Goal: Information Seeking & Learning: Compare options

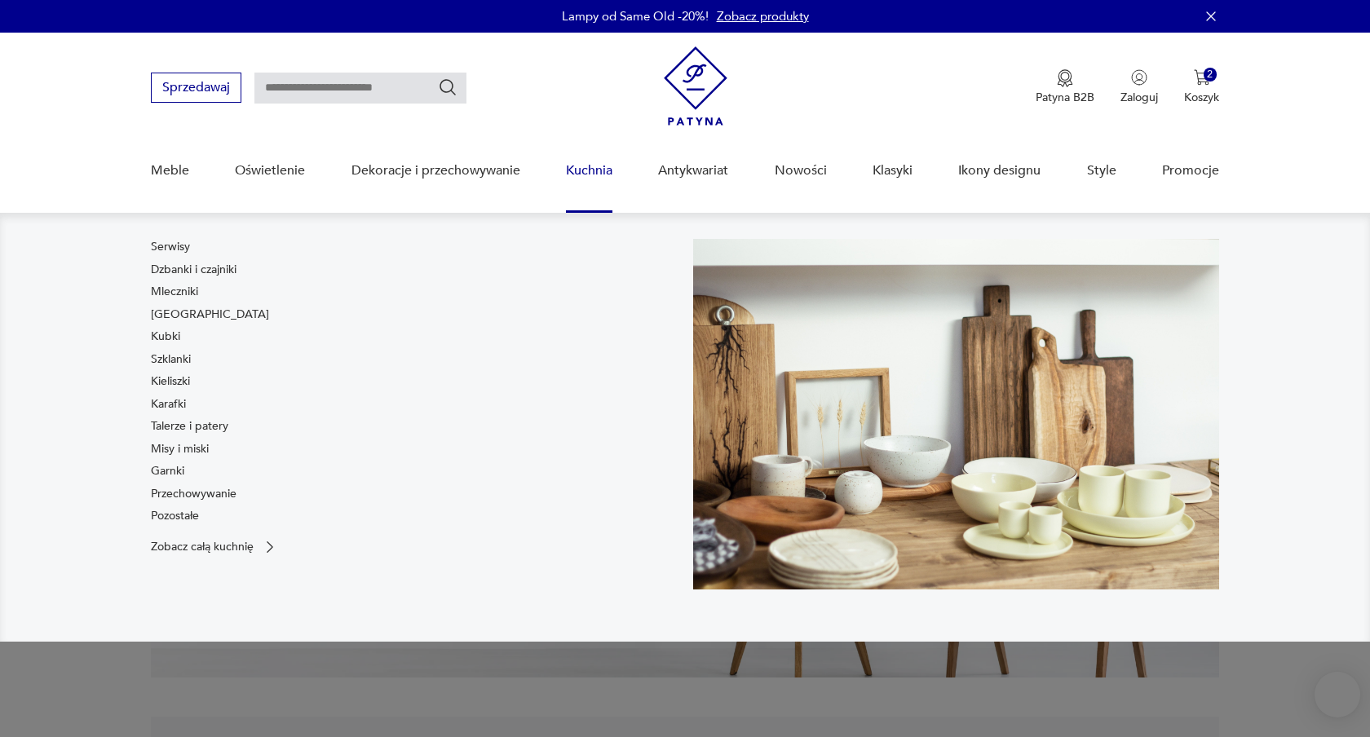
click at [589, 173] on link "Kuchnia" at bounding box center [589, 170] width 46 height 63
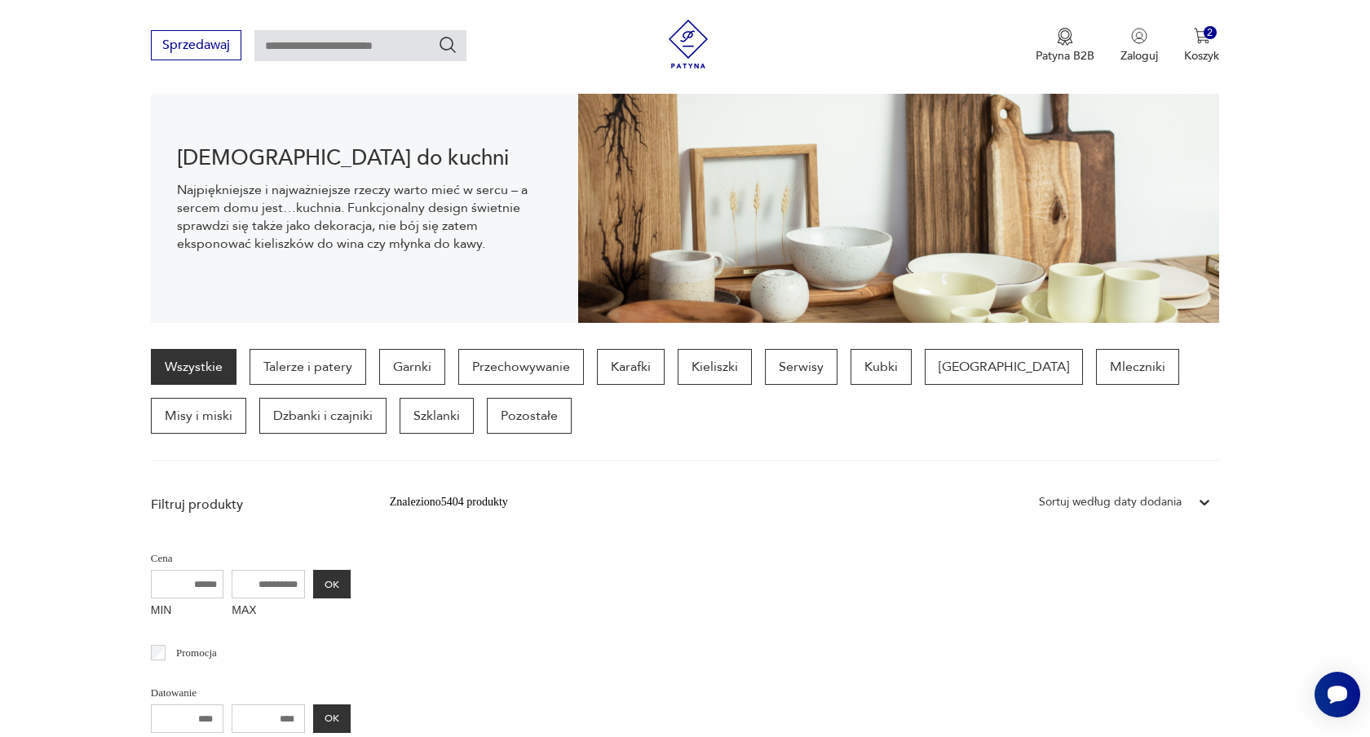
scroll to position [192, 0]
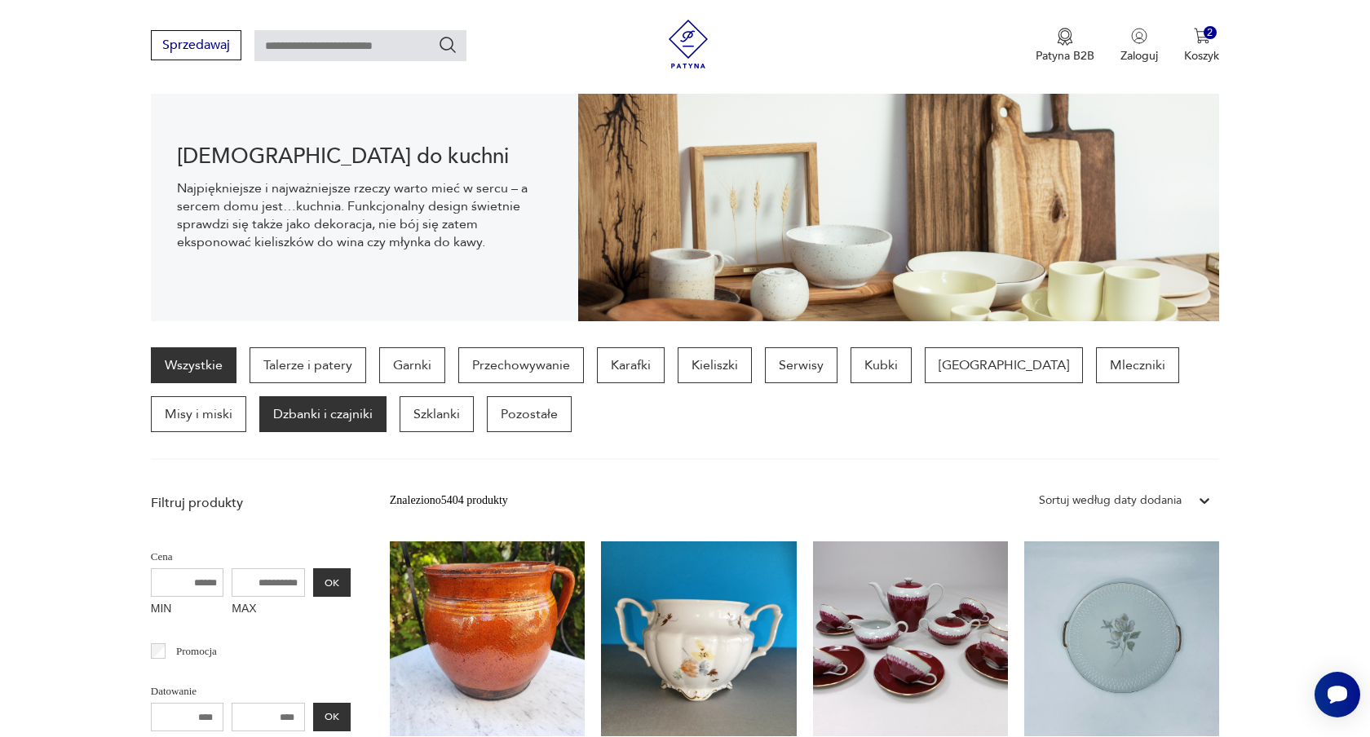
click at [259, 411] on p "Dzbanki i czajniki" at bounding box center [322, 414] width 127 height 36
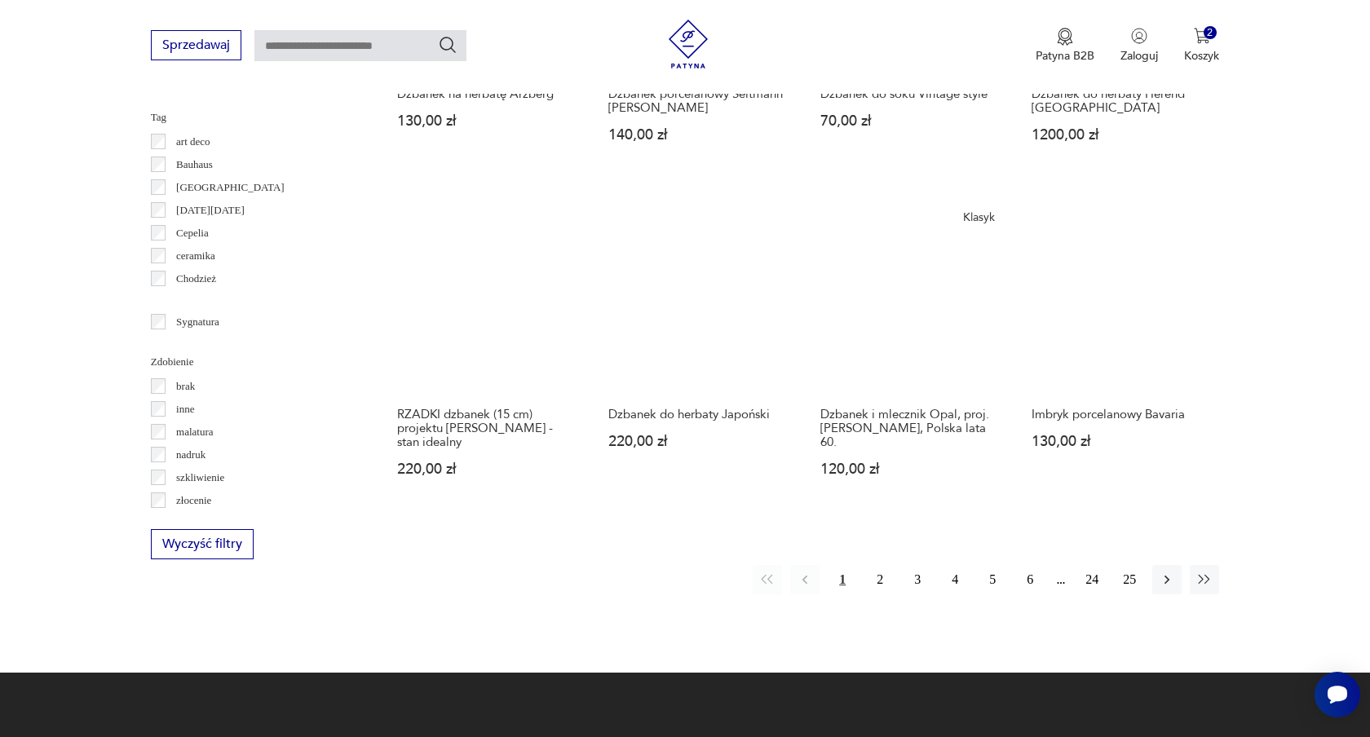
scroll to position [1541, 0]
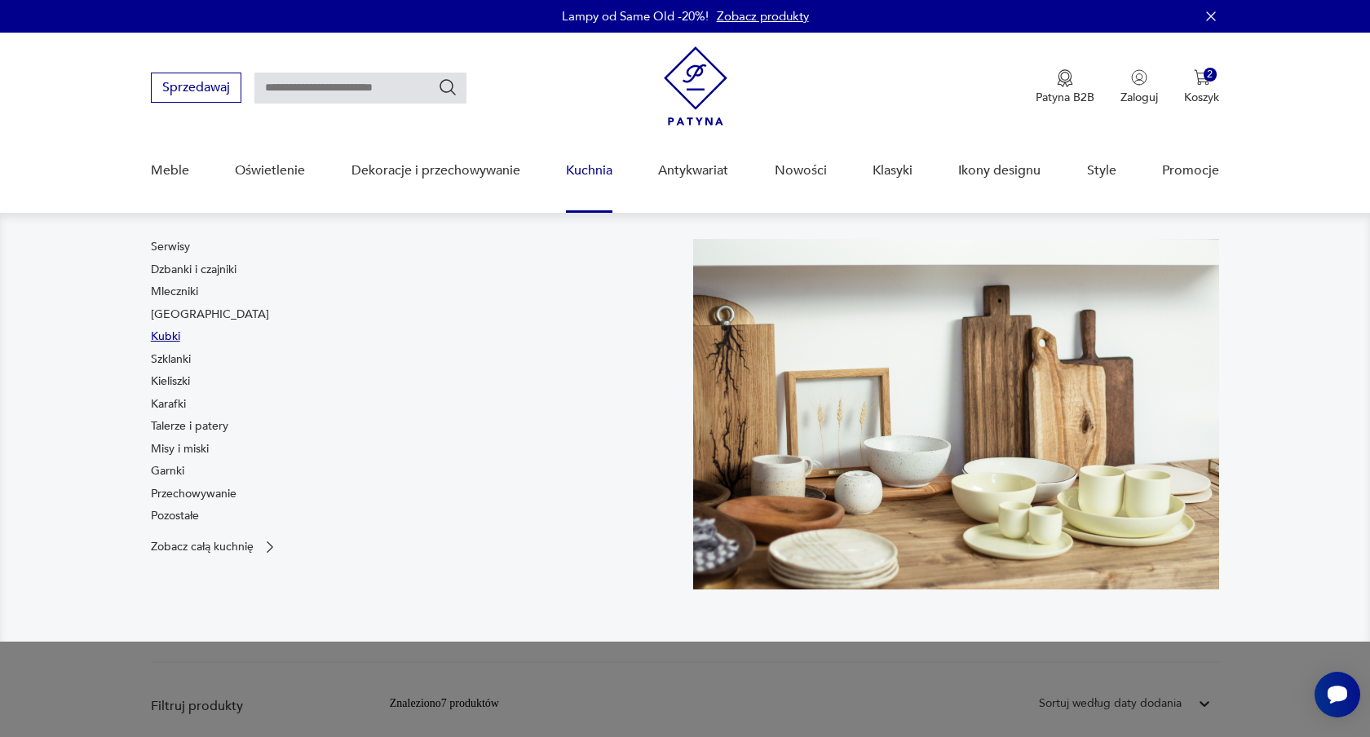
click at [169, 334] on link "Kubki" at bounding box center [165, 337] width 29 height 16
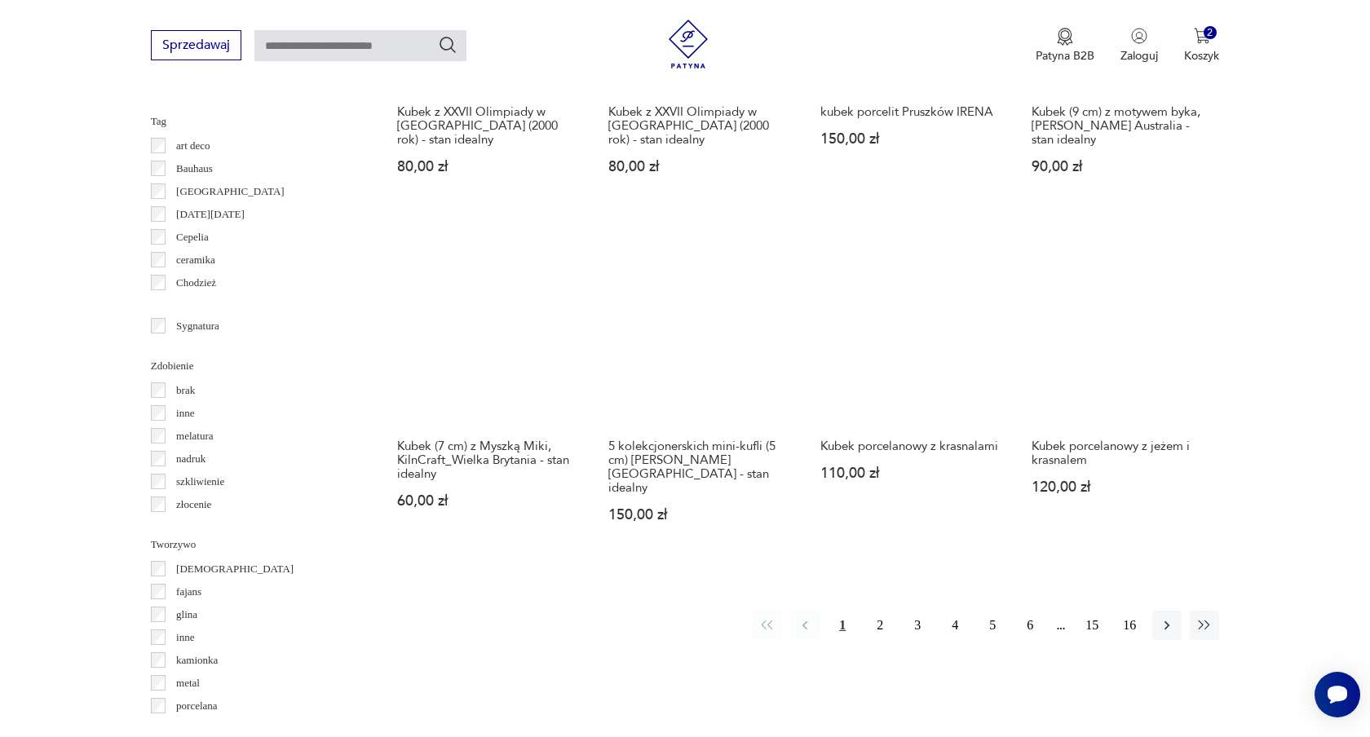
scroll to position [1536, 0]
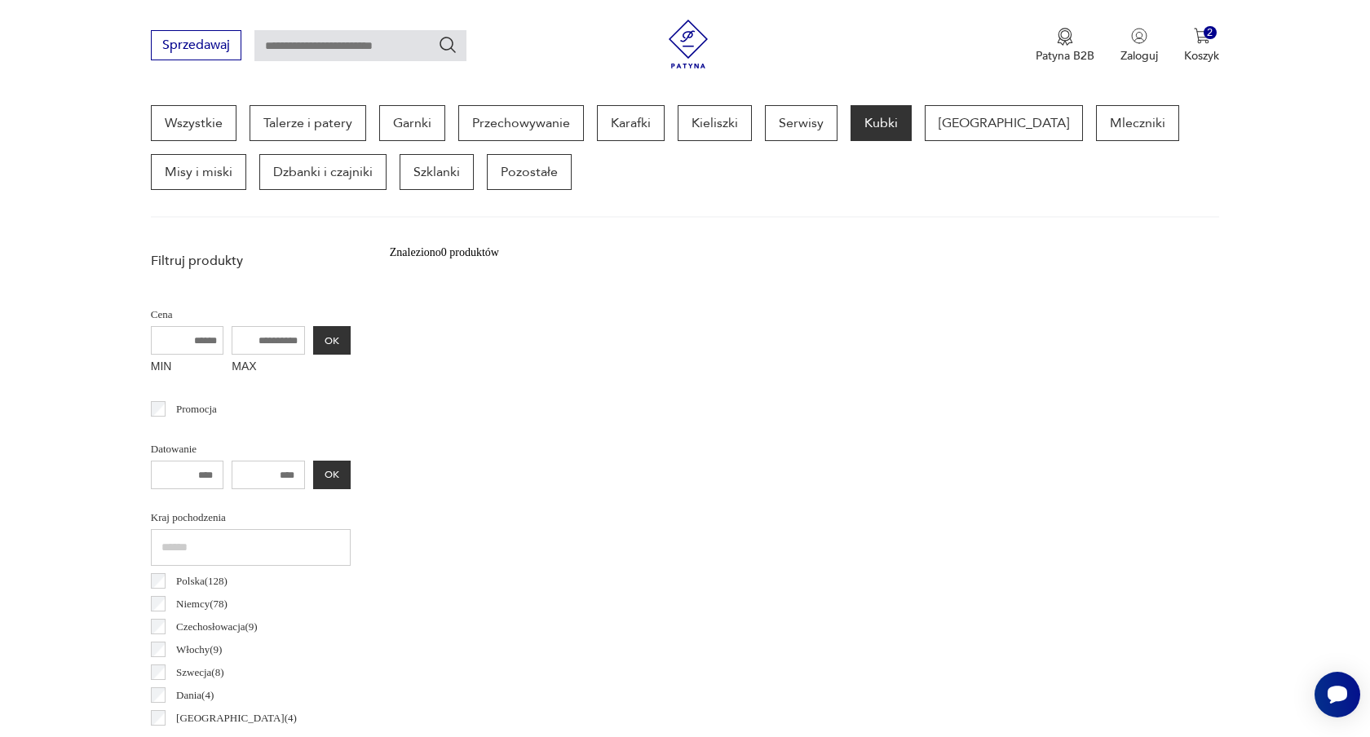
scroll to position [433, 0]
click at [547, 136] on p "Przechowywanie" at bounding box center [521, 125] width 126 height 36
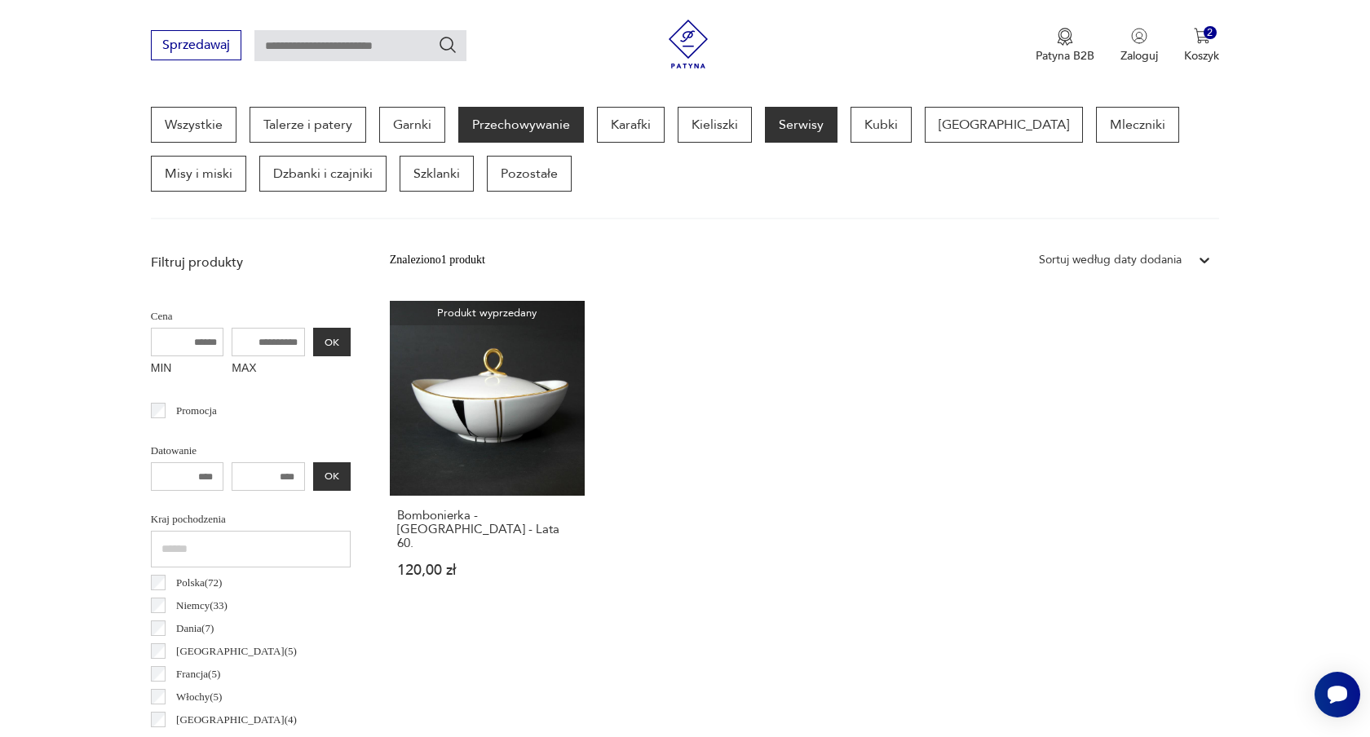
click at [799, 128] on p "Serwisy" at bounding box center [801, 125] width 73 height 36
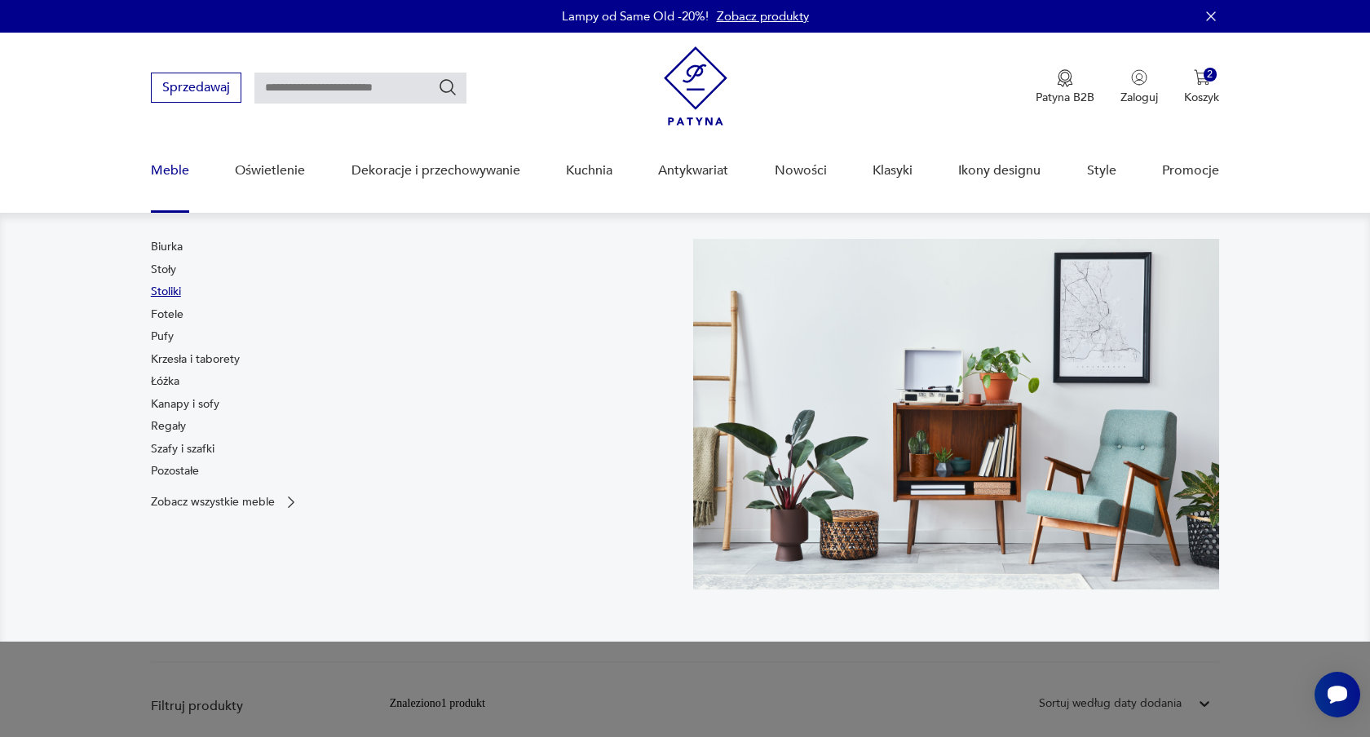
click at [175, 297] on link "Stoliki" at bounding box center [166, 292] width 30 height 16
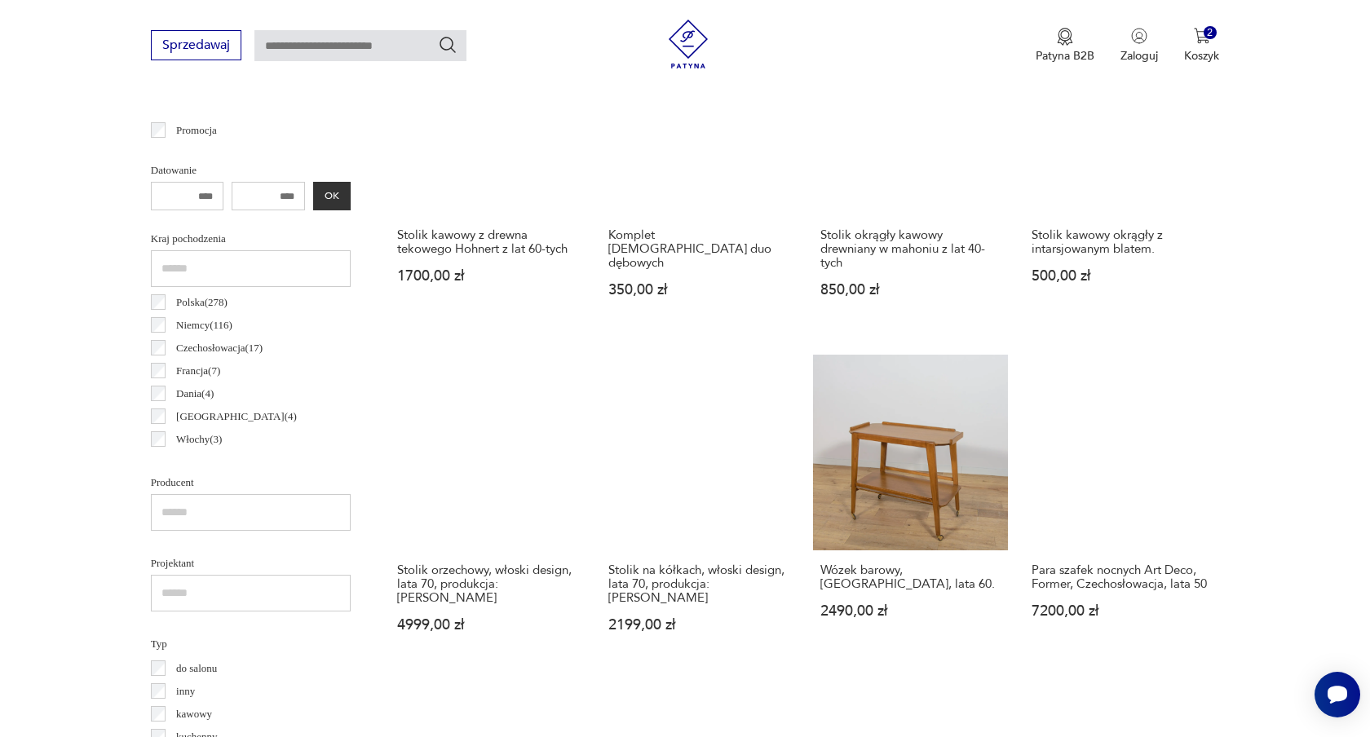
scroll to position [715, 0]
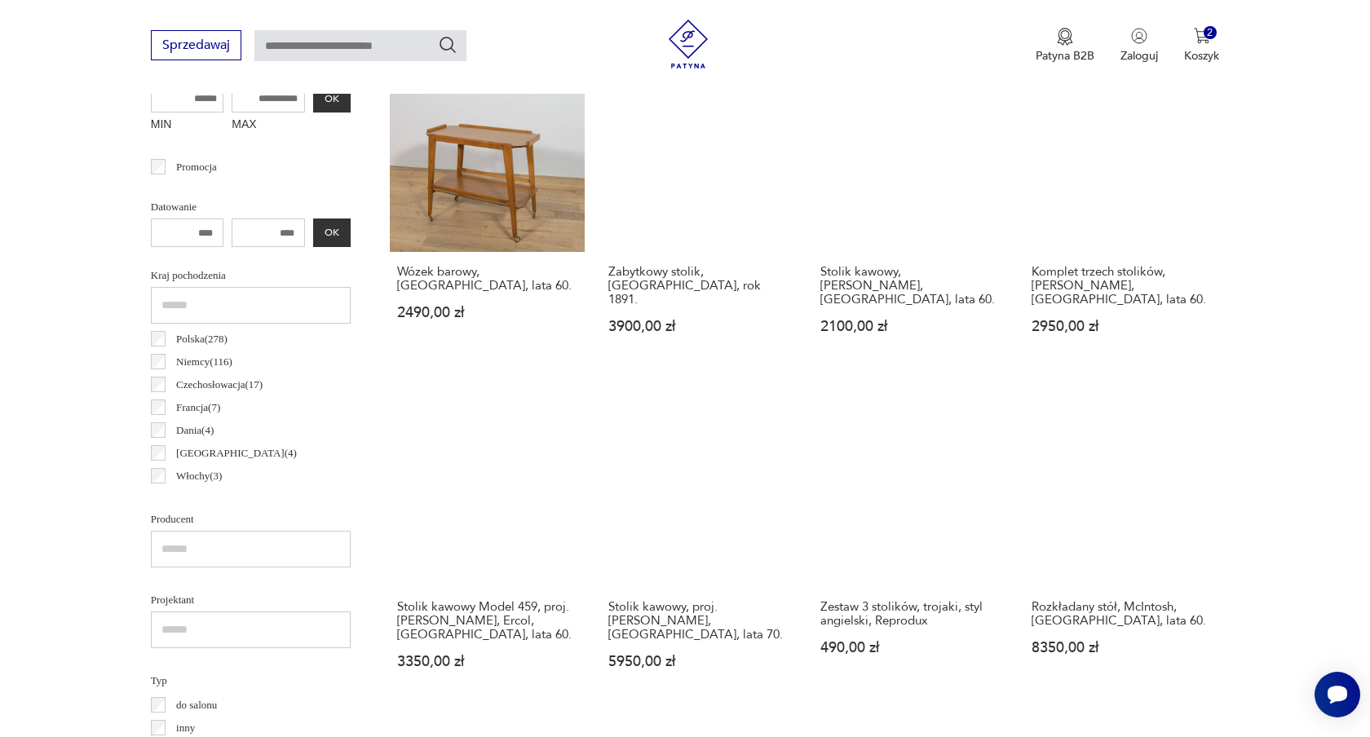
scroll to position [686, 0]
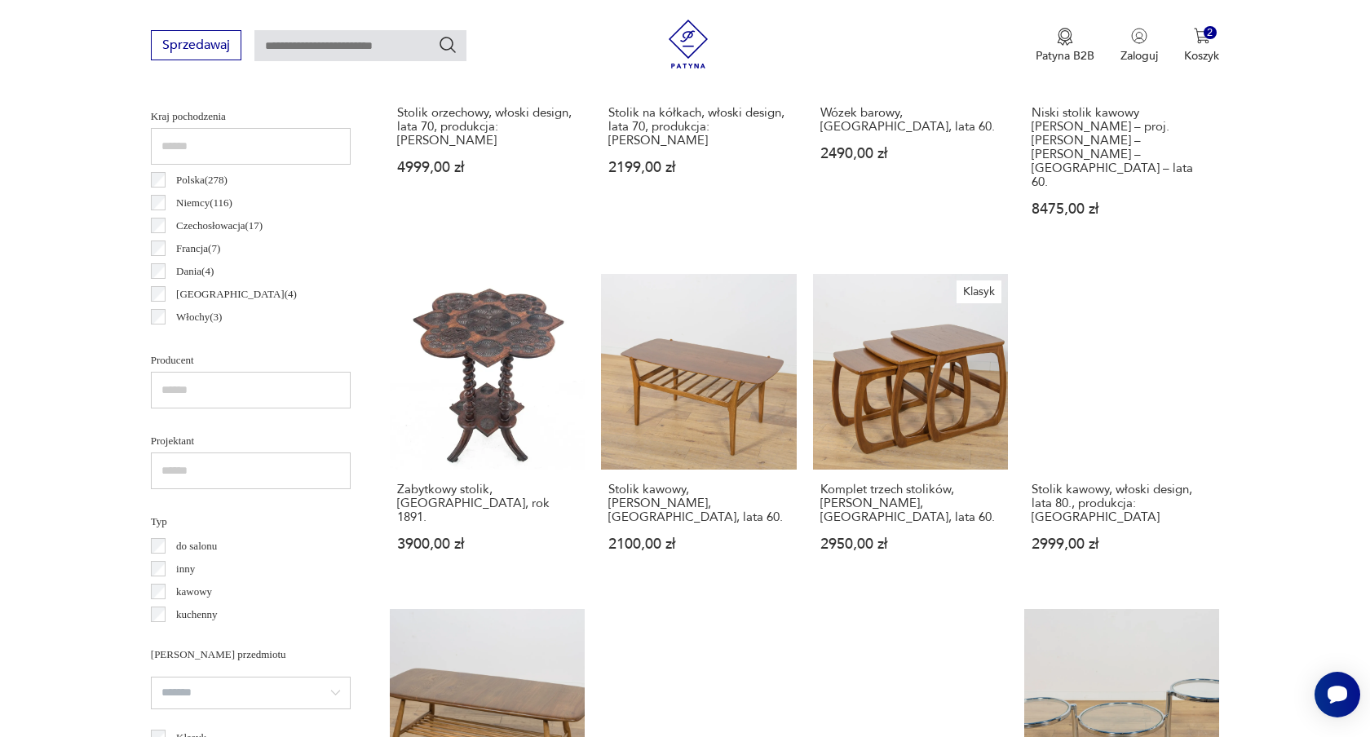
scroll to position [839, 0]
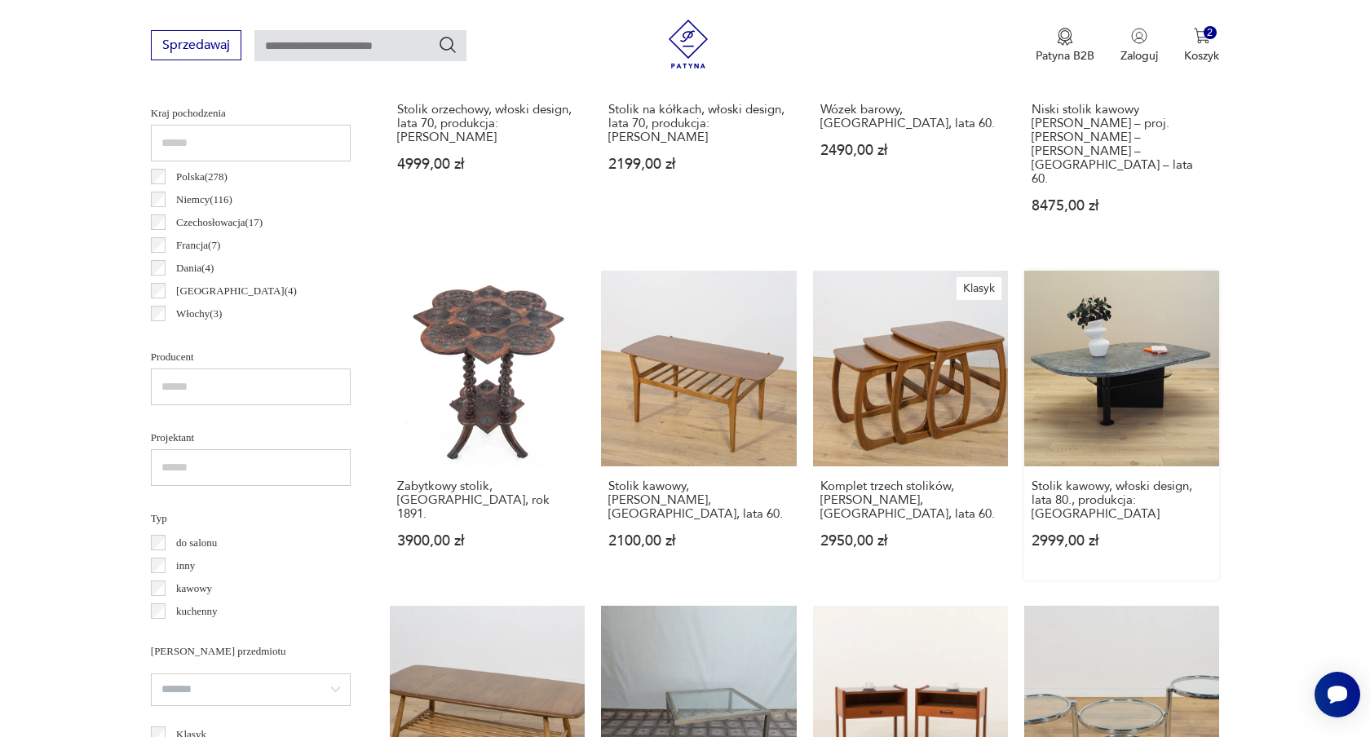
click at [1130, 301] on link "Stolik kawowy, włoski design, lata 80., produkcja: Włochy 2999,00 zł" at bounding box center [1121, 425] width 195 height 308
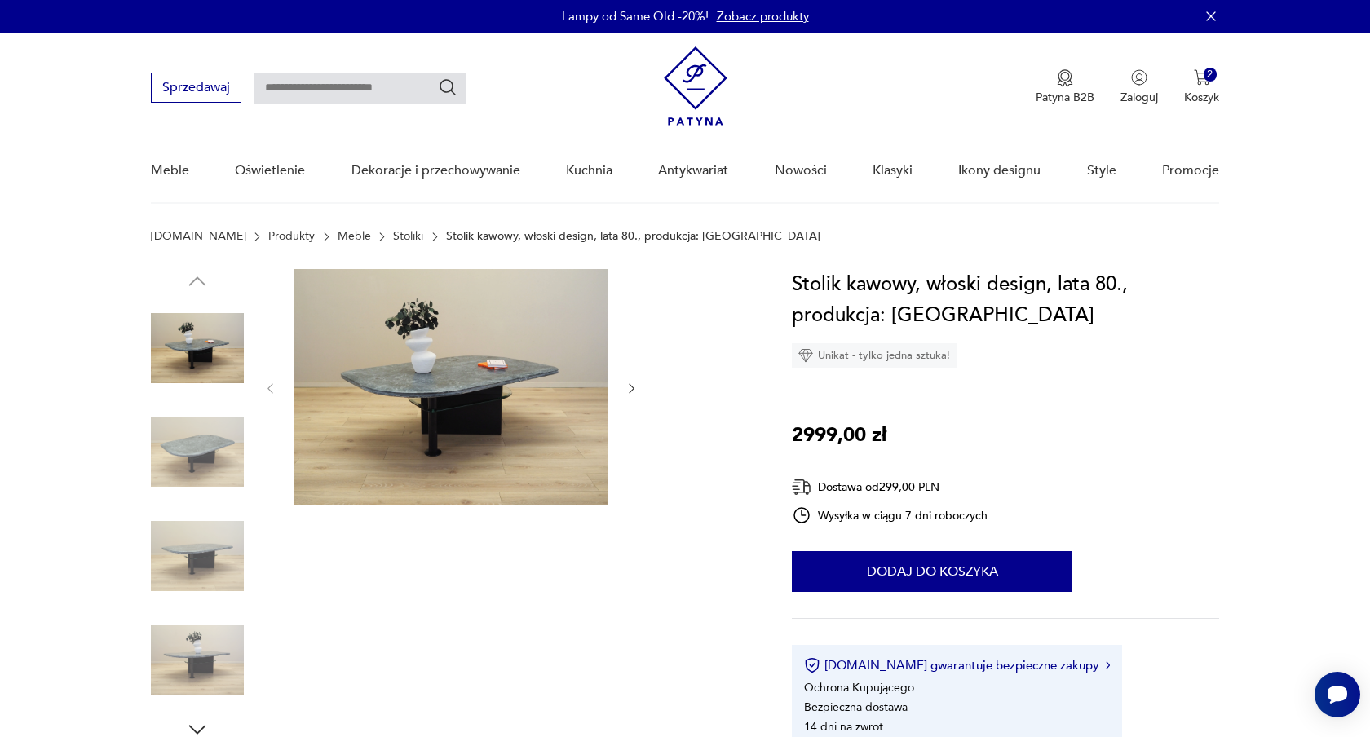
click at [629, 389] on icon "button" at bounding box center [632, 389] width 14 height 14
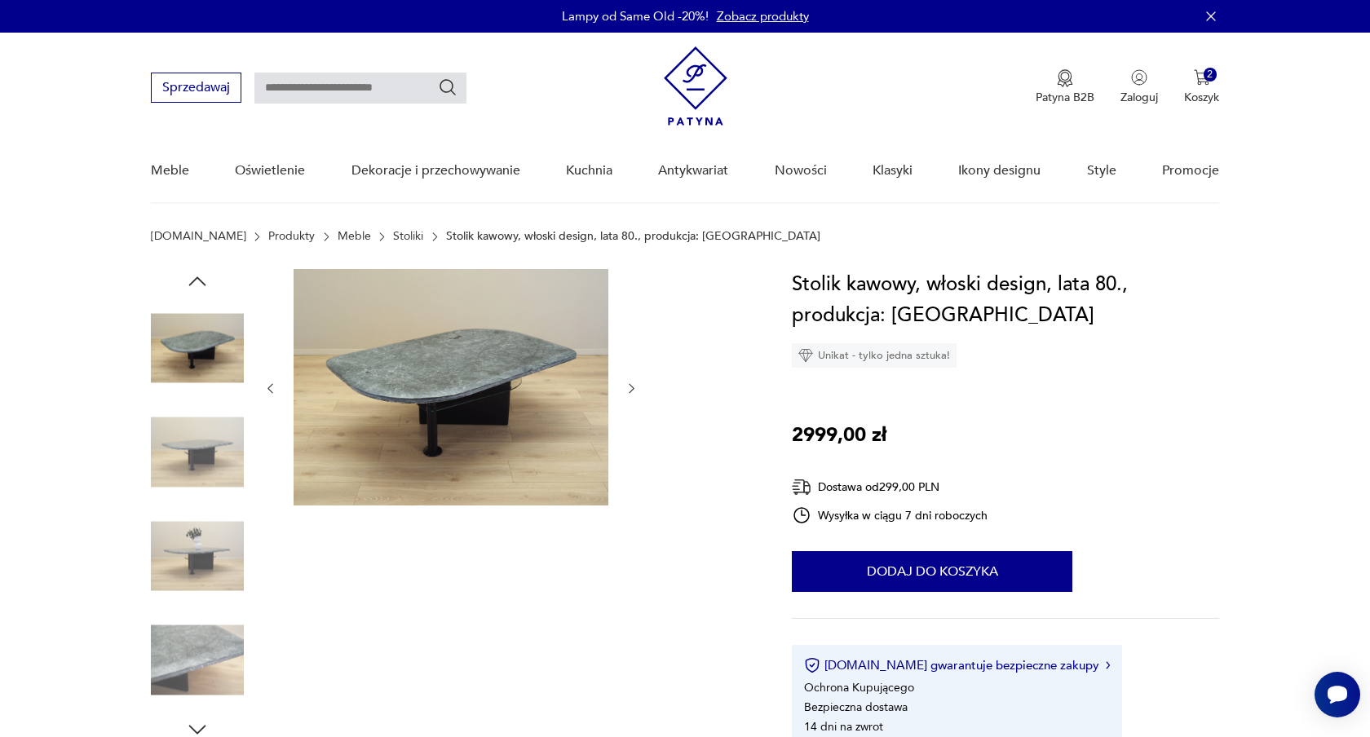
click at [218, 543] on img at bounding box center [197, 556] width 93 height 93
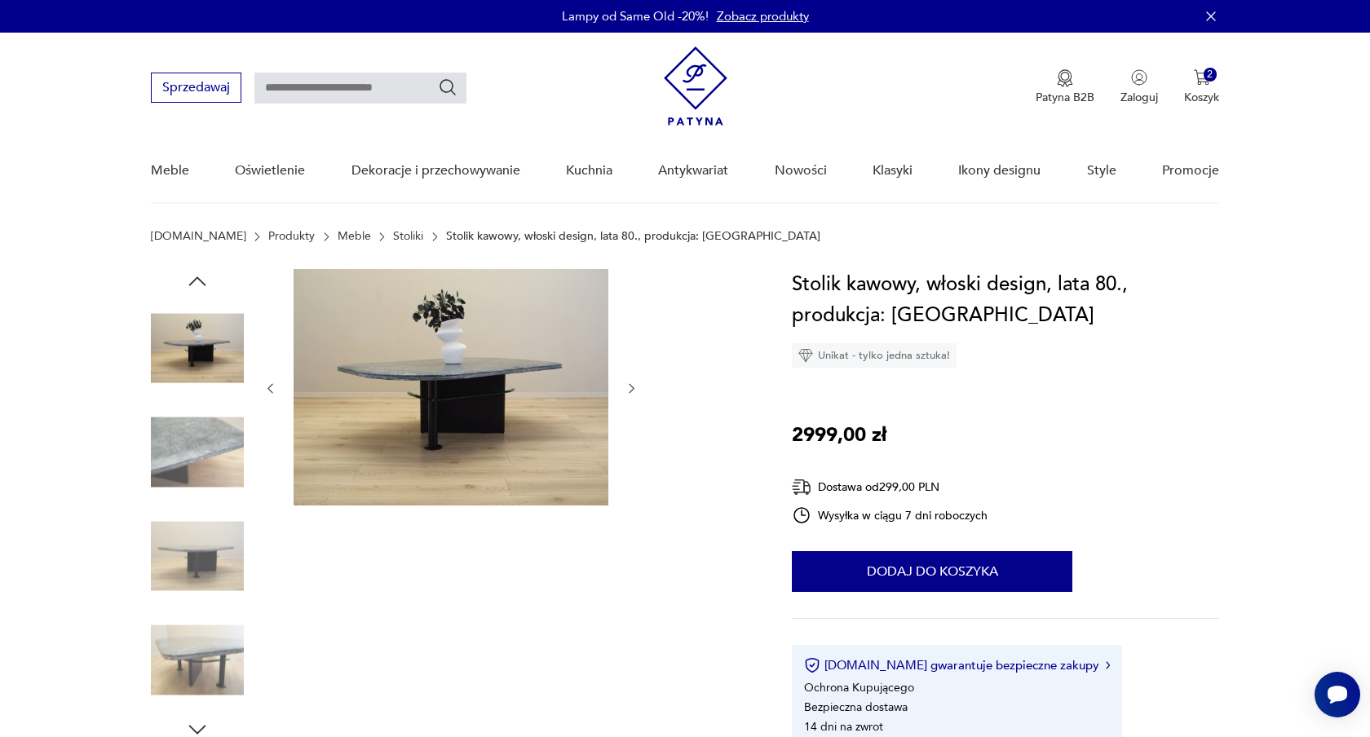
click at [210, 656] on img at bounding box center [197, 660] width 93 height 93
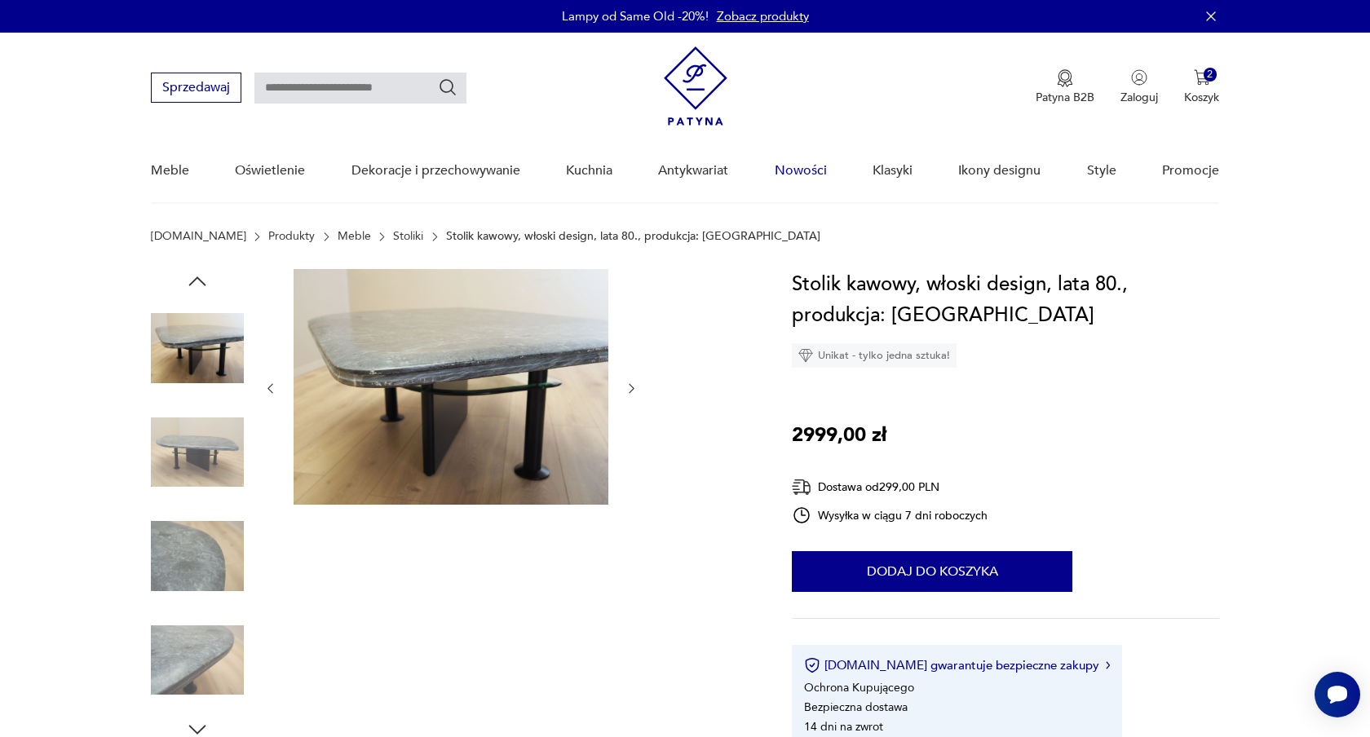
click at [811, 166] on link "Nowości" at bounding box center [801, 170] width 52 height 63
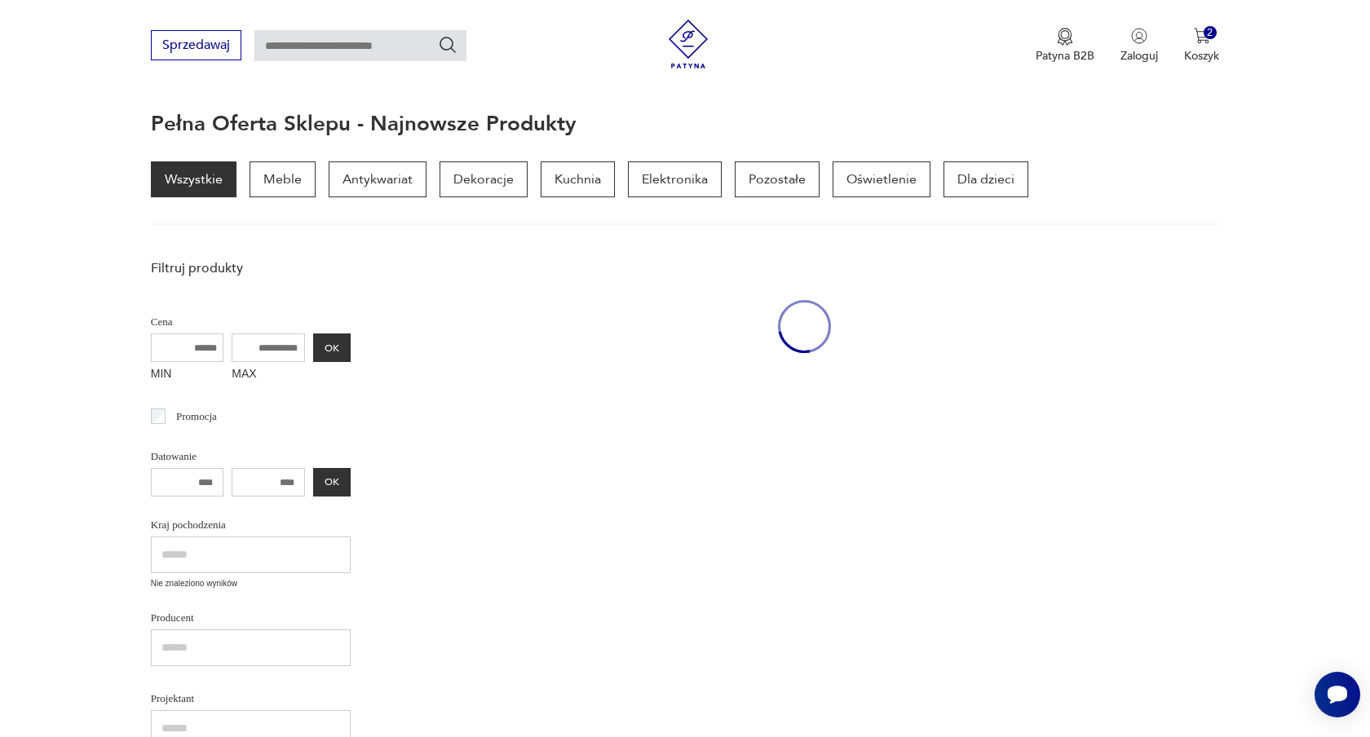
scroll to position [162, 0]
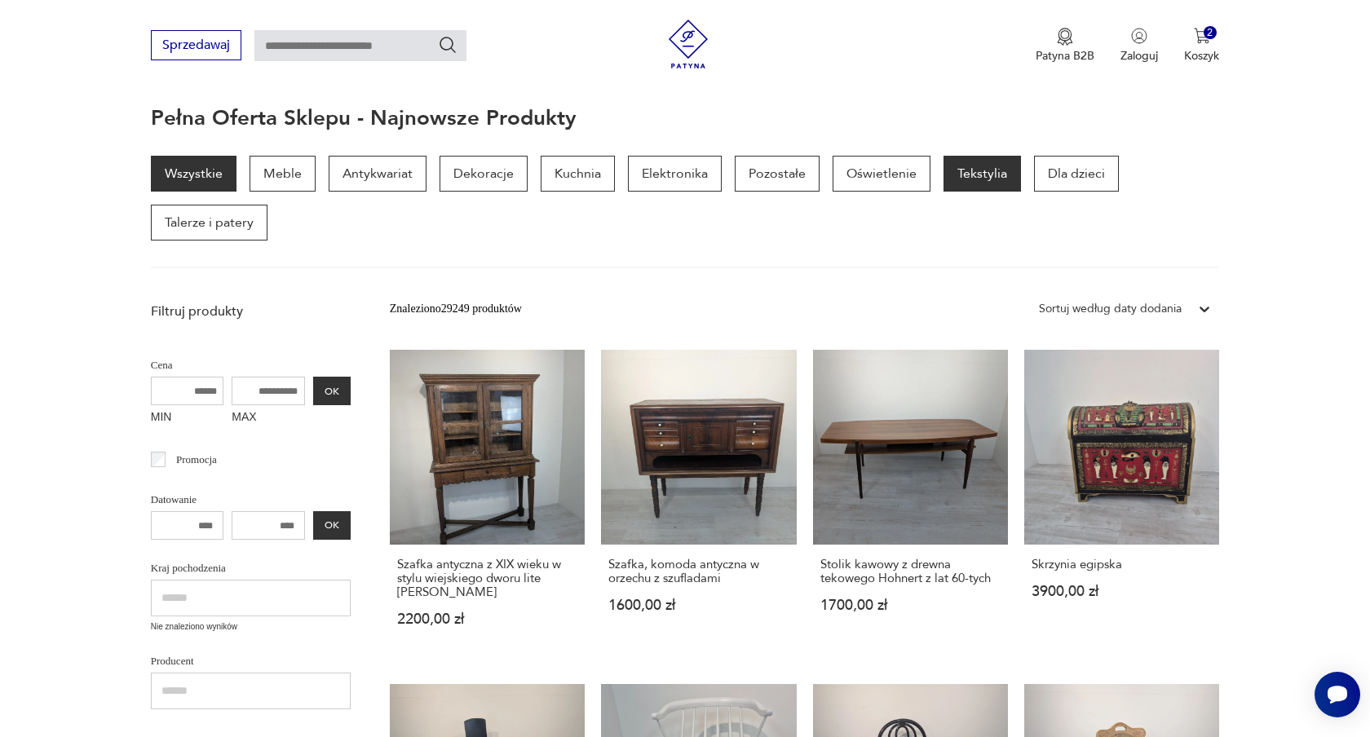
click at [1000, 167] on p "Tekstylia" at bounding box center [982, 174] width 77 height 36
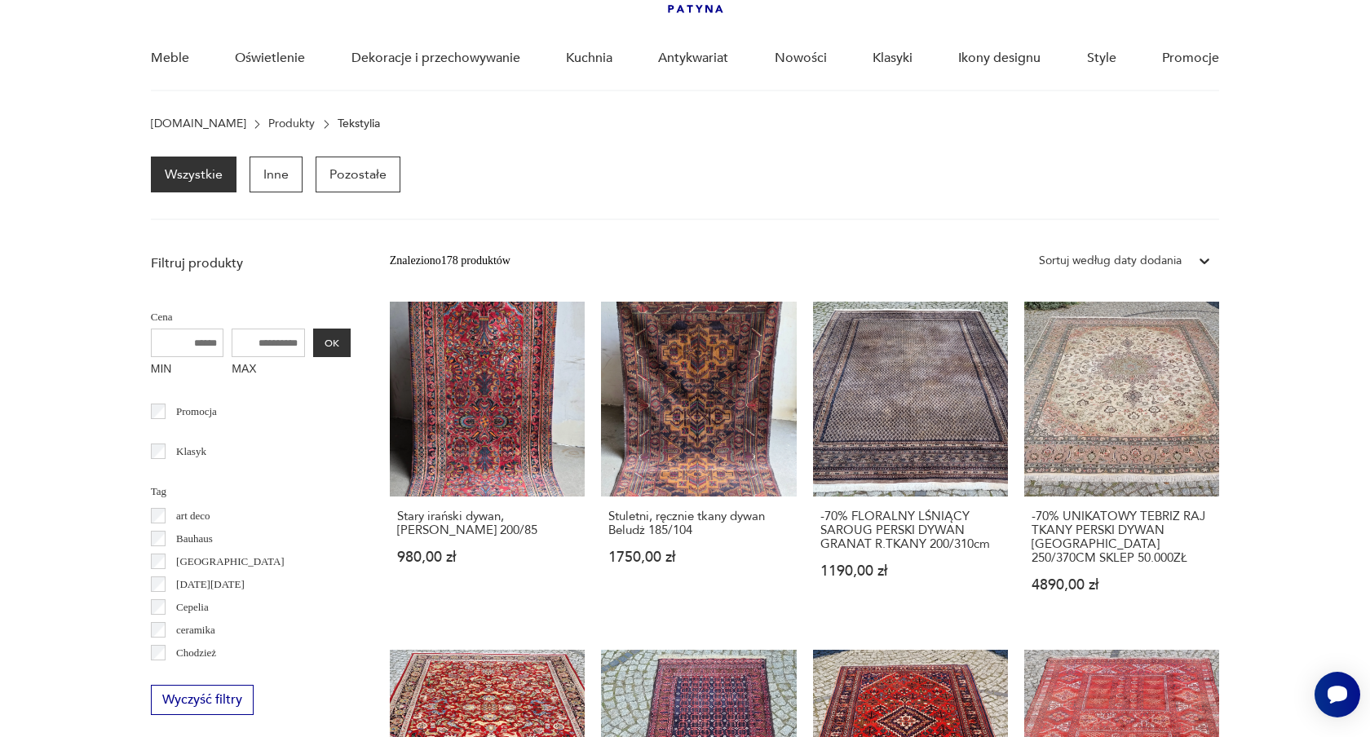
scroll to position [113, 0]
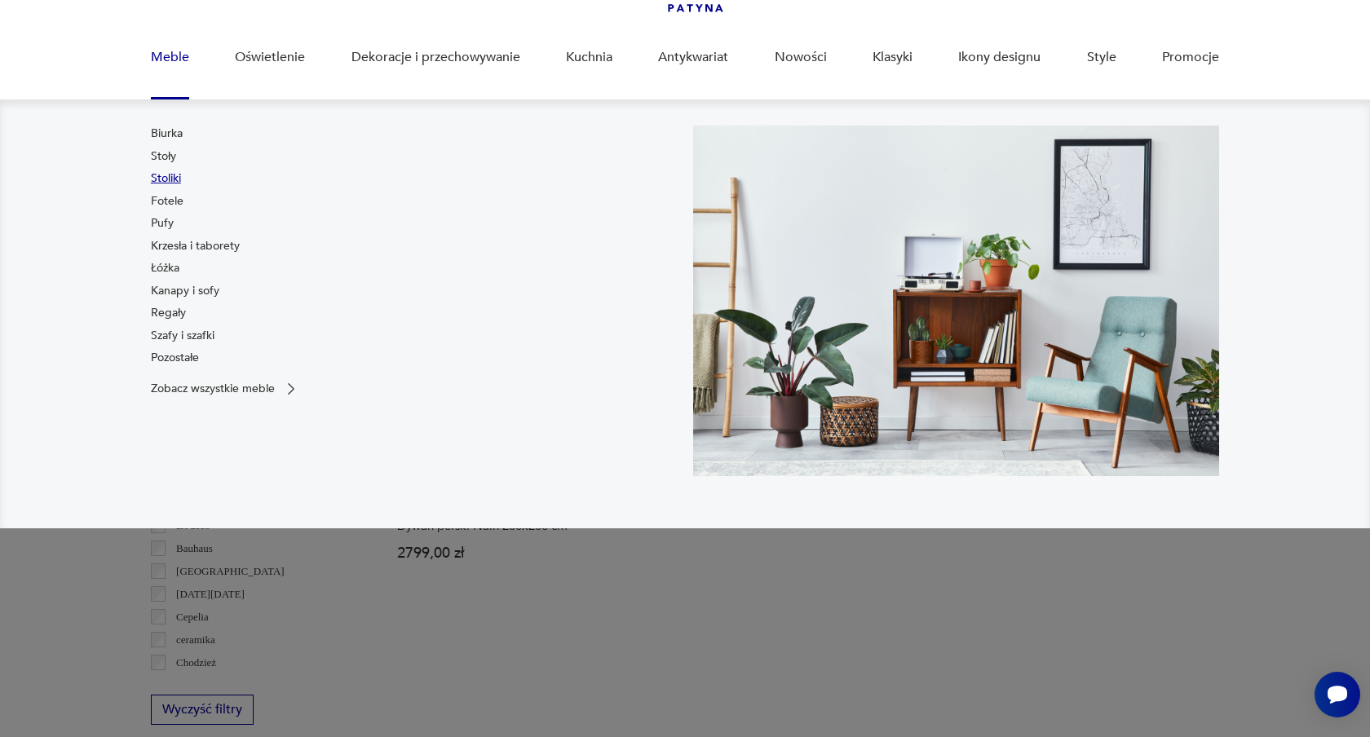
click at [175, 179] on link "Stoliki" at bounding box center [166, 178] width 30 height 16
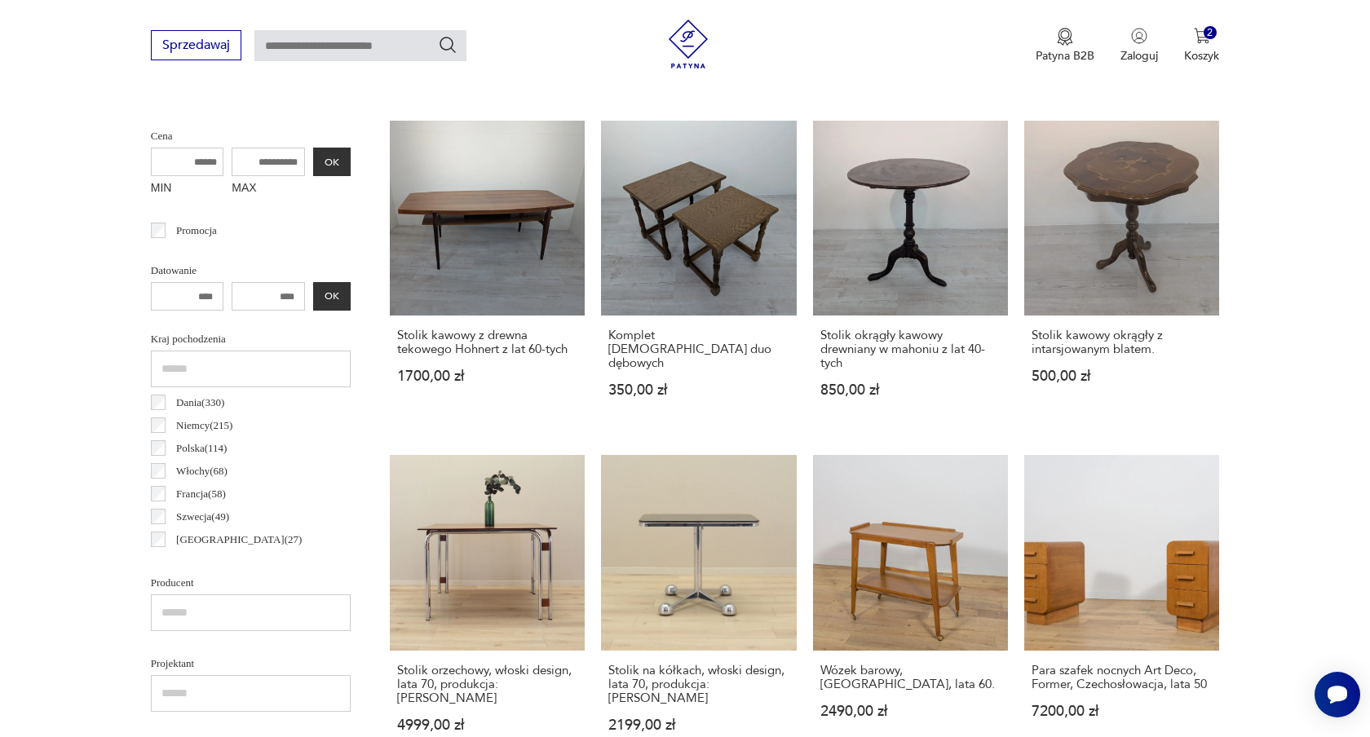
scroll to position [617, 0]
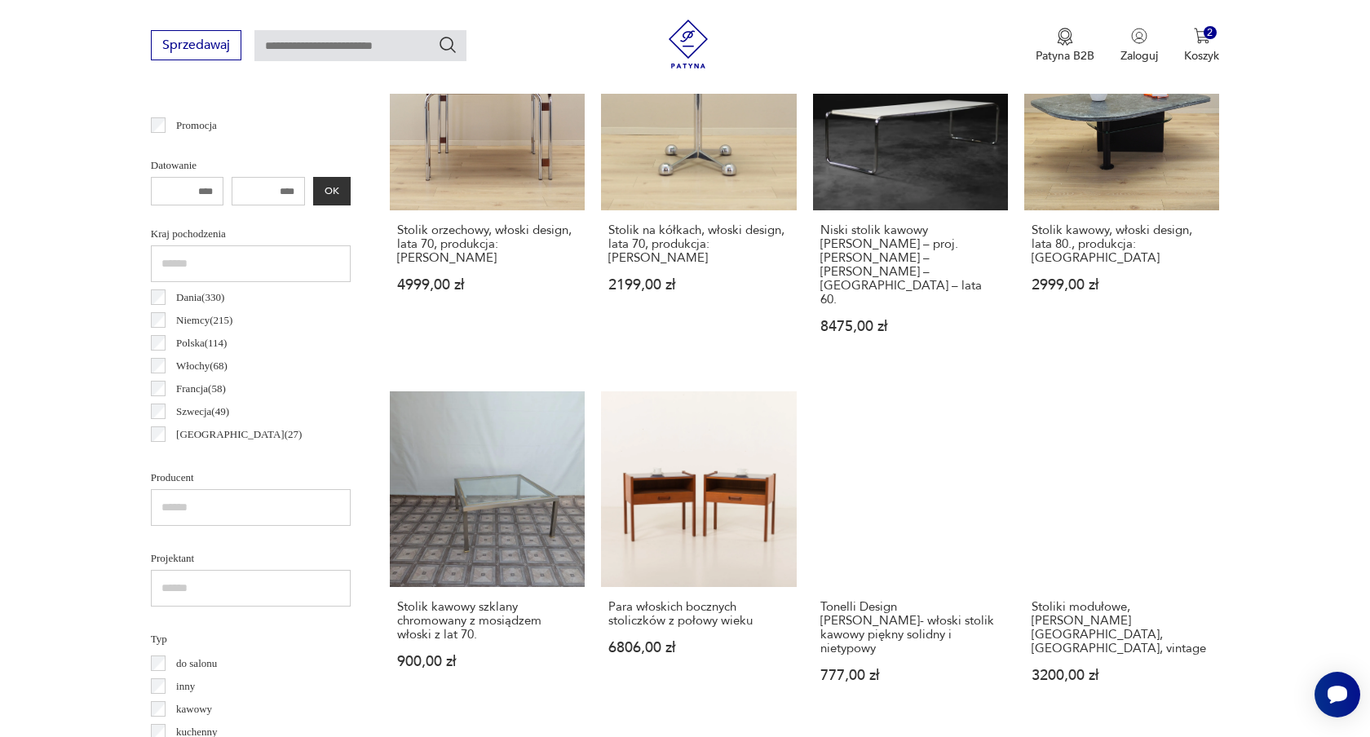
scroll to position [721, 0]
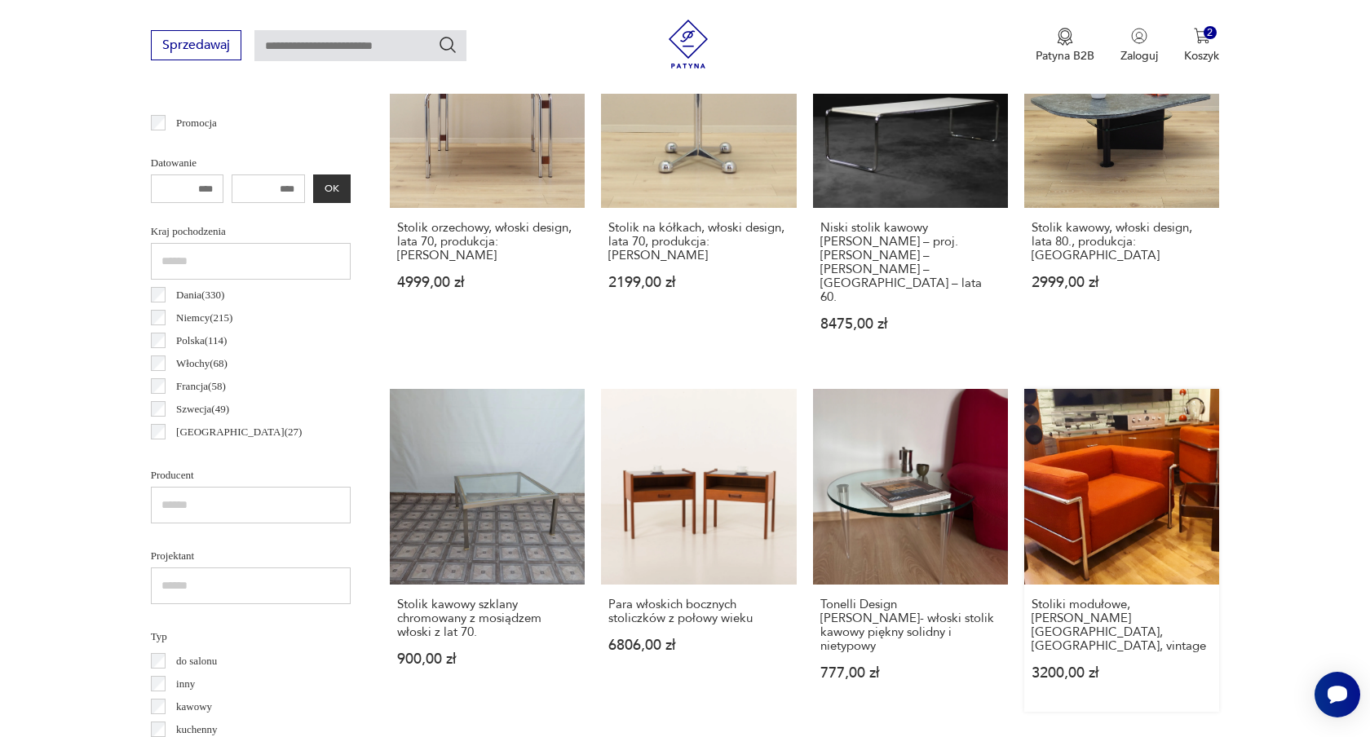
click at [1094, 450] on link "Stoliki modułowe, [PERSON_NAME][GEOGRAPHIC_DATA], [GEOGRAPHIC_DATA], vintage 32…" at bounding box center [1121, 550] width 195 height 322
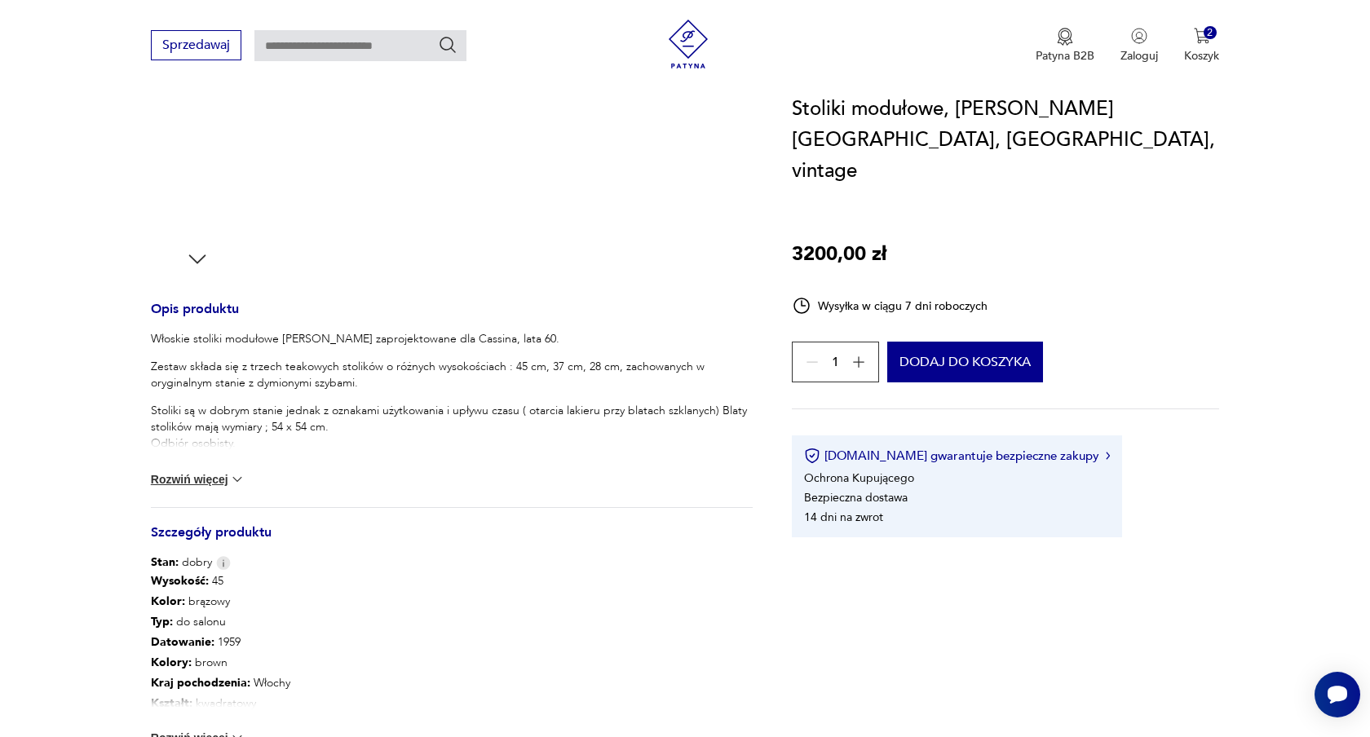
scroll to position [471, 0]
click at [204, 482] on button "Rozwiń więcej" at bounding box center [198, 479] width 95 height 16
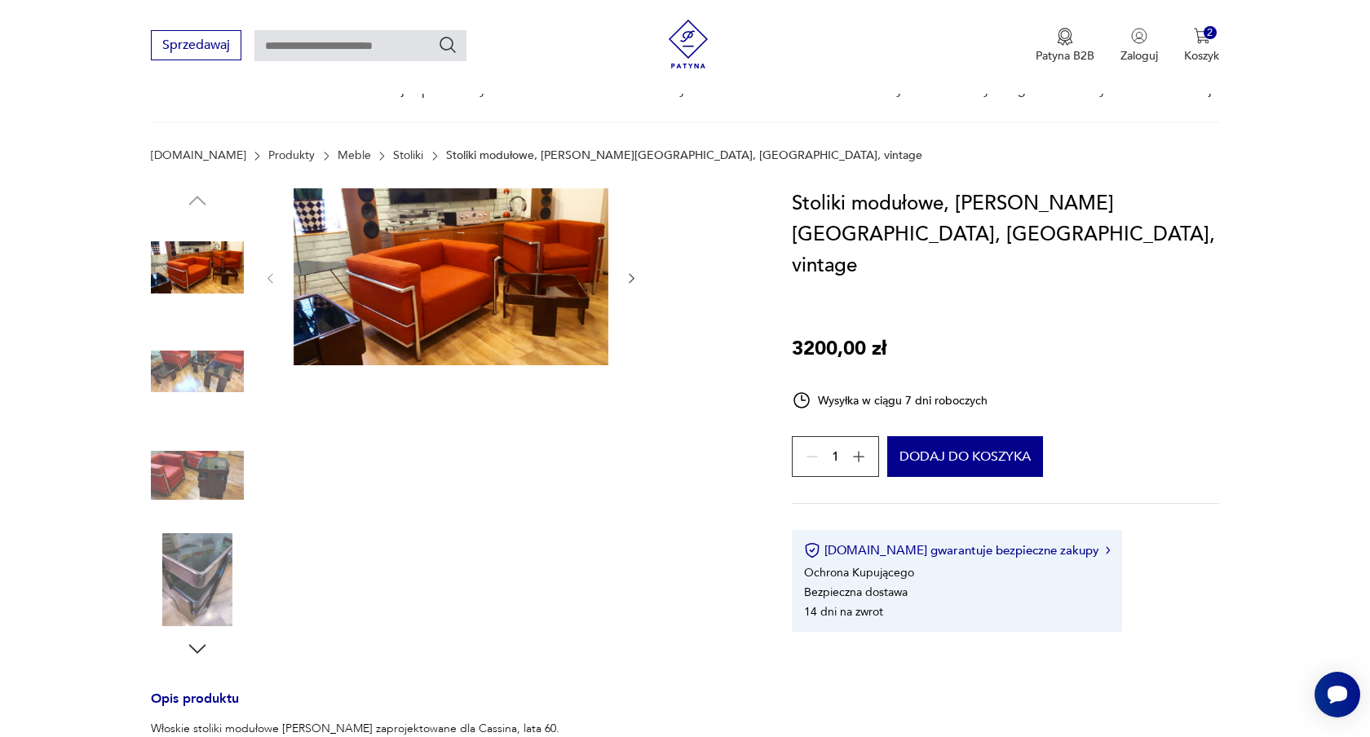
scroll to position [0, 0]
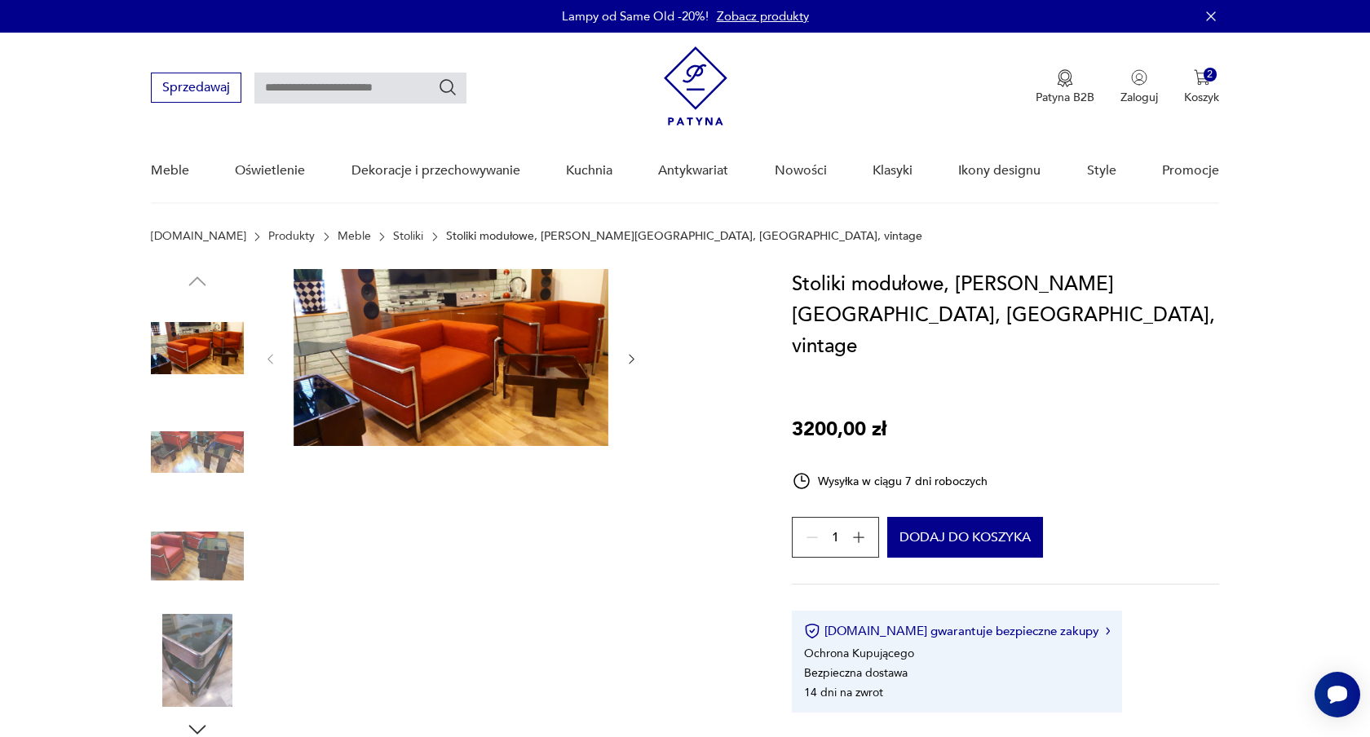
click at [629, 356] on icon "button" at bounding box center [632, 359] width 14 height 14
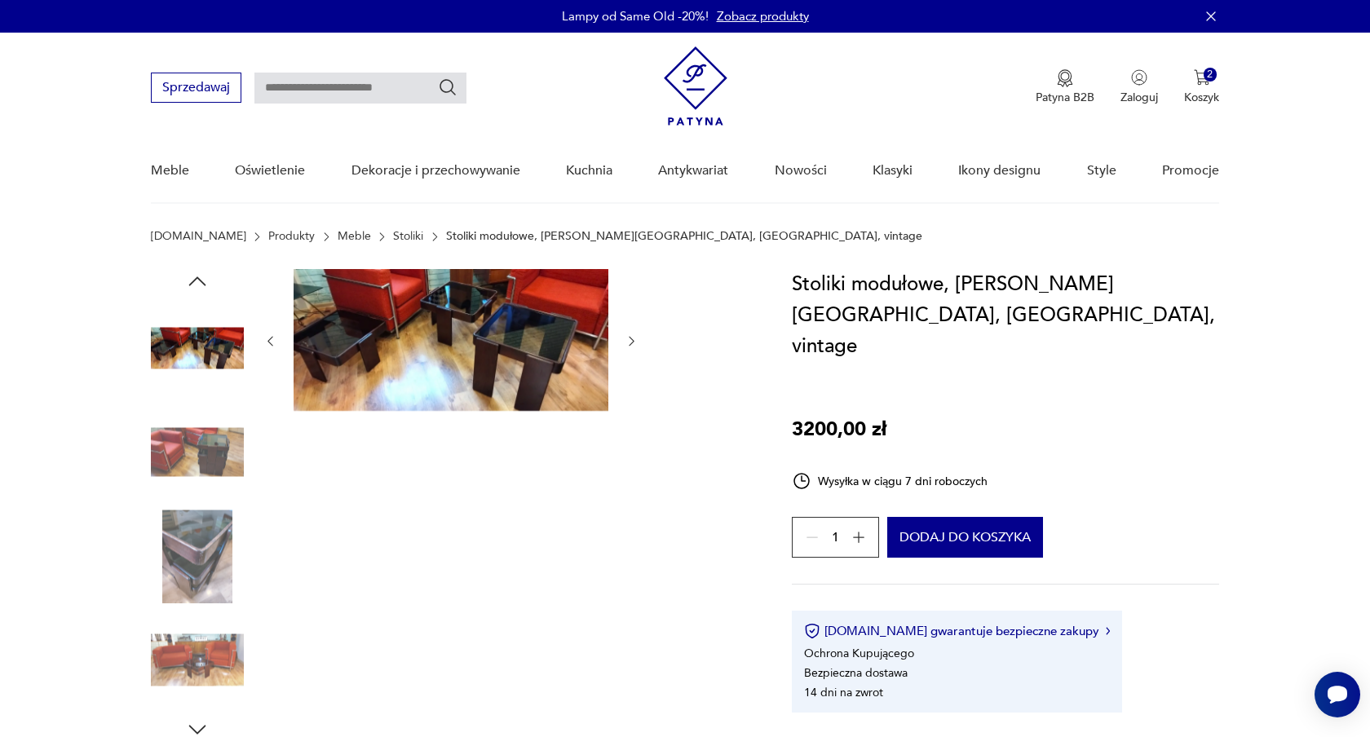
click at [482, 365] on img at bounding box center [451, 340] width 315 height 142
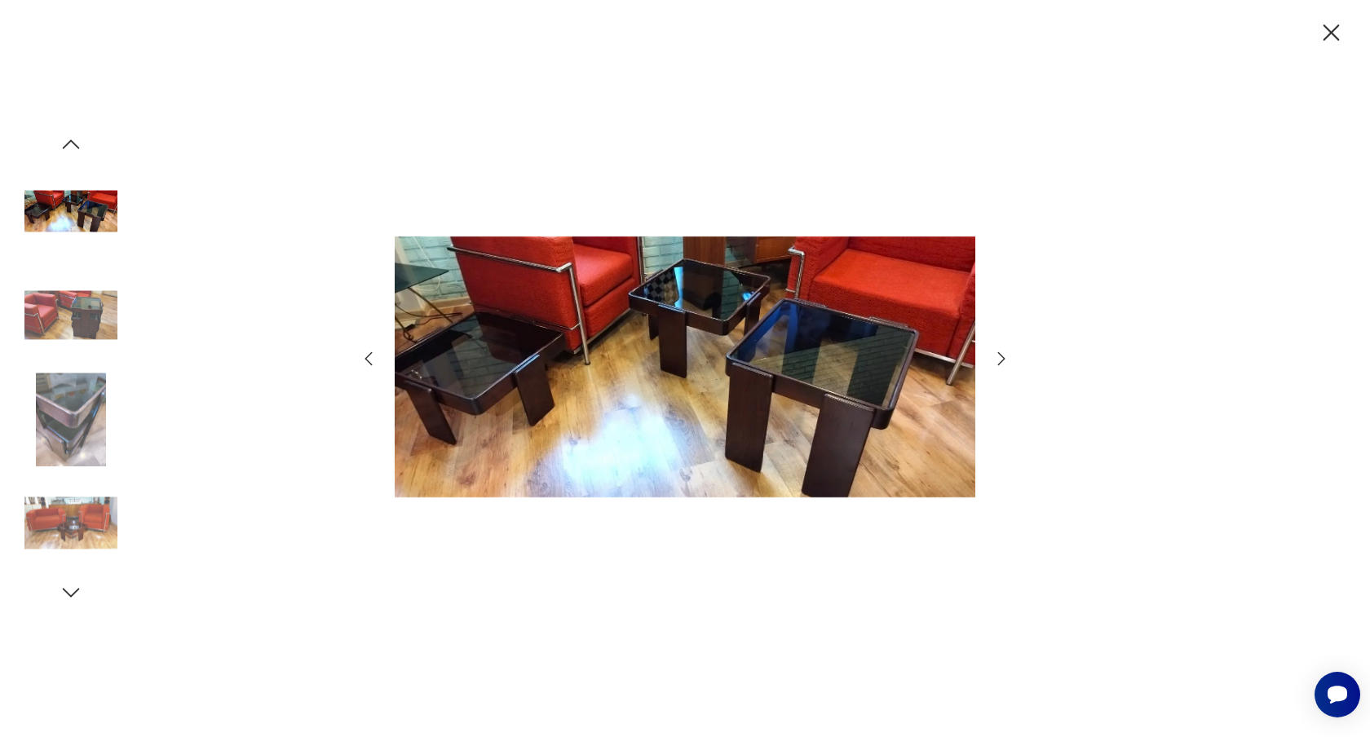
click at [999, 354] on icon "button" at bounding box center [1001, 358] width 7 height 13
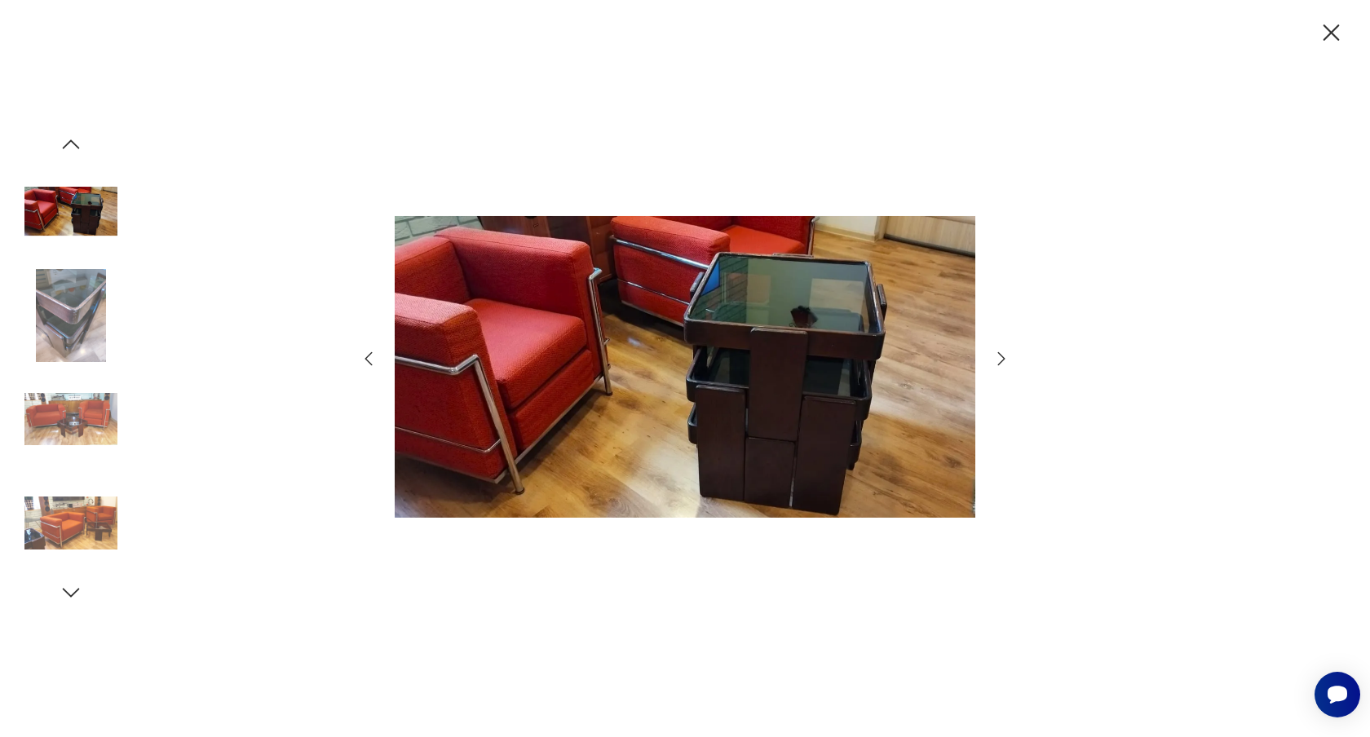
click at [999, 354] on icon "button" at bounding box center [1001, 358] width 7 height 13
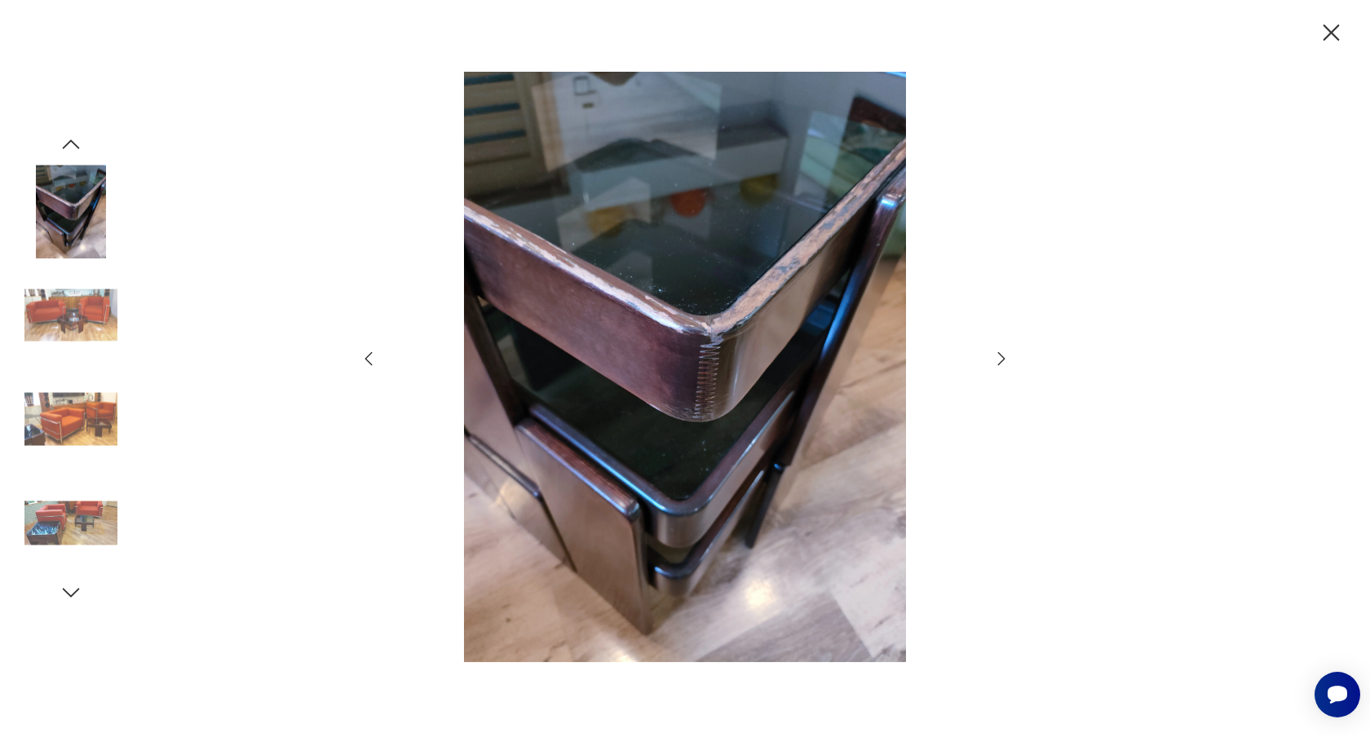
click at [999, 354] on icon "button" at bounding box center [1001, 358] width 7 height 13
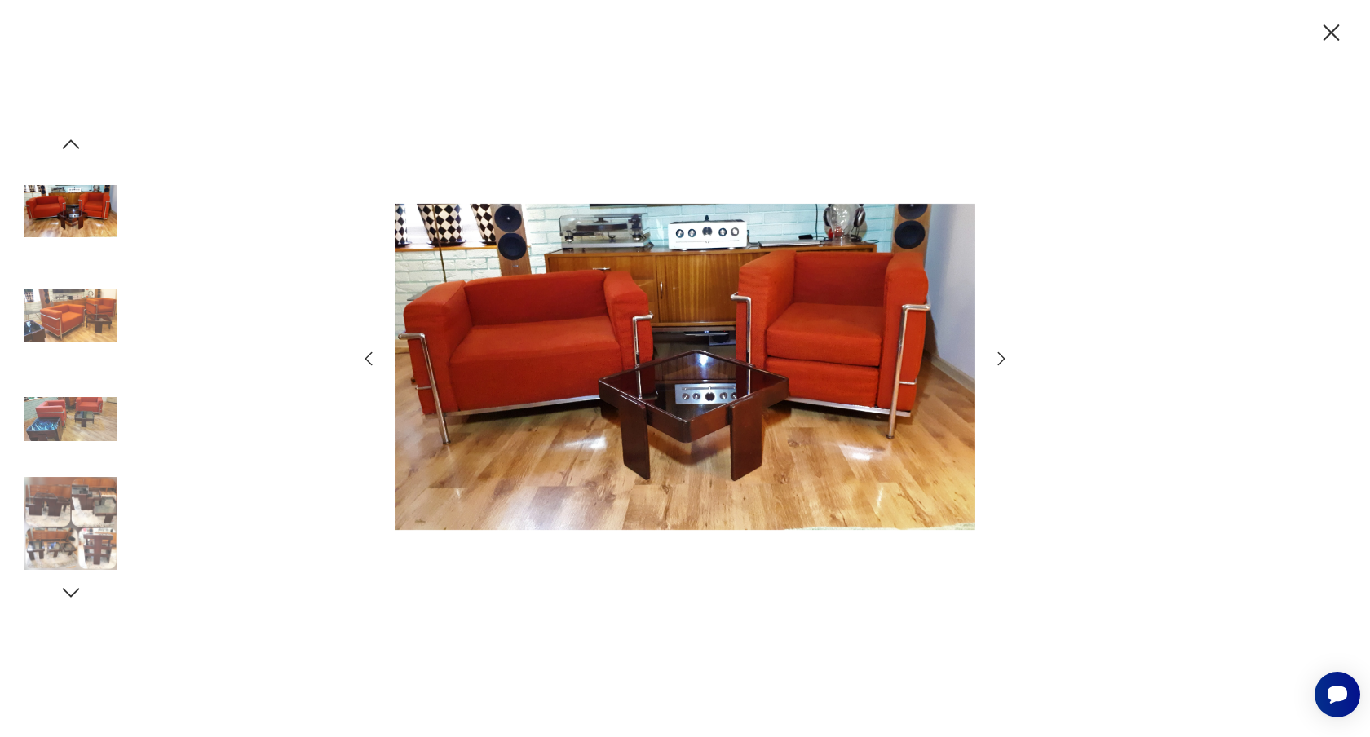
click at [999, 354] on icon "button" at bounding box center [1001, 358] width 7 height 13
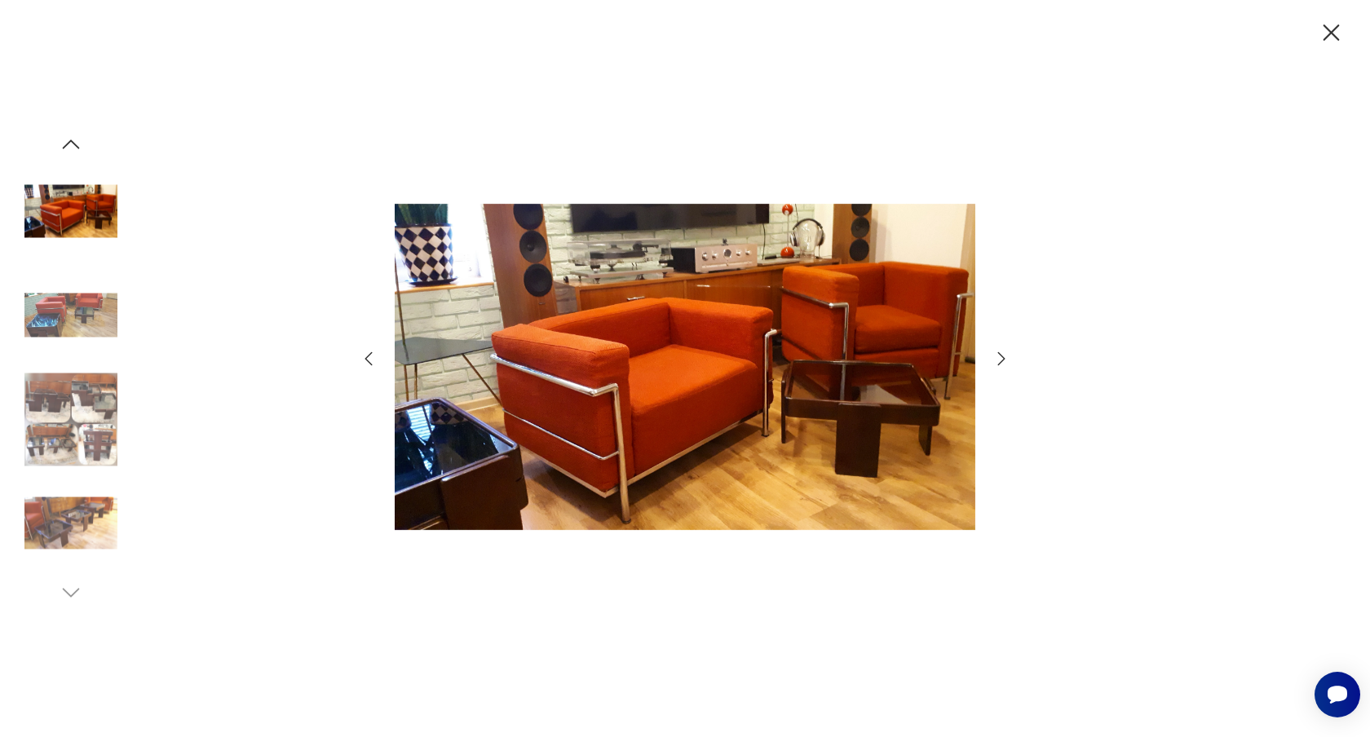
click at [999, 354] on icon "button" at bounding box center [1001, 358] width 7 height 13
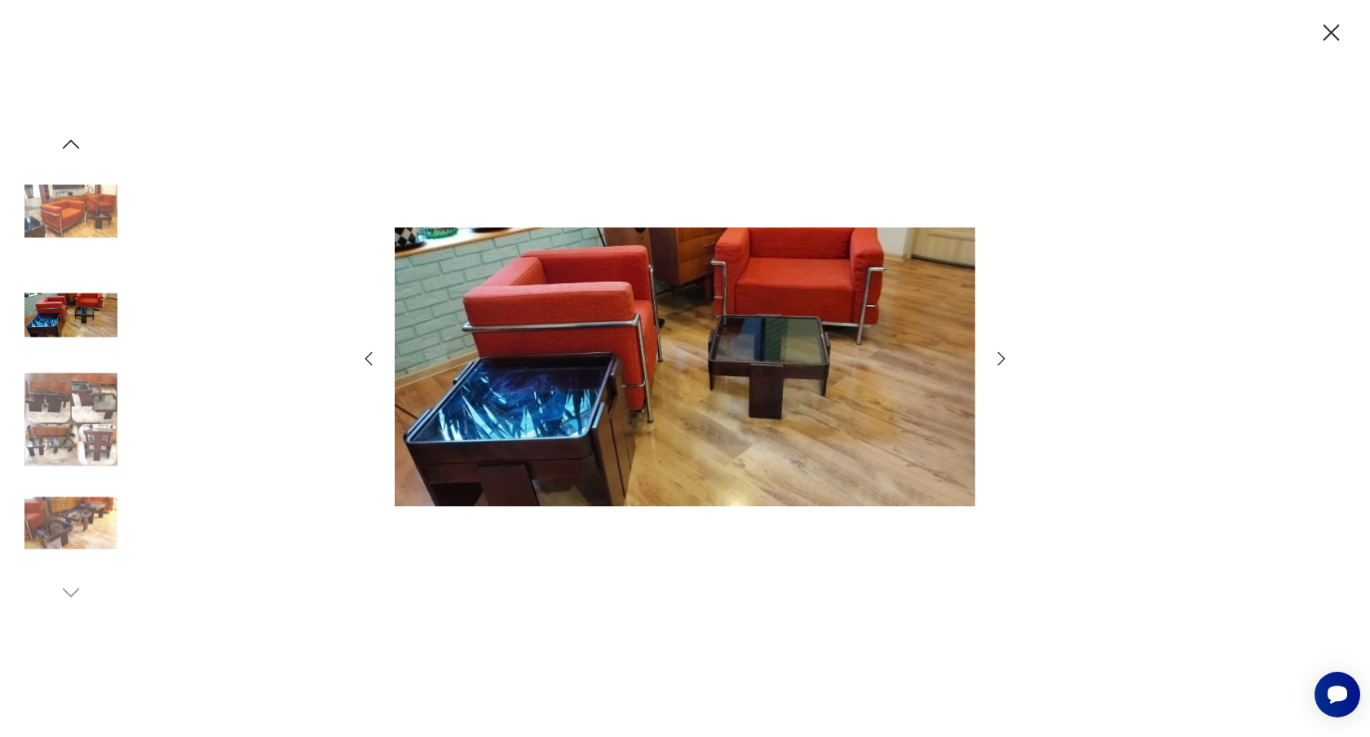
click at [1328, 33] on icon "button" at bounding box center [1331, 33] width 29 height 29
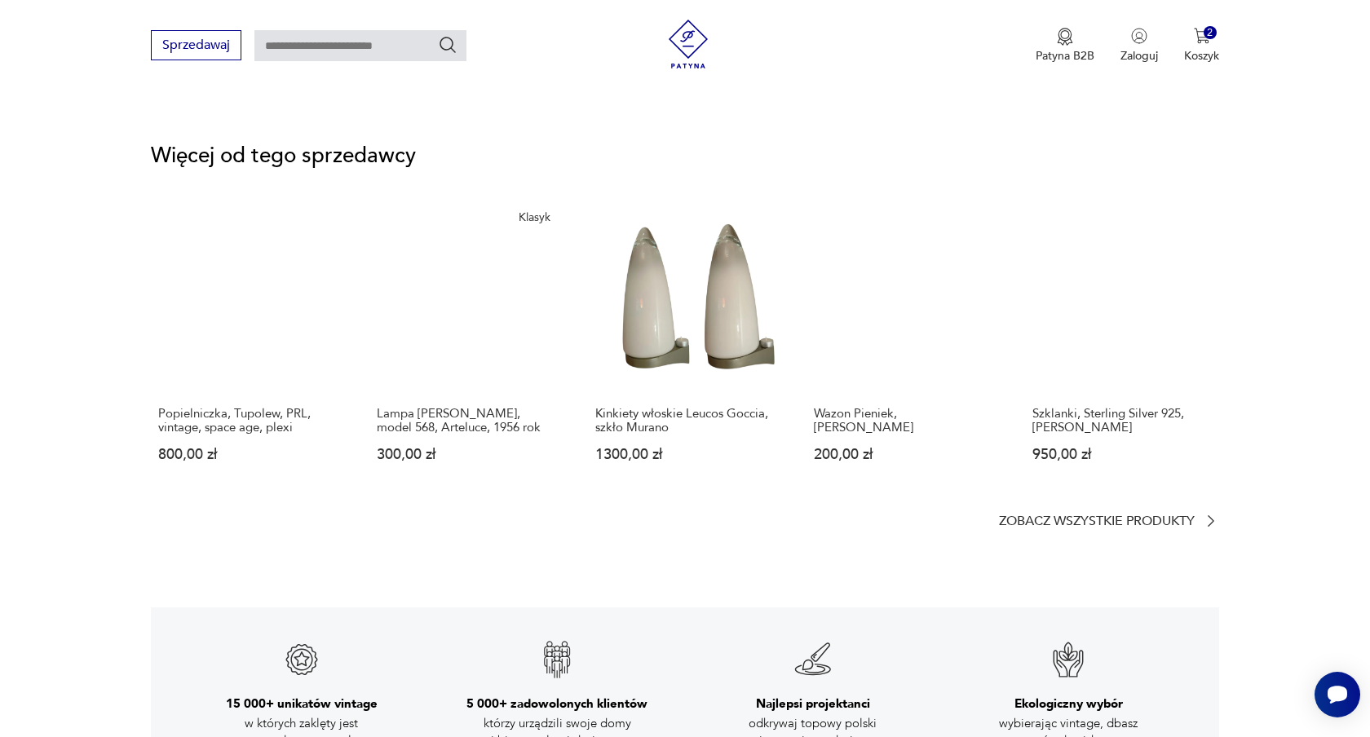
scroll to position [2151, 0]
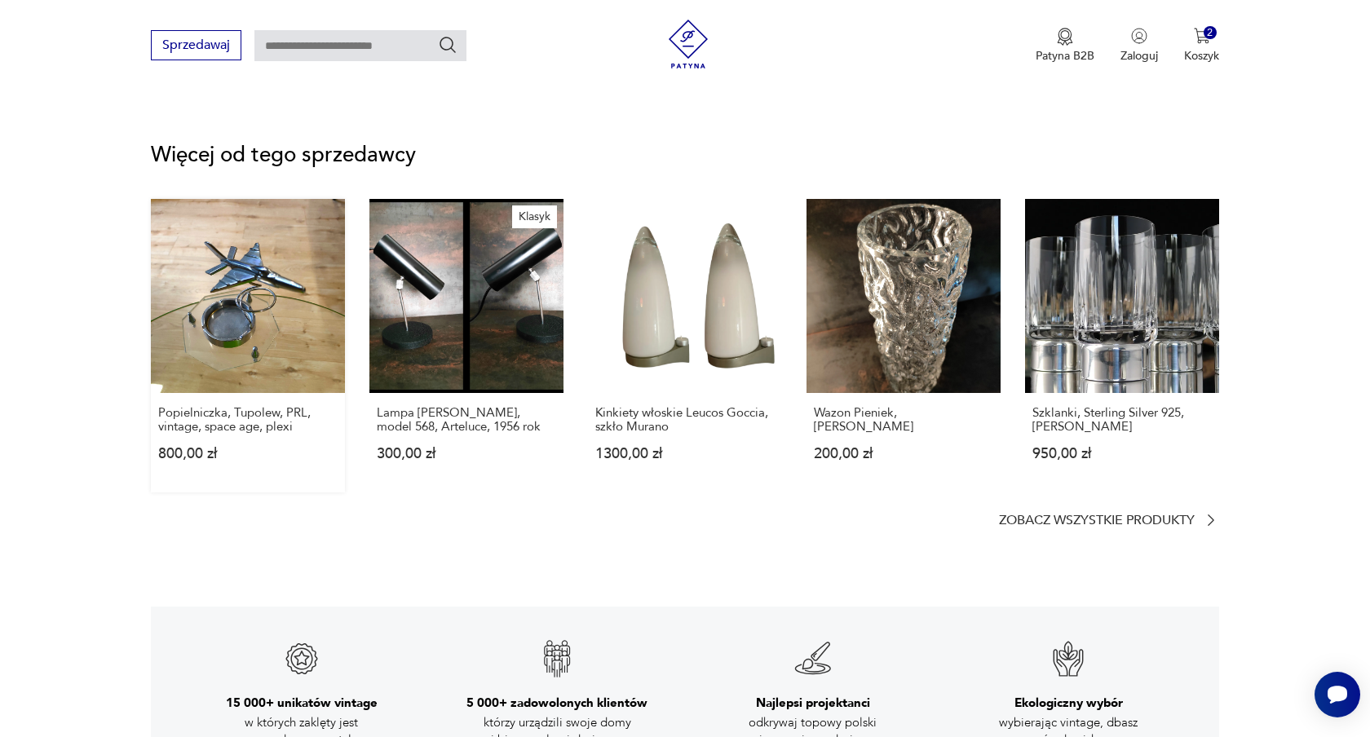
click at [236, 296] on link "Popielniczka, Tupolew, PRL, vintage, space age, plexi 800,00 zł" at bounding box center [248, 346] width 194 height 294
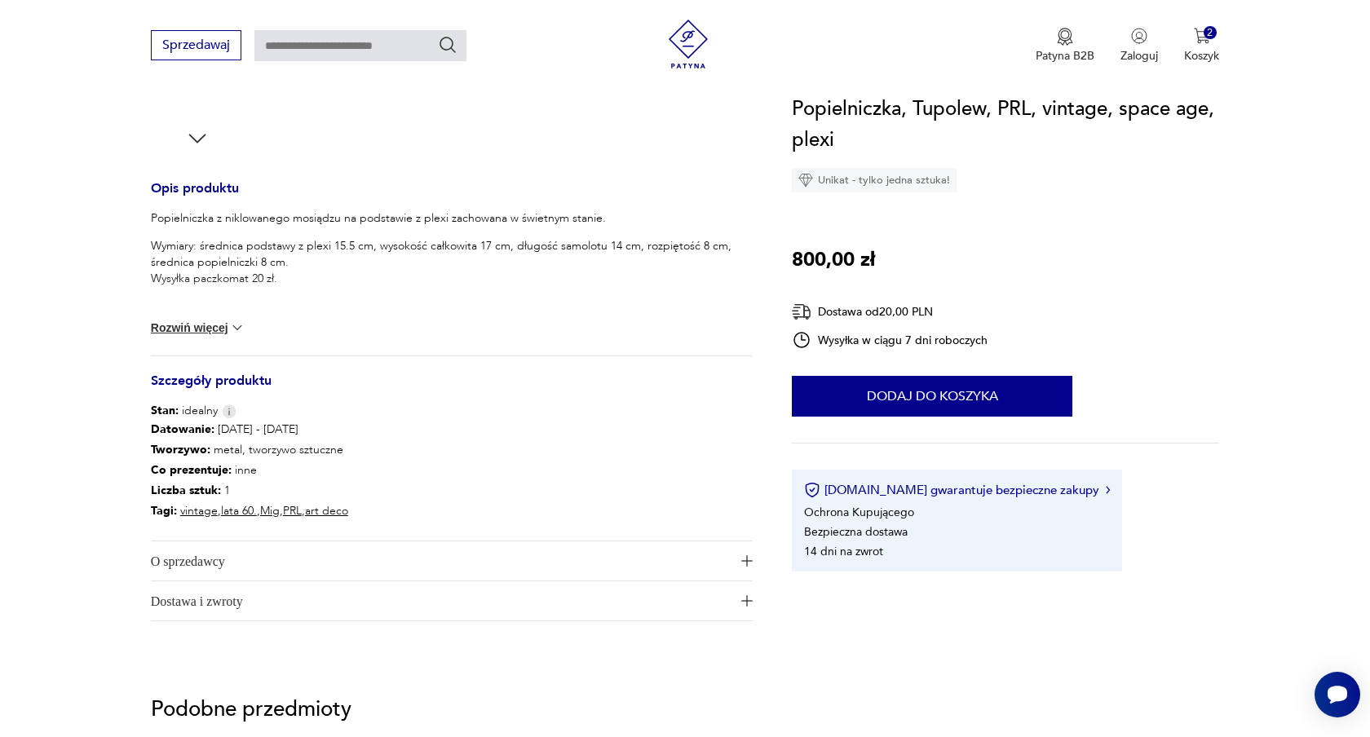
scroll to position [595, 0]
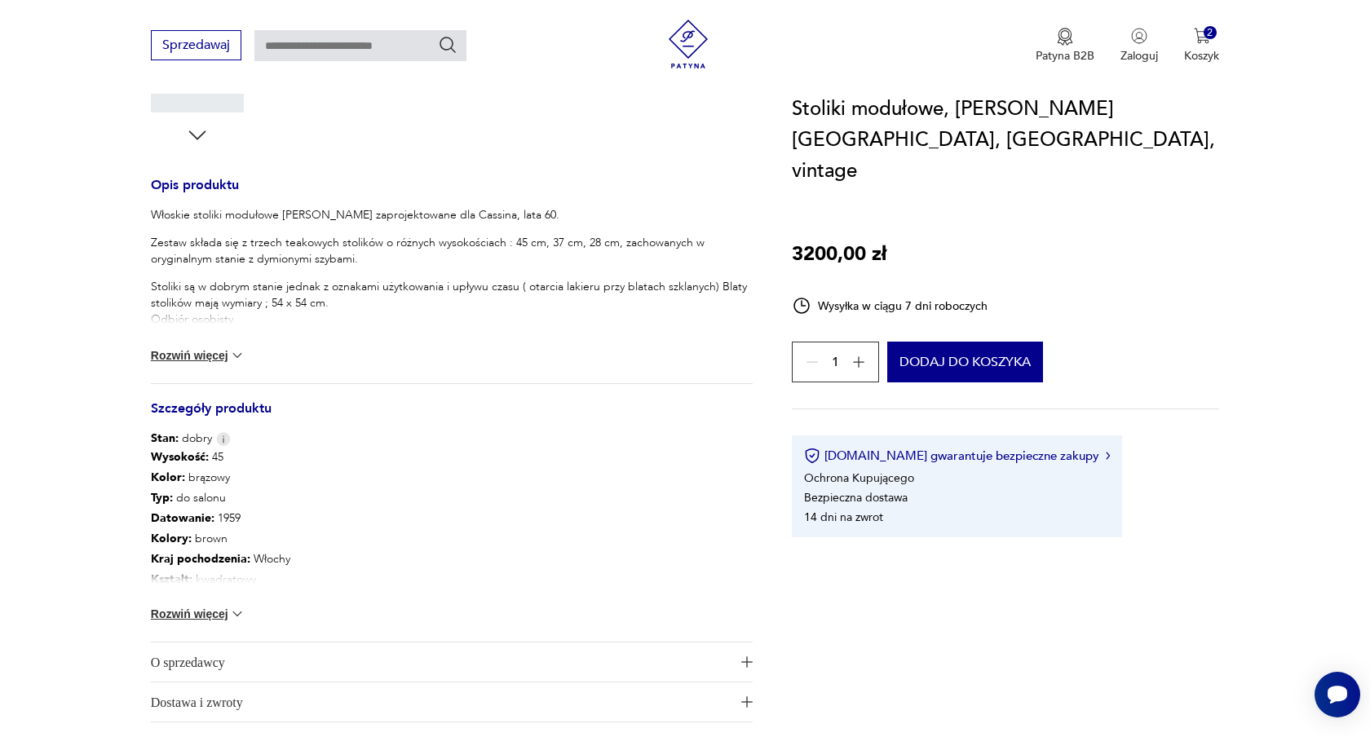
scroll to position [1796, 0]
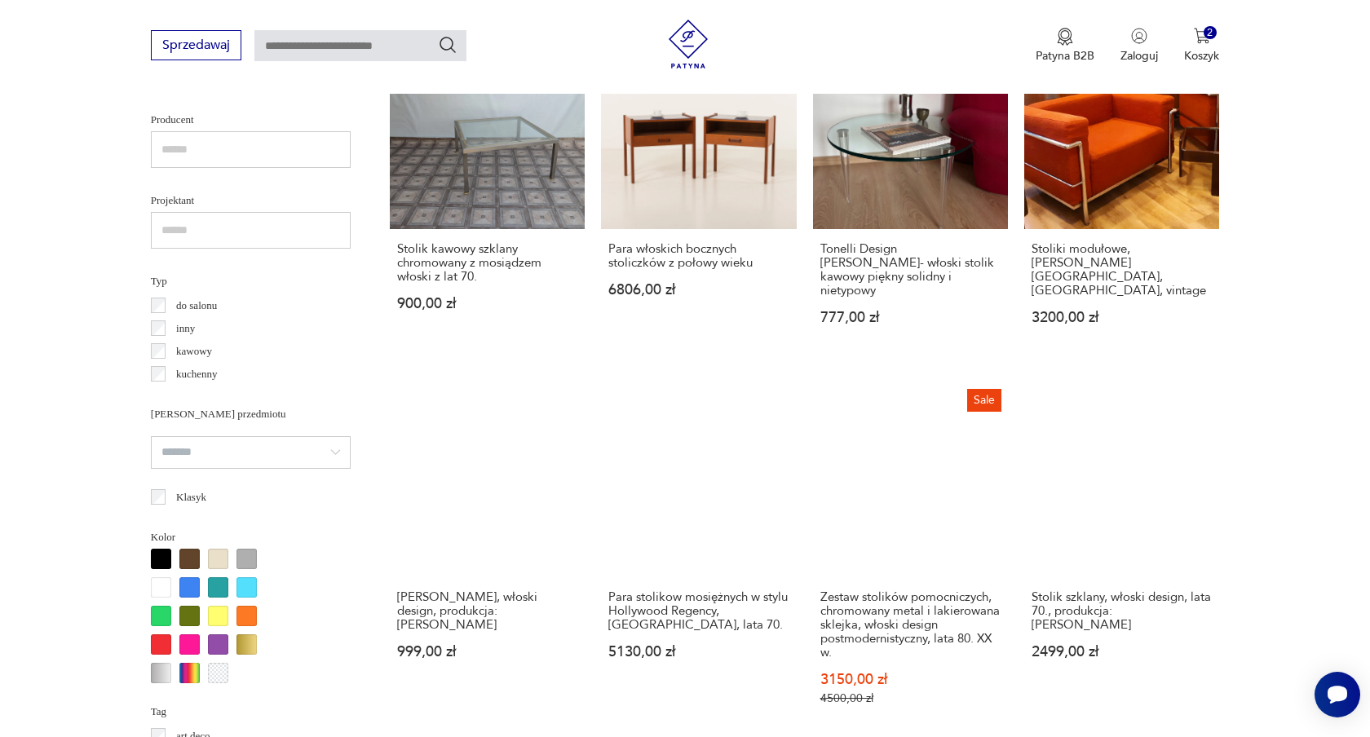
scroll to position [1079, 0]
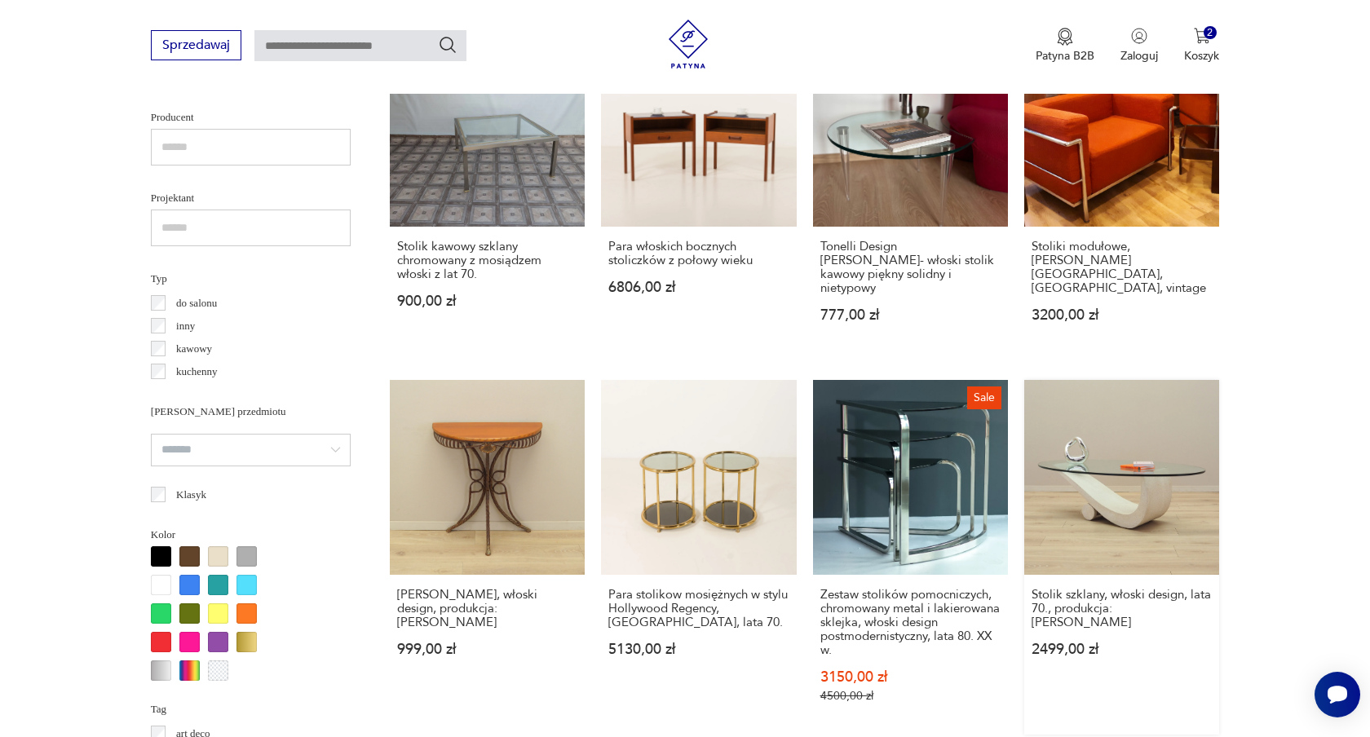
click at [1107, 417] on link "Stolik szklany, włoski design, lata 70., produkcja: Włochy 2499,00 zł" at bounding box center [1121, 557] width 195 height 355
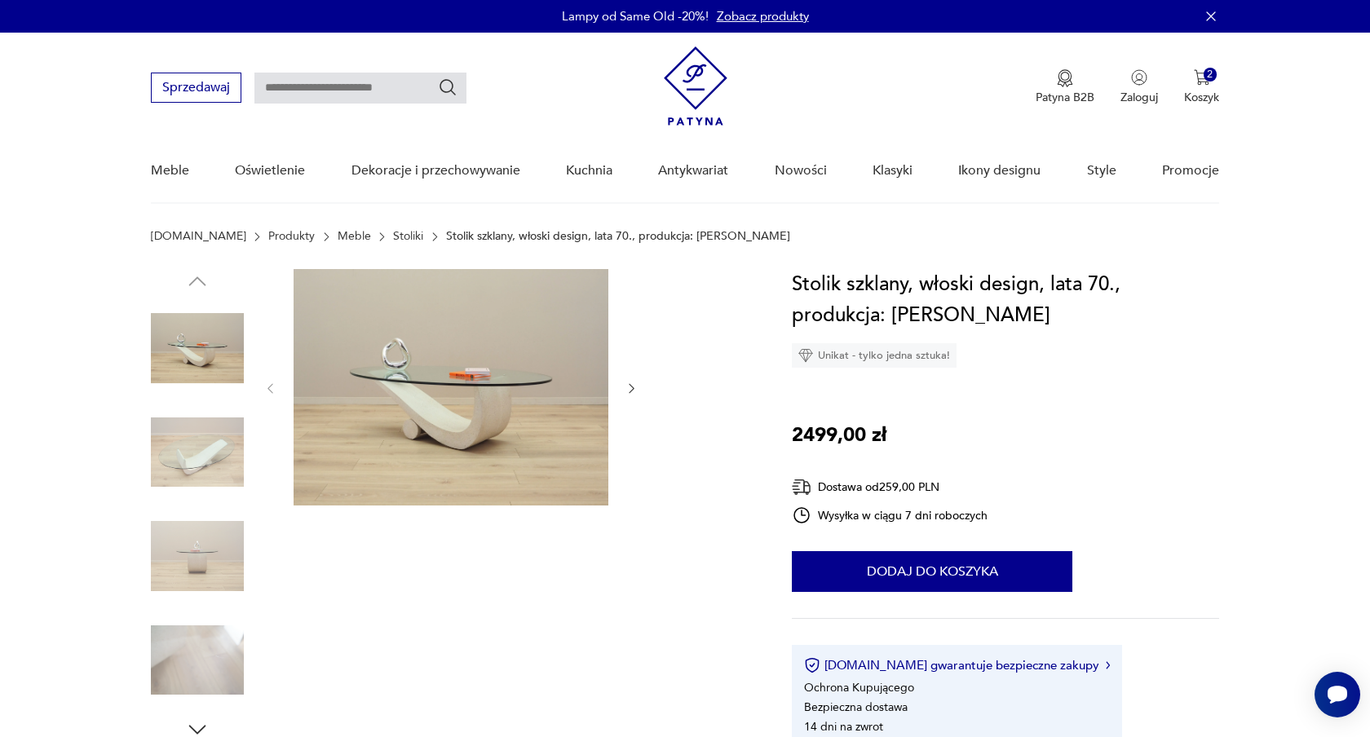
click at [628, 382] on icon "button" at bounding box center [632, 389] width 14 height 14
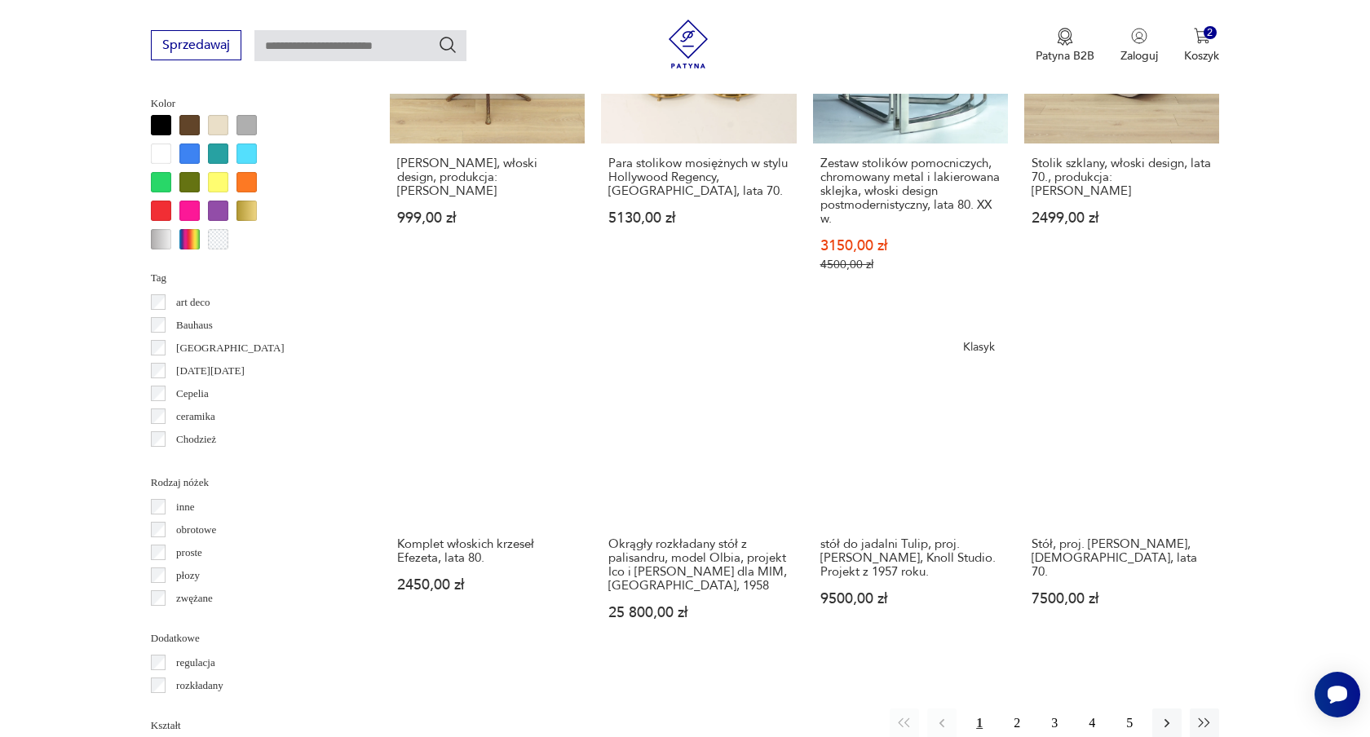
scroll to position [1515, 0]
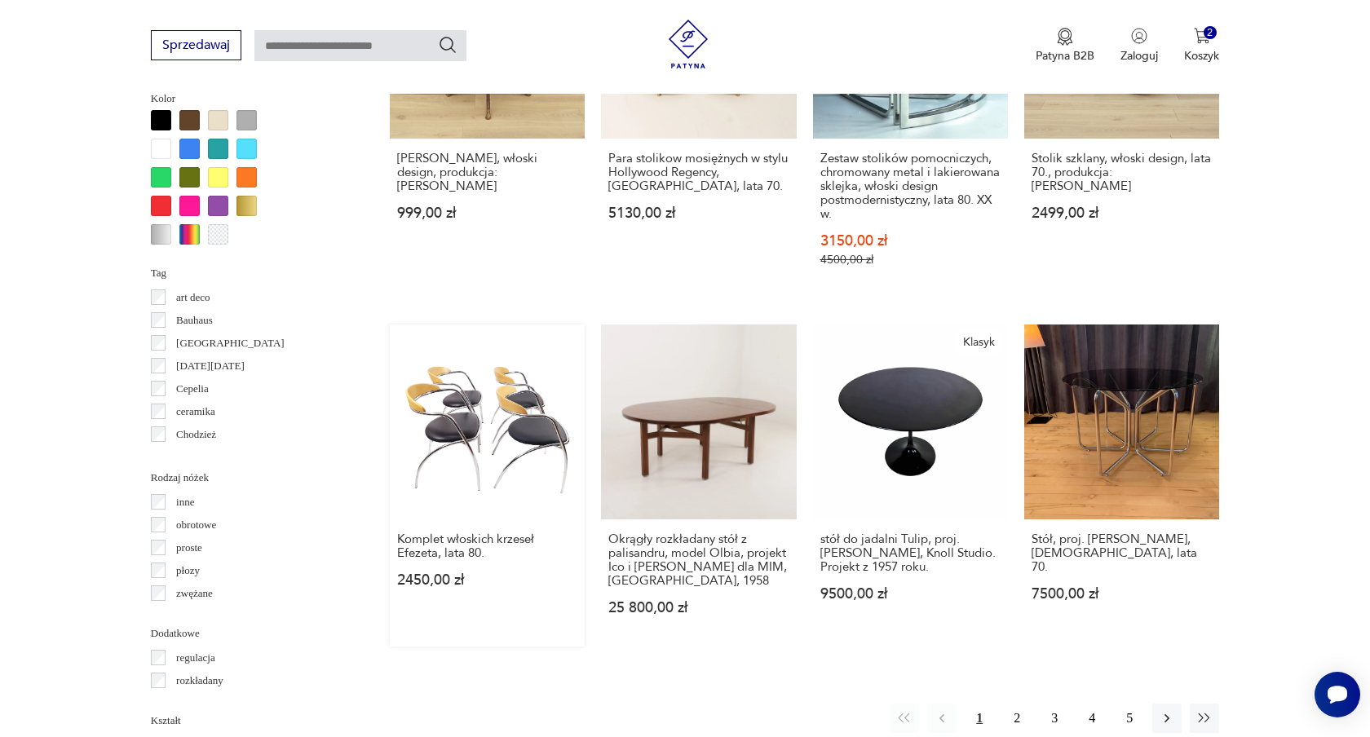
click at [484, 354] on link "Komplet włoskich krzeseł Efezeta, lata 80. 2450,00 zł" at bounding box center [487, 486] width 195 height 322
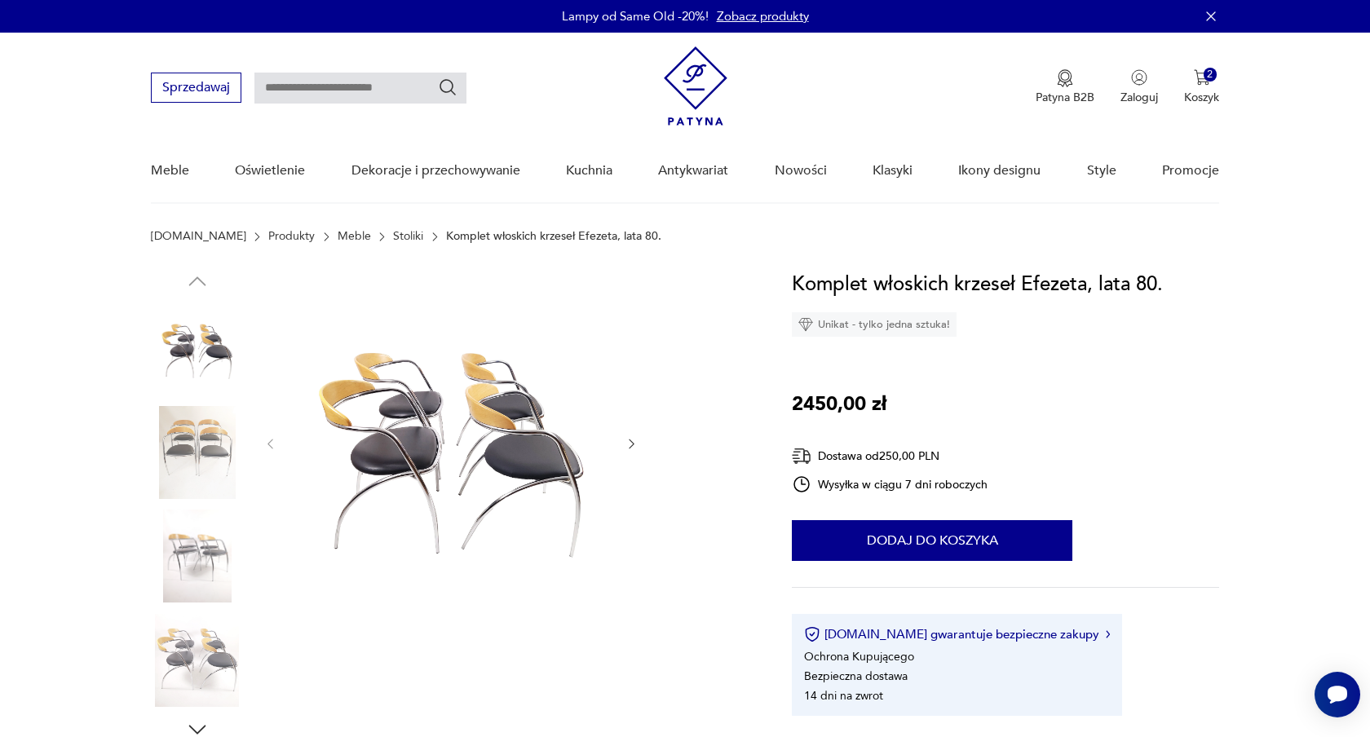
click at [630, 440] on icon "button" at bounding box center [631, 445] width 5 height 10
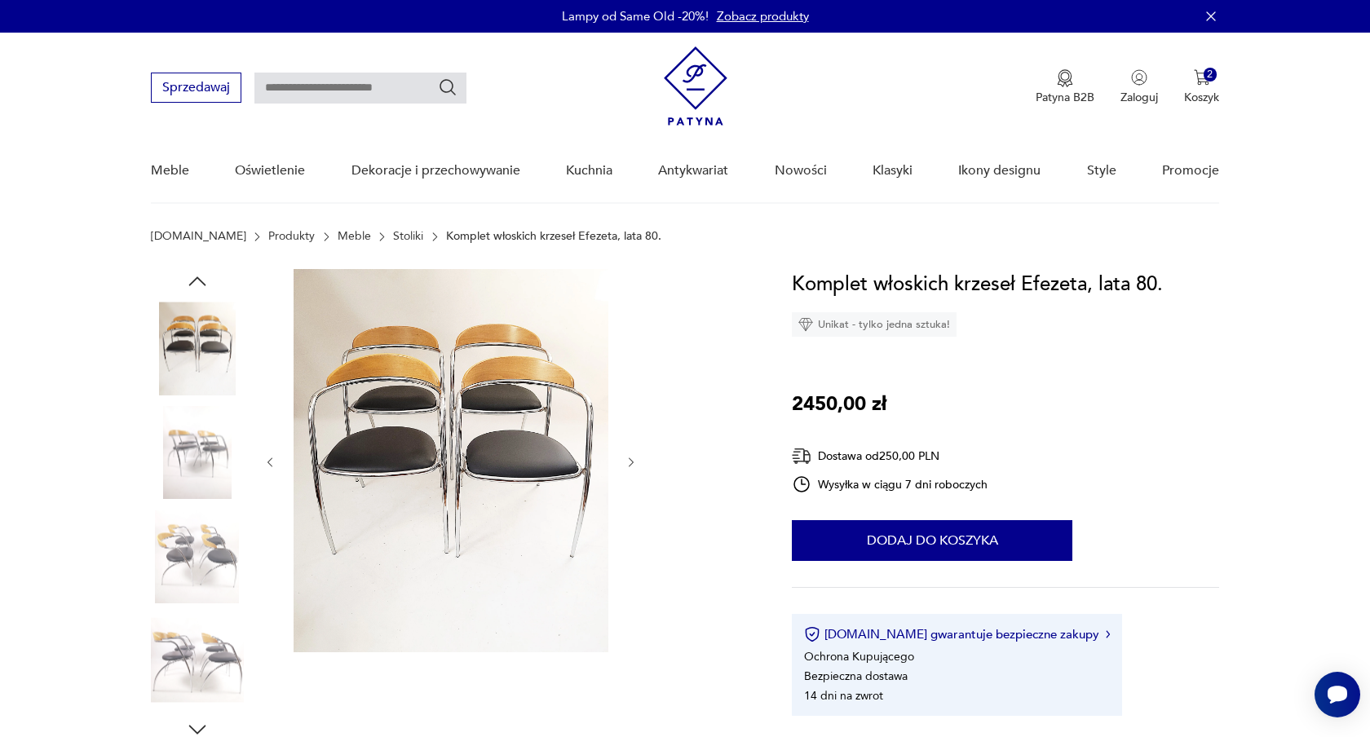
click at [630, 440] on div at bounding box center [450, 462] width 375 height 387
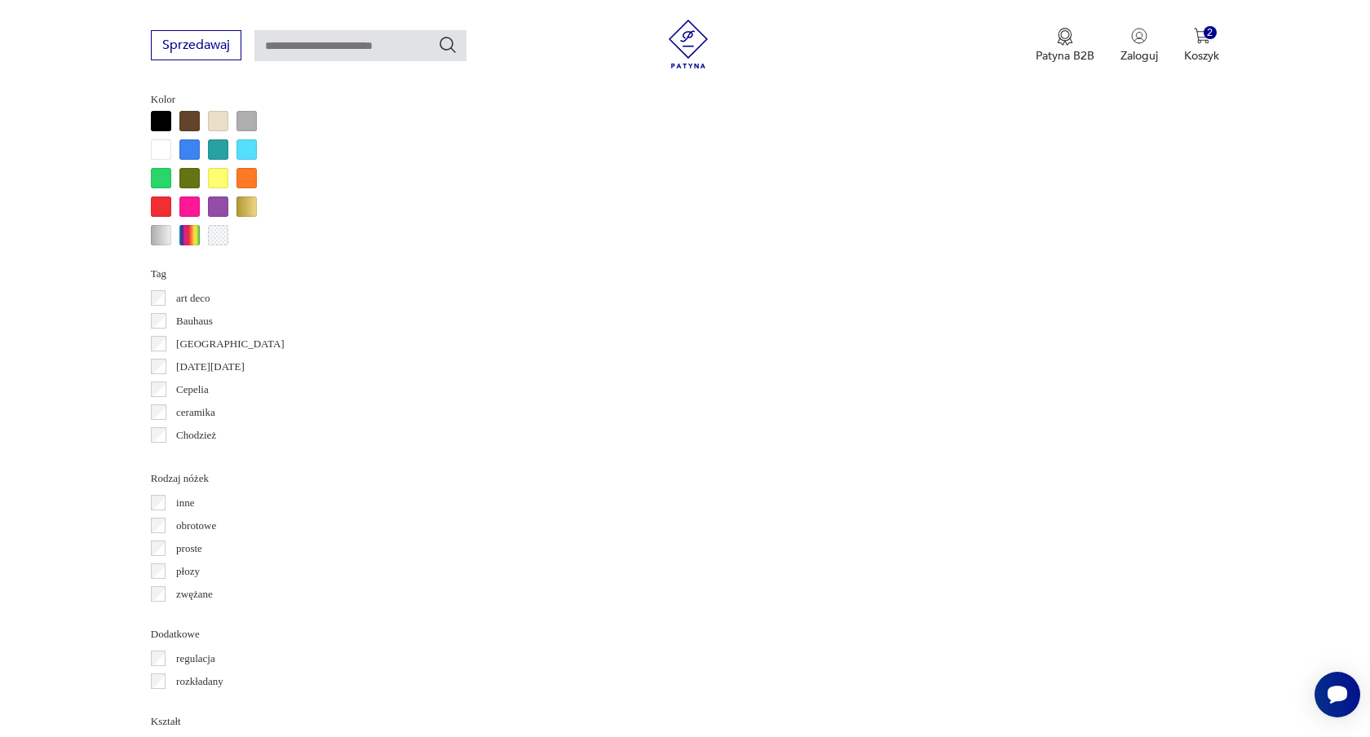
scroll to position [1664, 0]
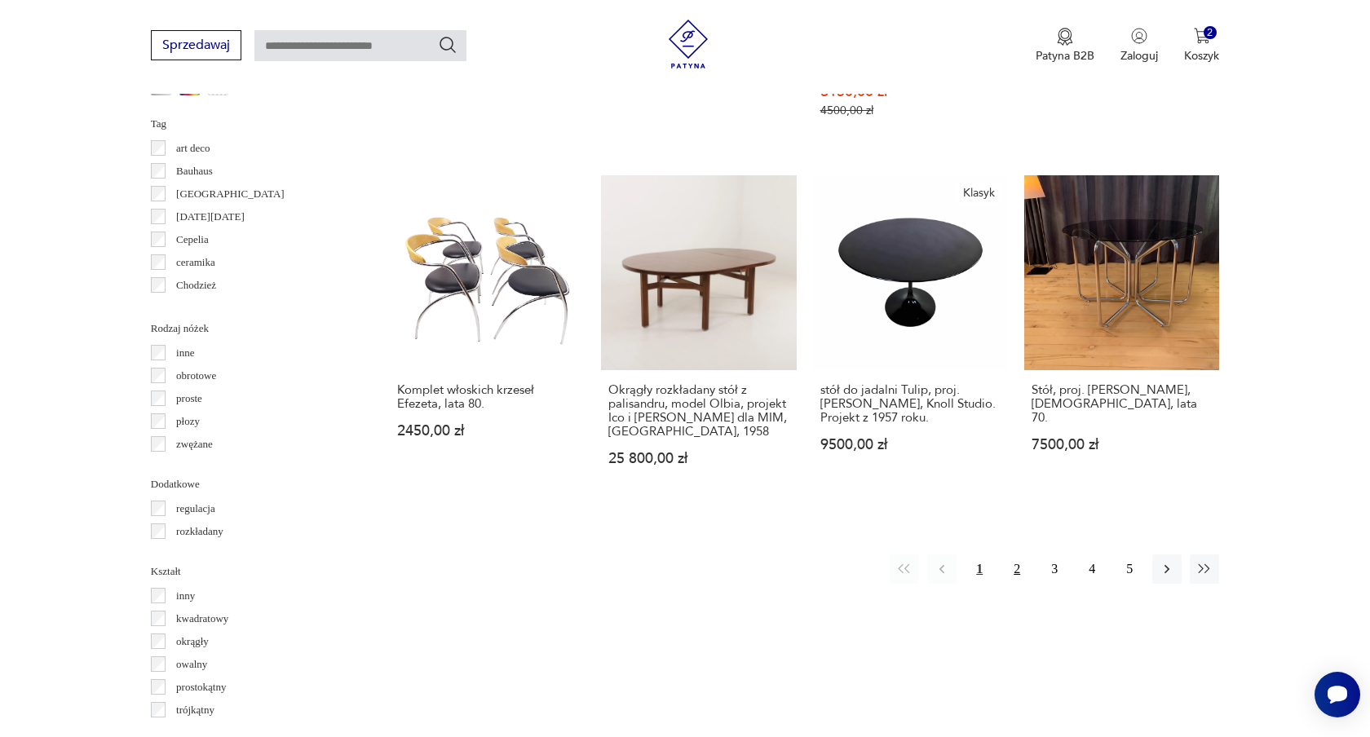
click at [1016, 555] on button "2" at bounding box center [1016, 569] width 29 height 29
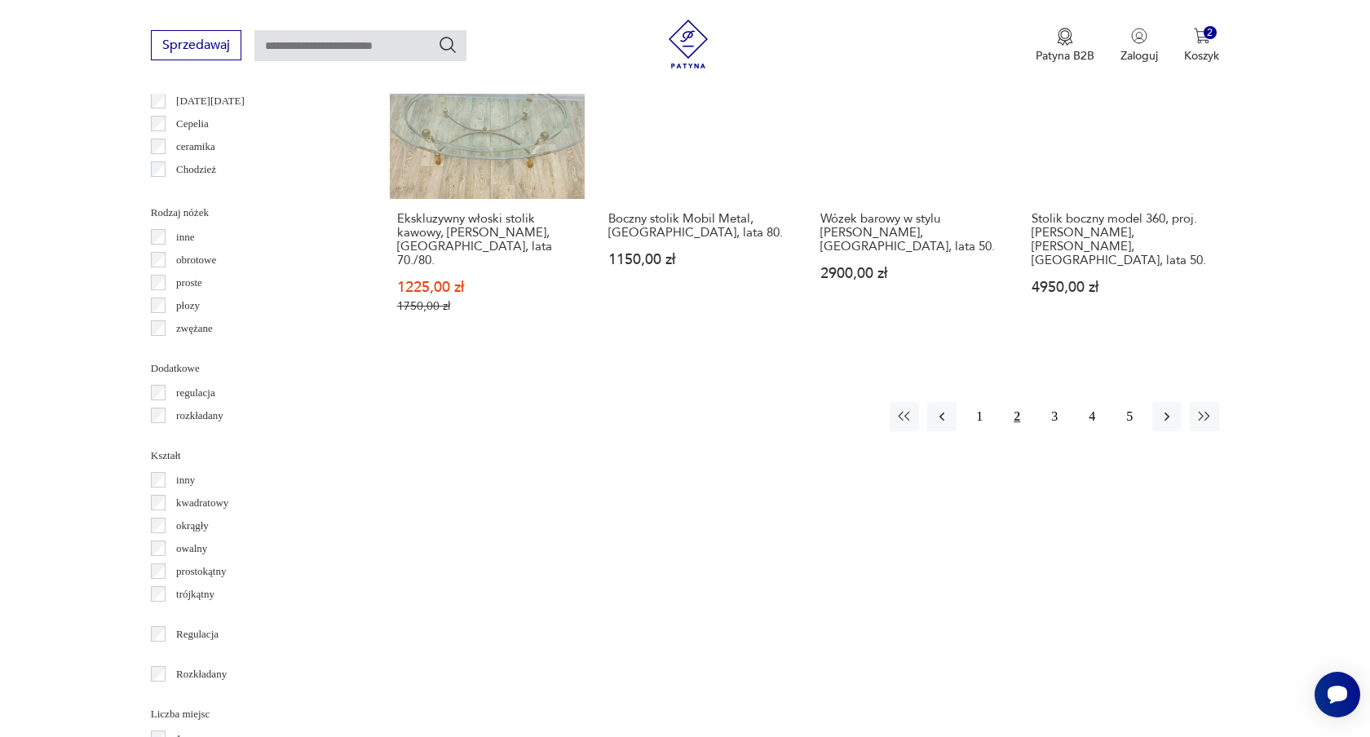
scroll to position [1785, 0]
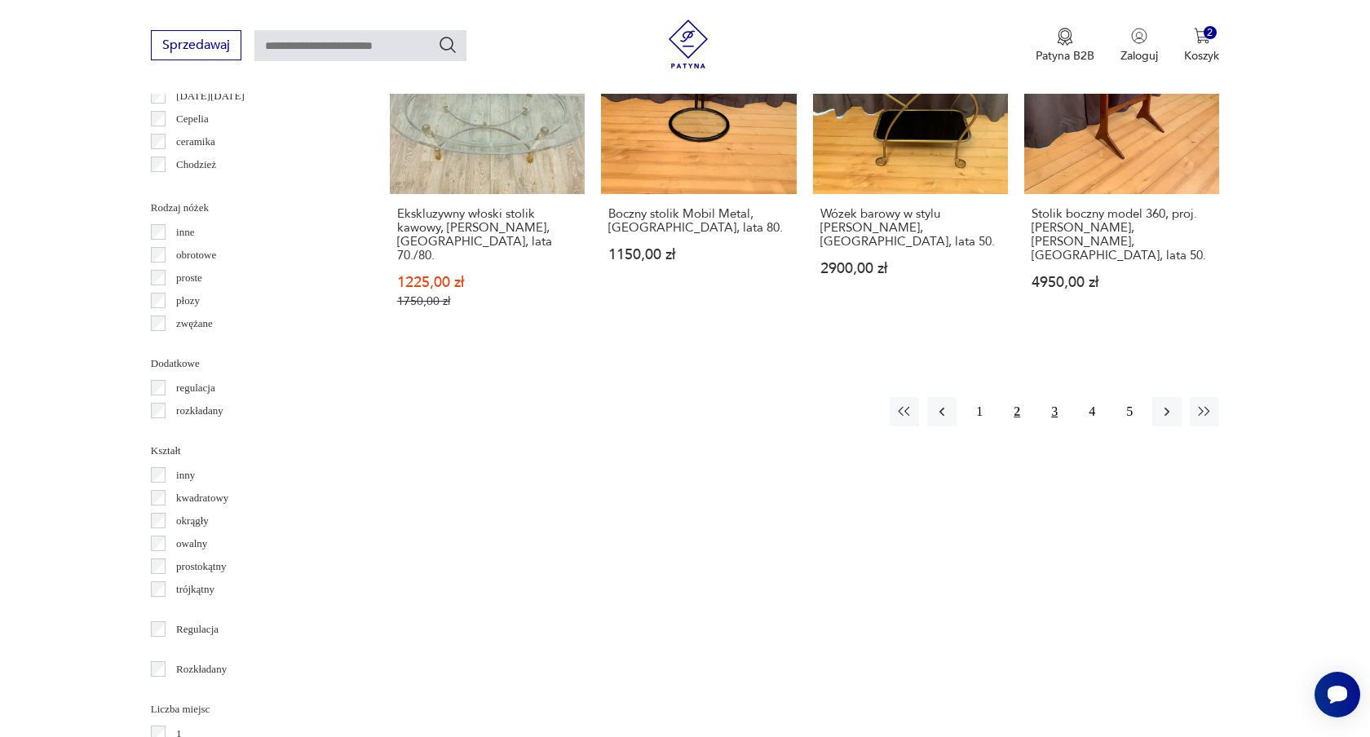
click at [1054, 397] on button "3" at bounding box center [1054, 411] width 29 height 29
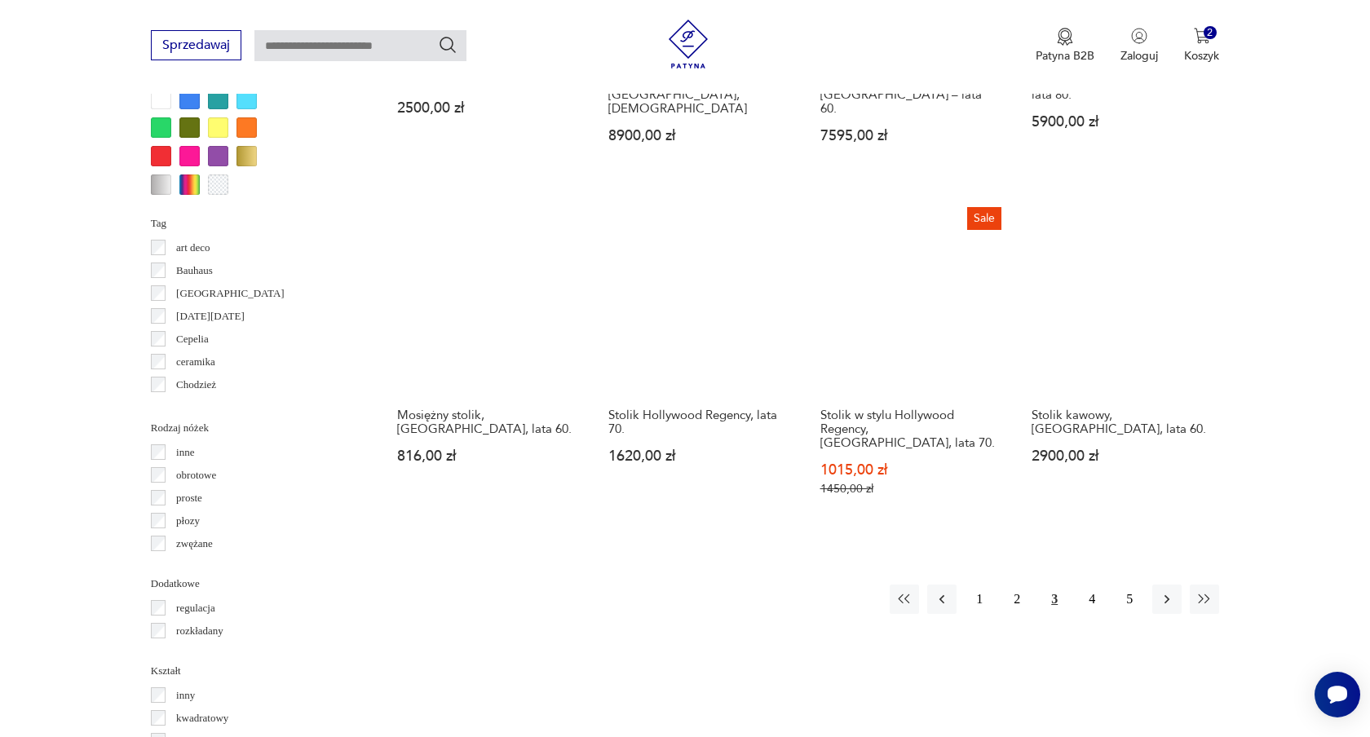
scroll to position [1571, 0]
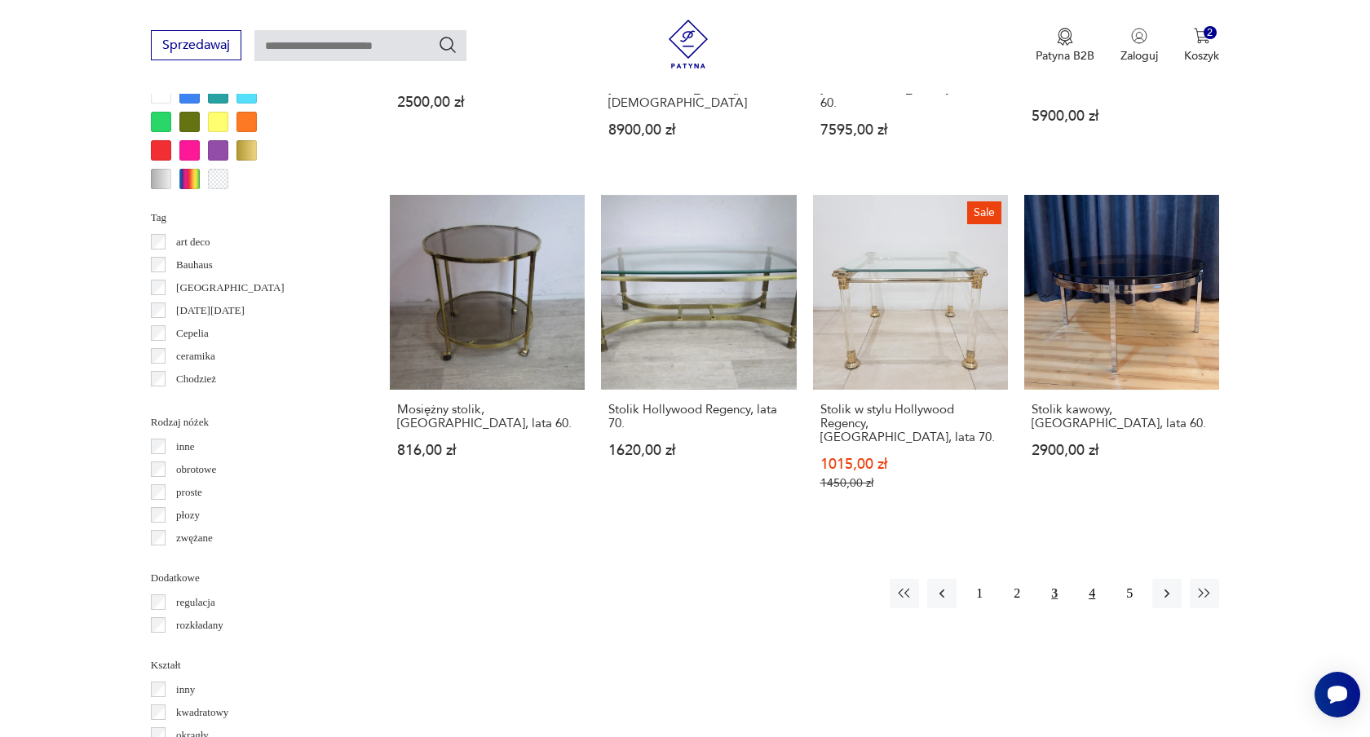
click at [1099, 579] on button "4" at bounding box center [1091, 593] width 29 height 29
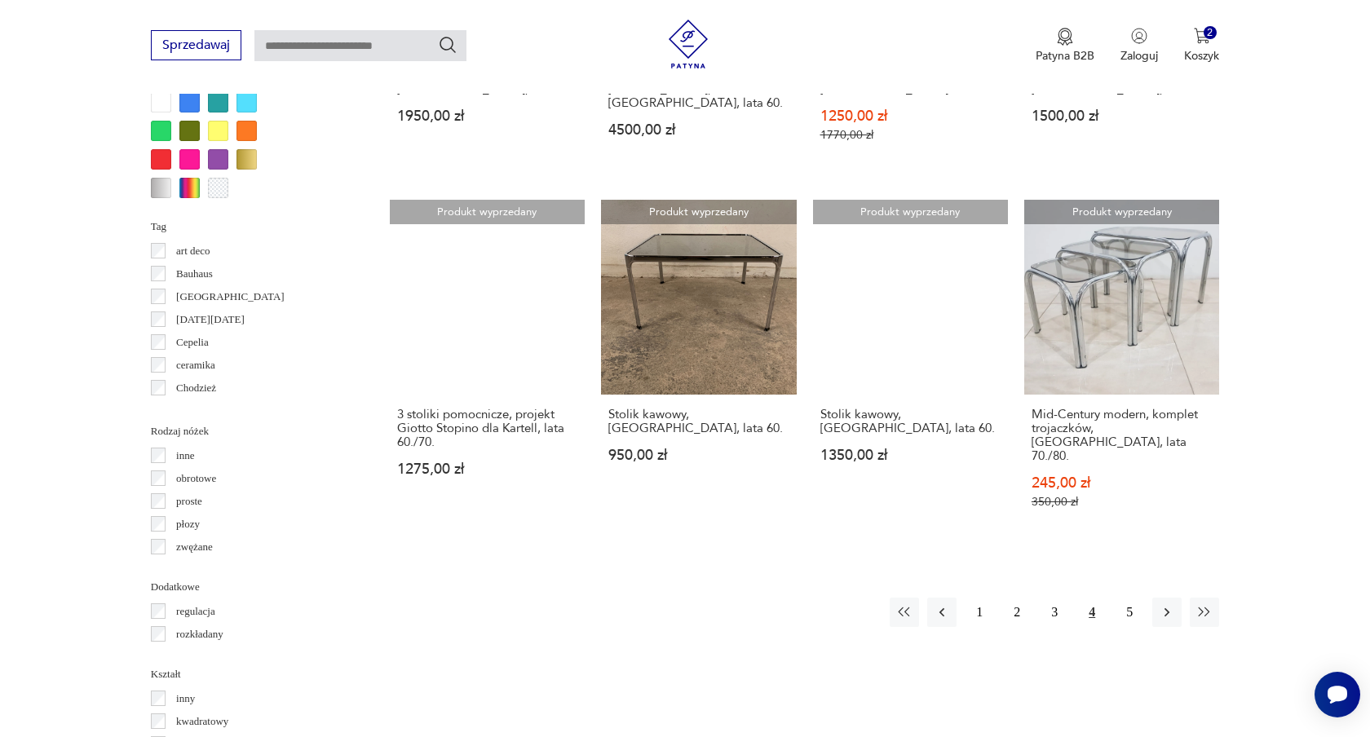
scroll to position [1564, 0]
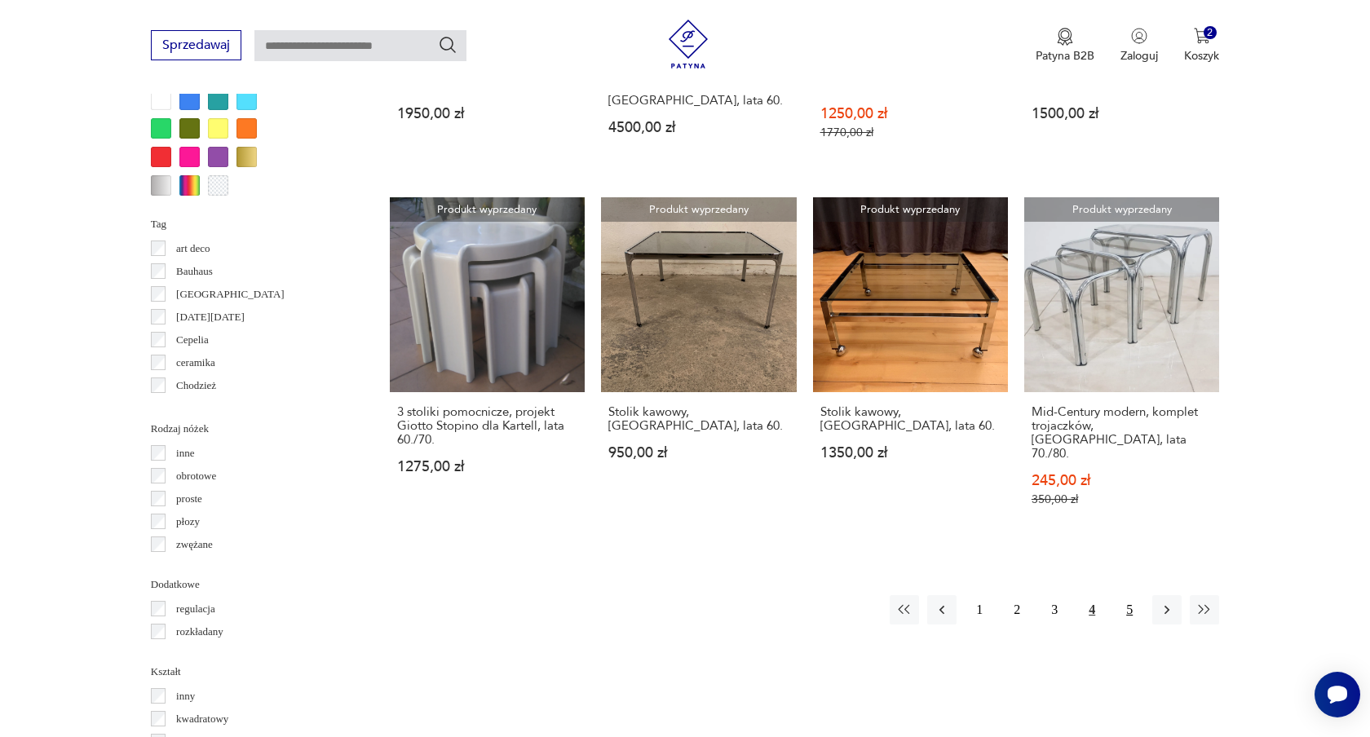
click at [1132, 595] on button "5" at bounding box center [1129, 609] width 29 height 29
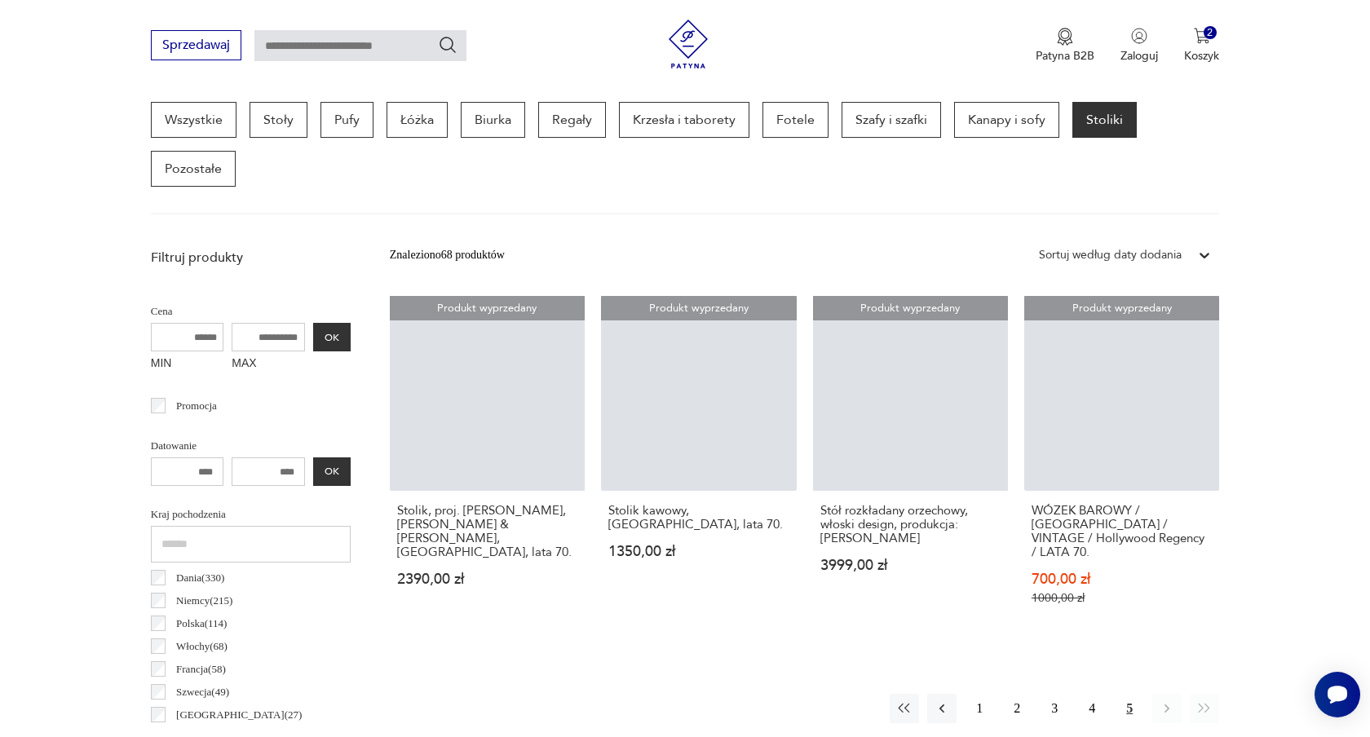
scroll to position [433, 0]
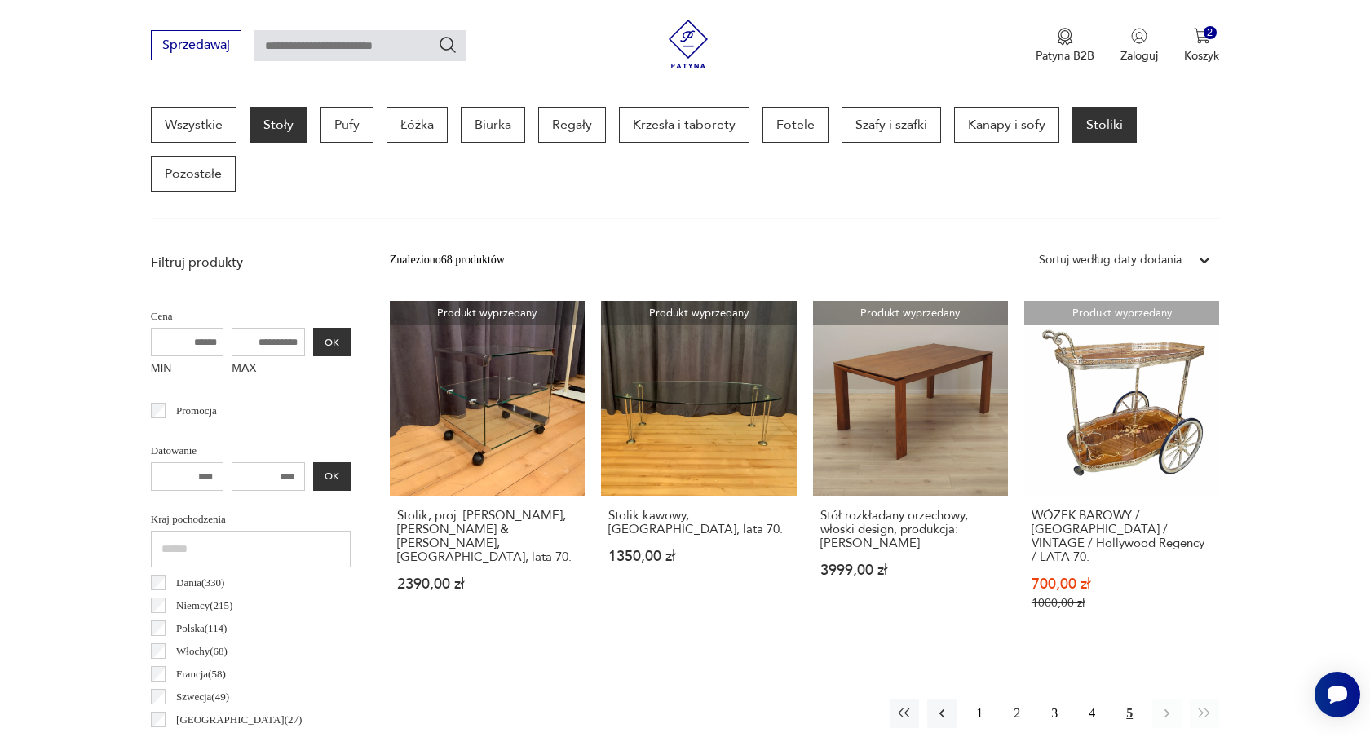
click at [291, 126] on p "Stoły" at bounding box center [279, 125] width 58 height 36
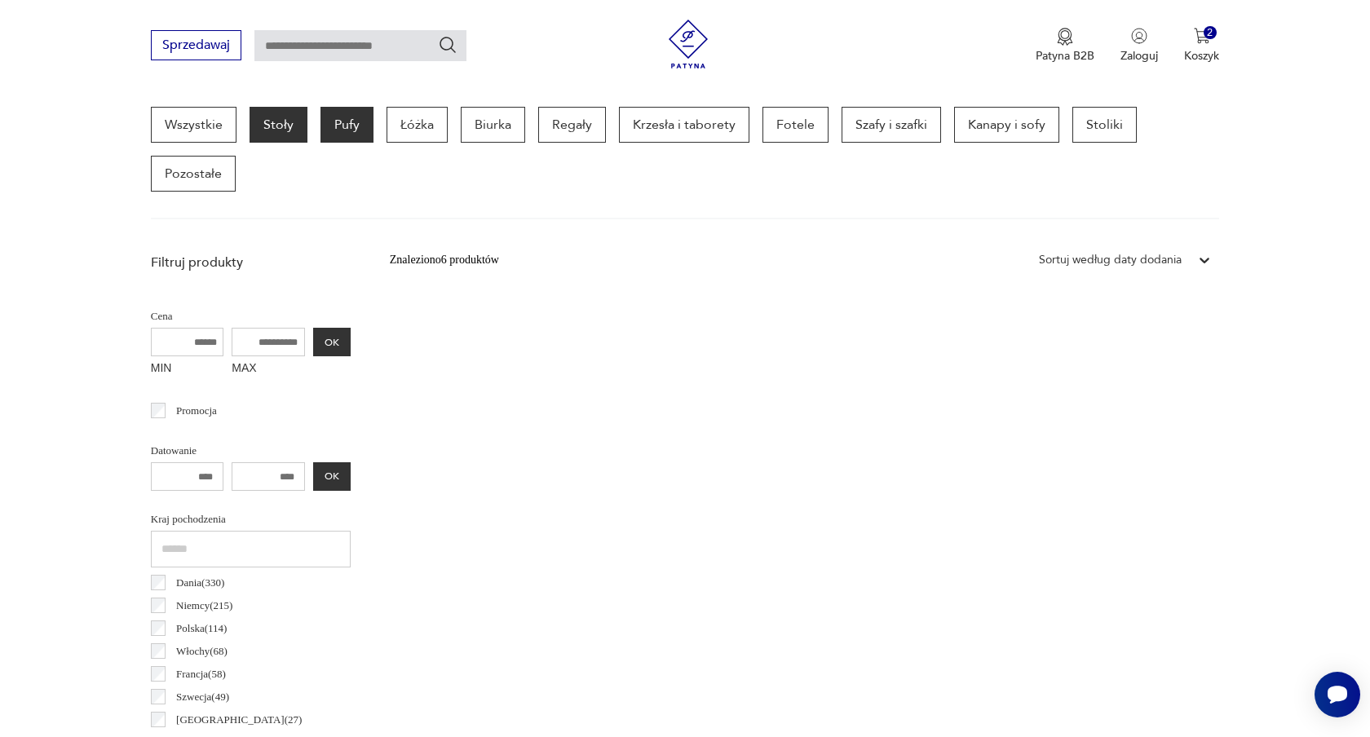
click at [363, 132] on p "Pufy" at bounding box center [347, 125] width 53 height 36
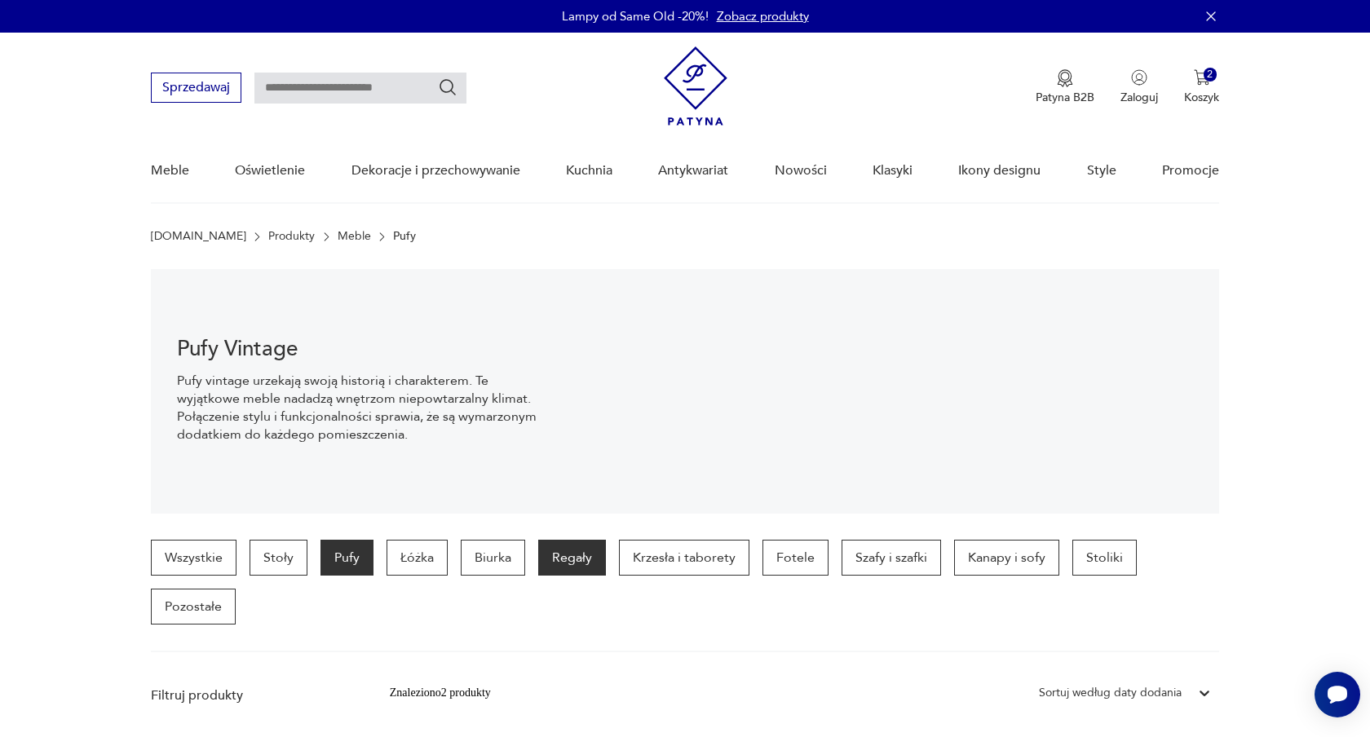
click at [572, 564] on p "Regały" at bounding box center [572, 558] width 68 height 36
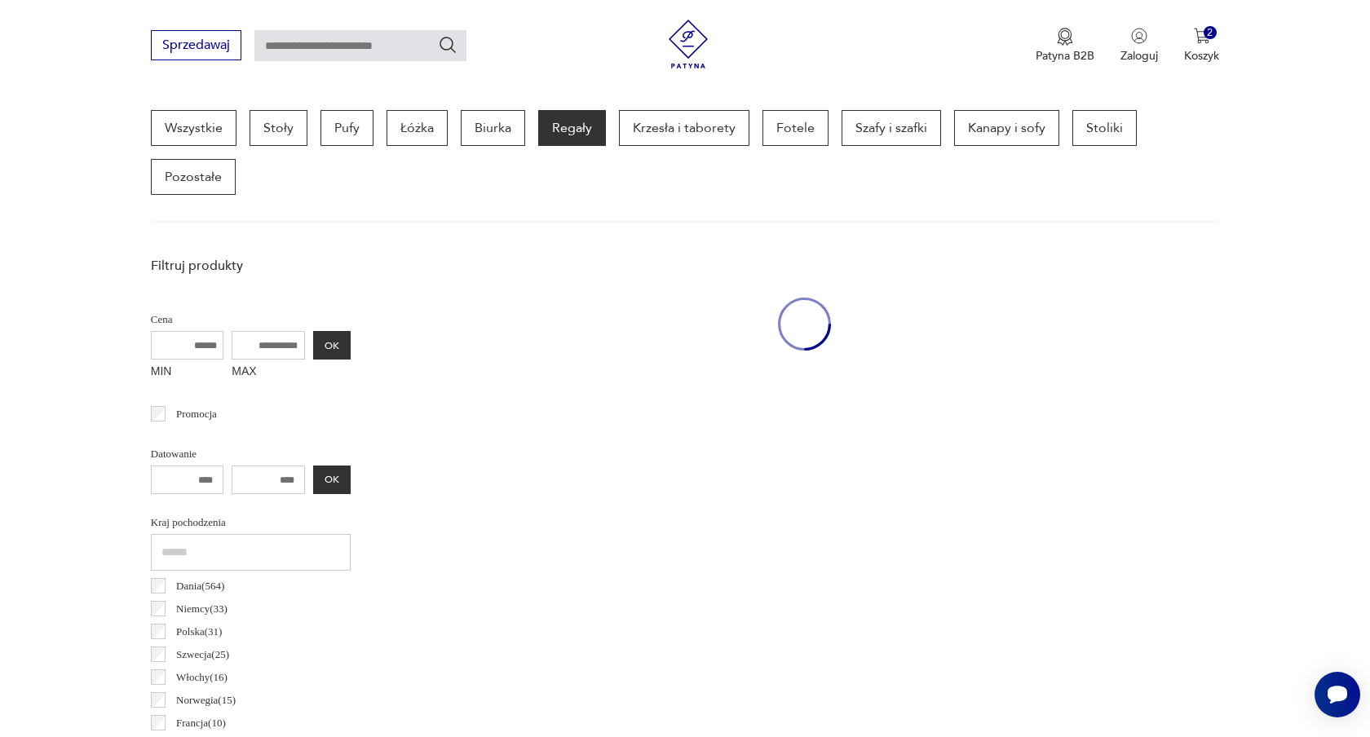
scroll to position [433, 0]
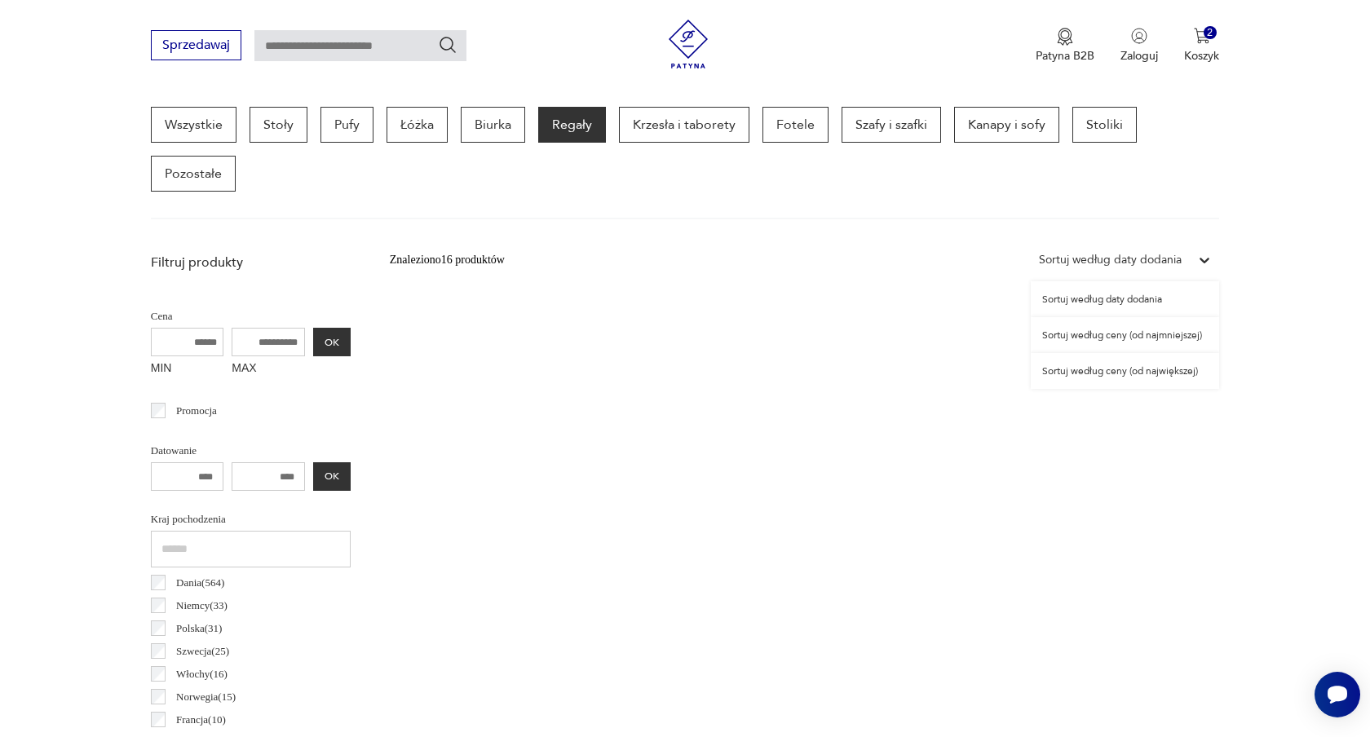
click at [1107, 260] on div "Sortuj według daty dodania" at bounding box center [1110, 260] width 143 height 18
click at [1103, 295] on div "Sortuj według daty dodania" at bounding box center [1125, 299] width 188 height 36
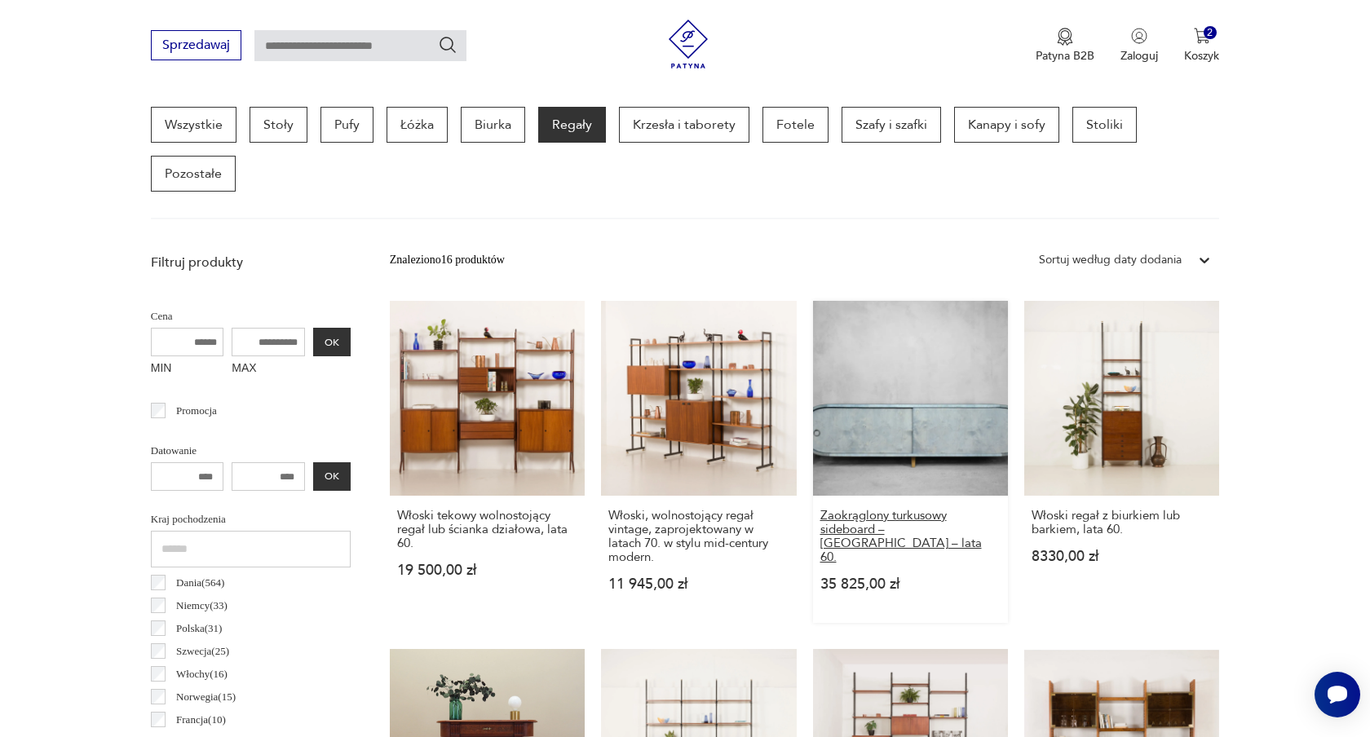
click at [896, 519] on h3 "Zaokrąglony turkusowy sideboard – [GEOGRAPHIC_DATA] – lata 60." at bounding box center [910, 536] width 180 height 55
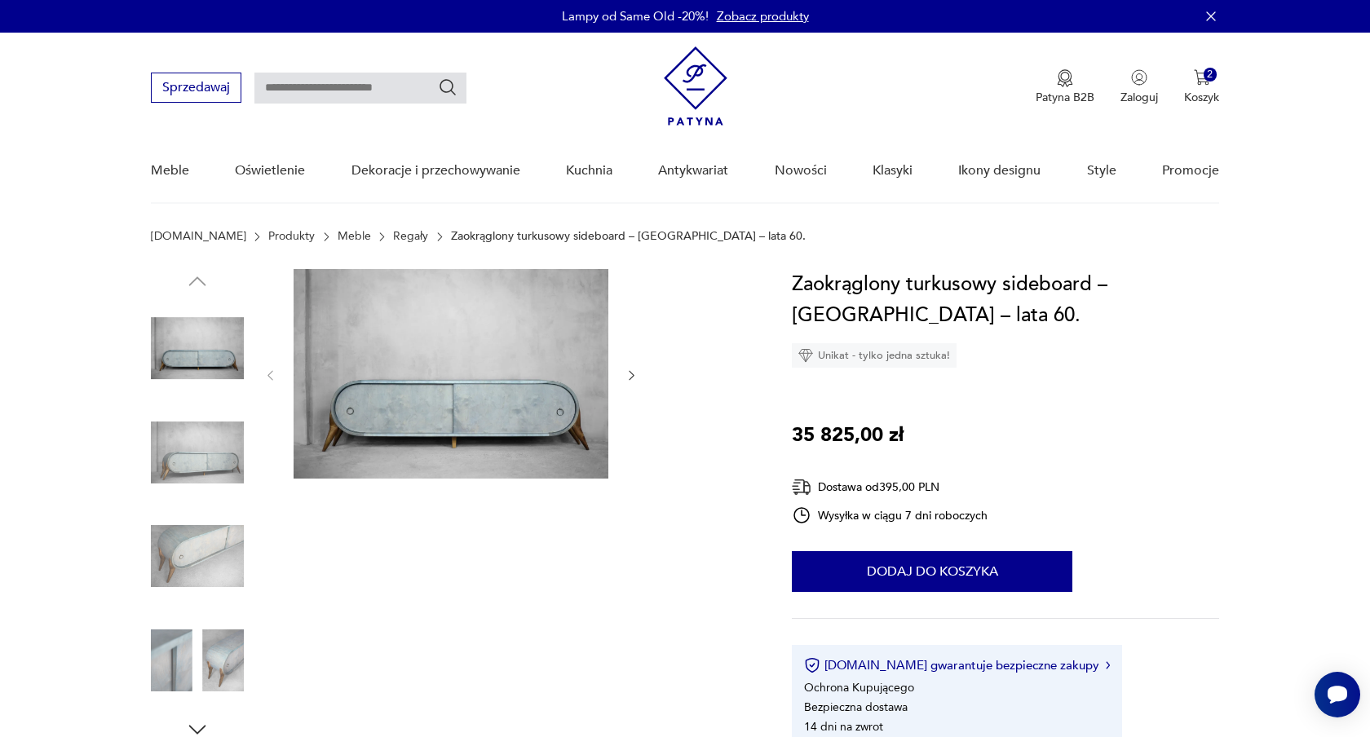
click at [626, 374] on icon "button" at bounding box center [632, 376] width 14 height 14
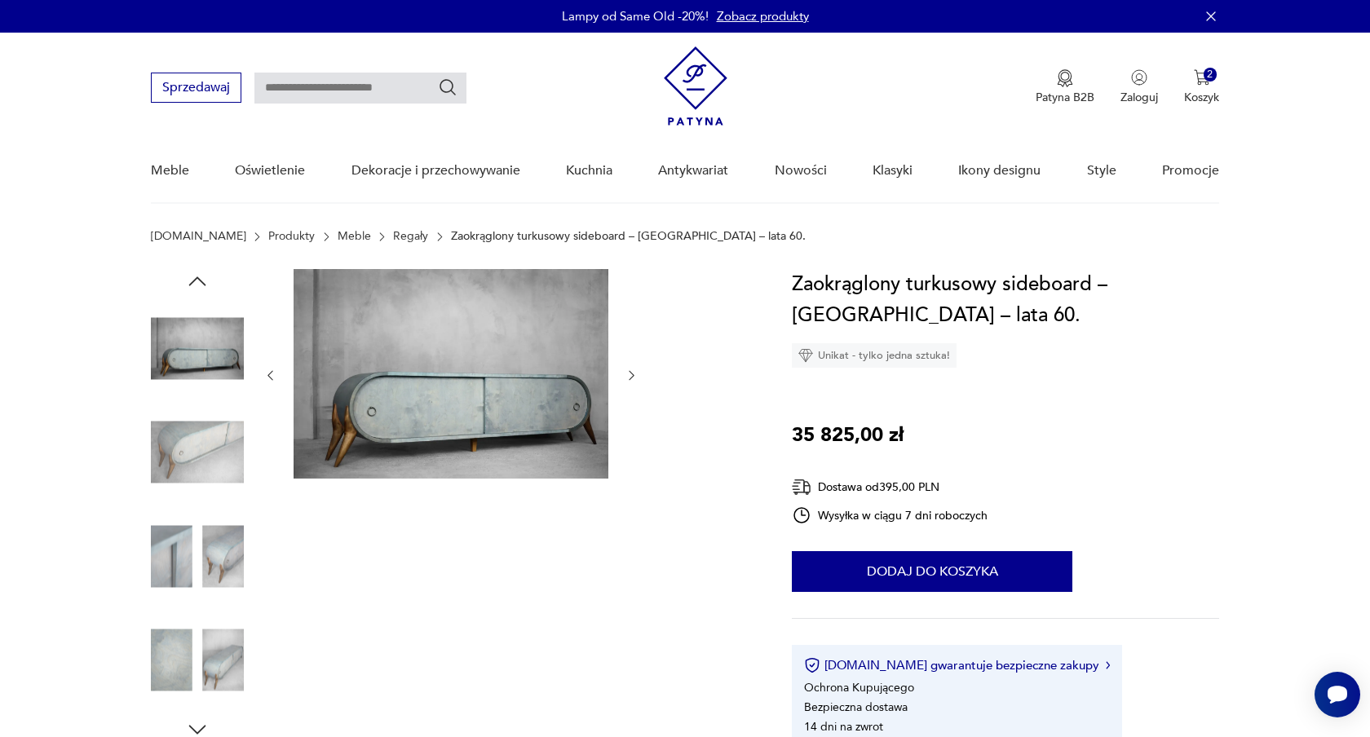
click at [495, 401] on img at bounding box center [451, 374] width 315 height 210
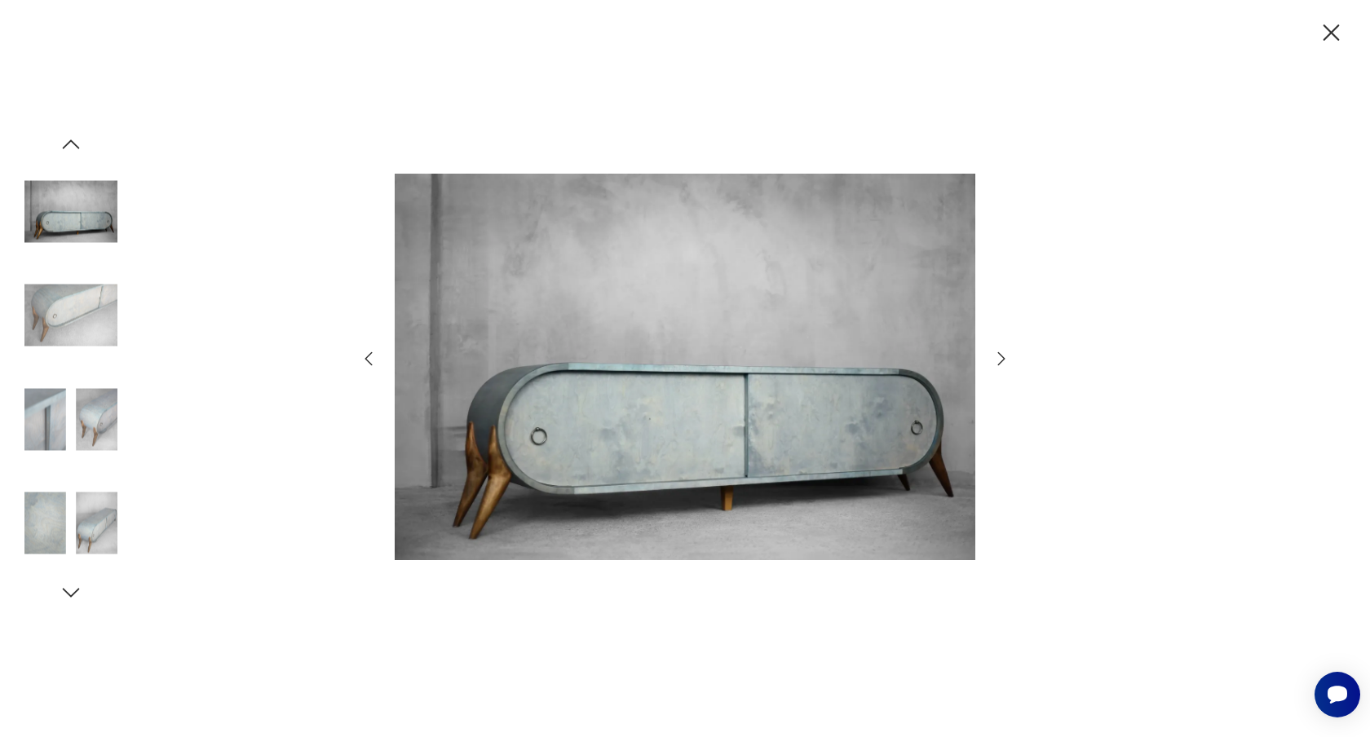
click at [1001, 357] on icon "button" at bounding box center [1002, 359] width 20 height 20
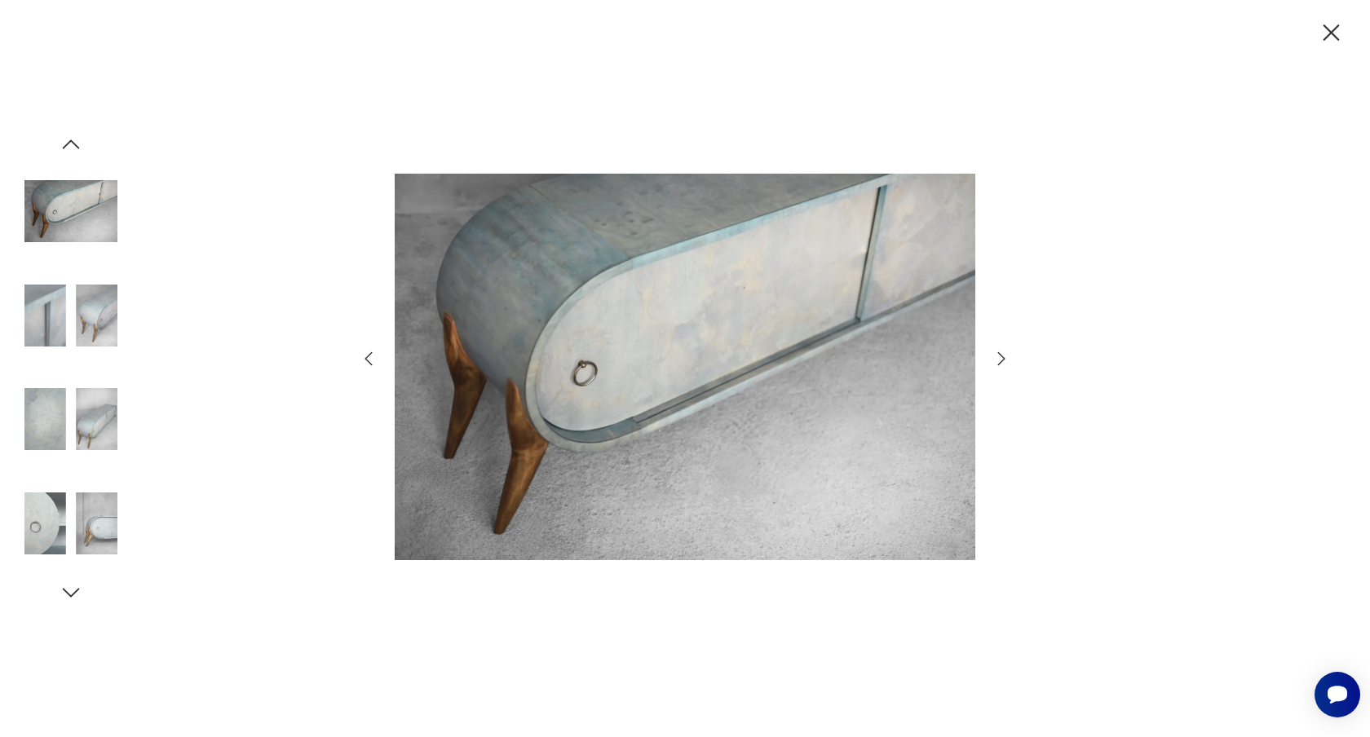
click at [1330, 34] on icon "button" at bounding box center [1331, 33] width 29 height 29
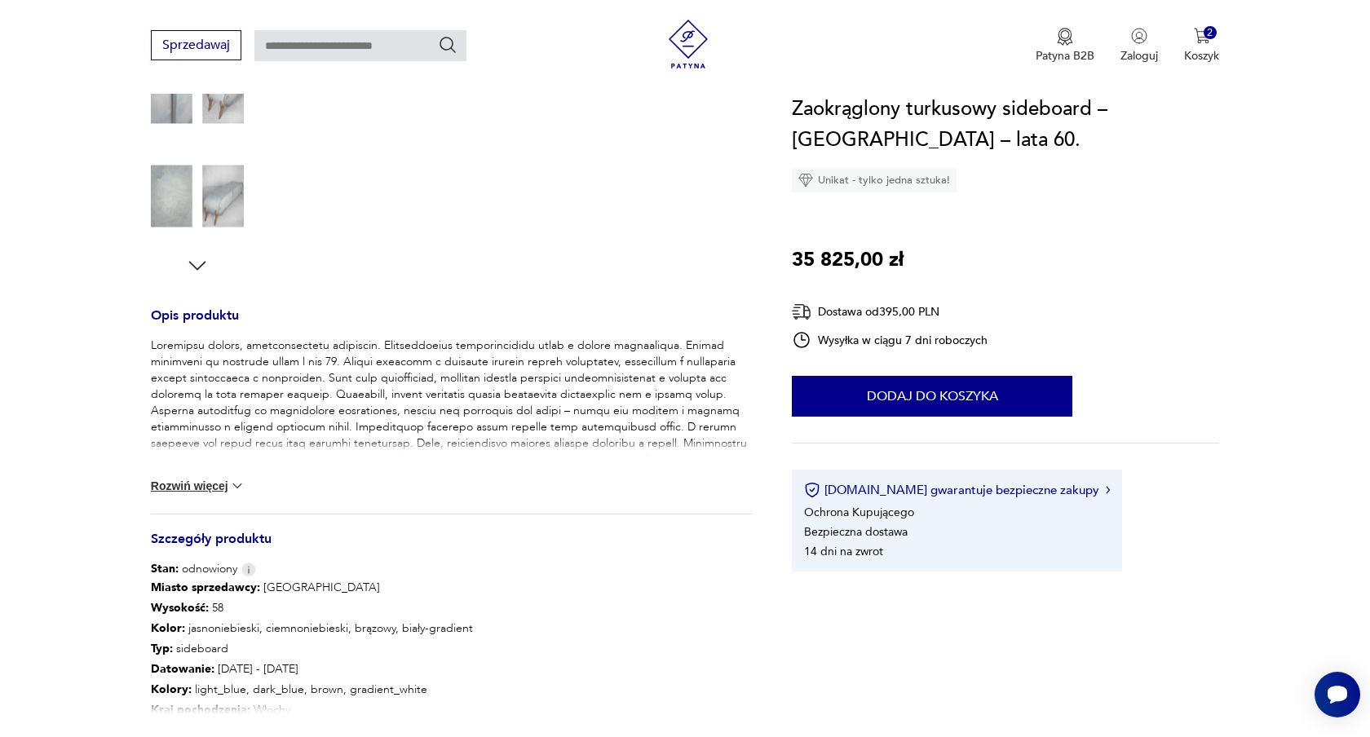
scroll to position [458, 0]
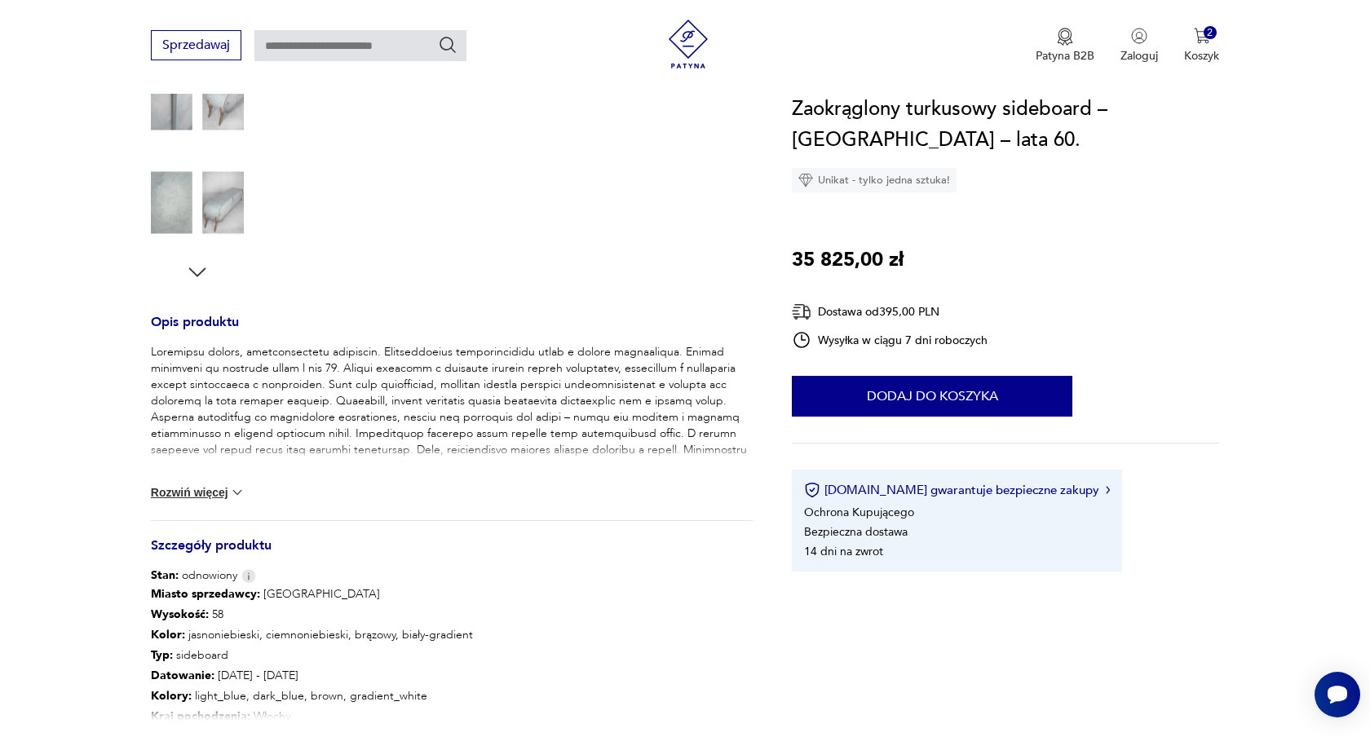
click at [187, 488] on button "Rozwiń więcej" at bounding box center [198, 492] width 95 height 16
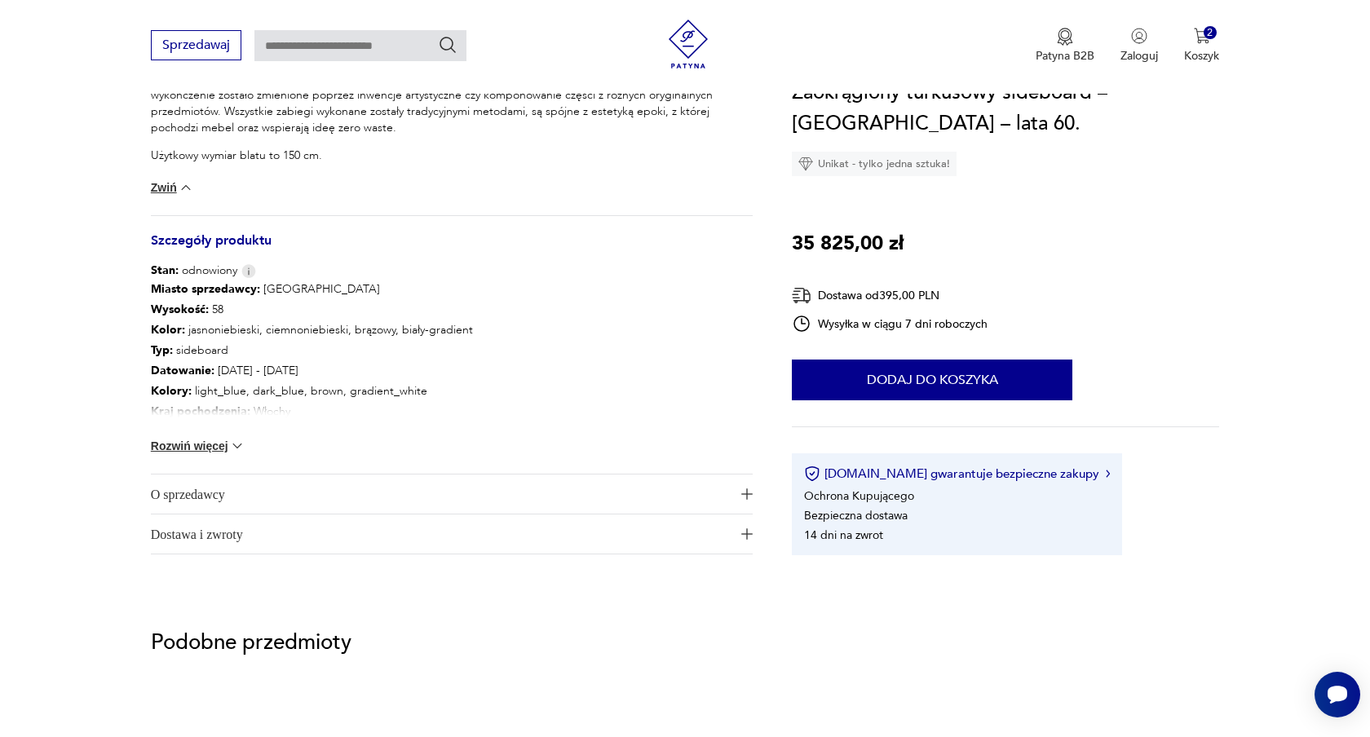
scroll to position [939, 0]
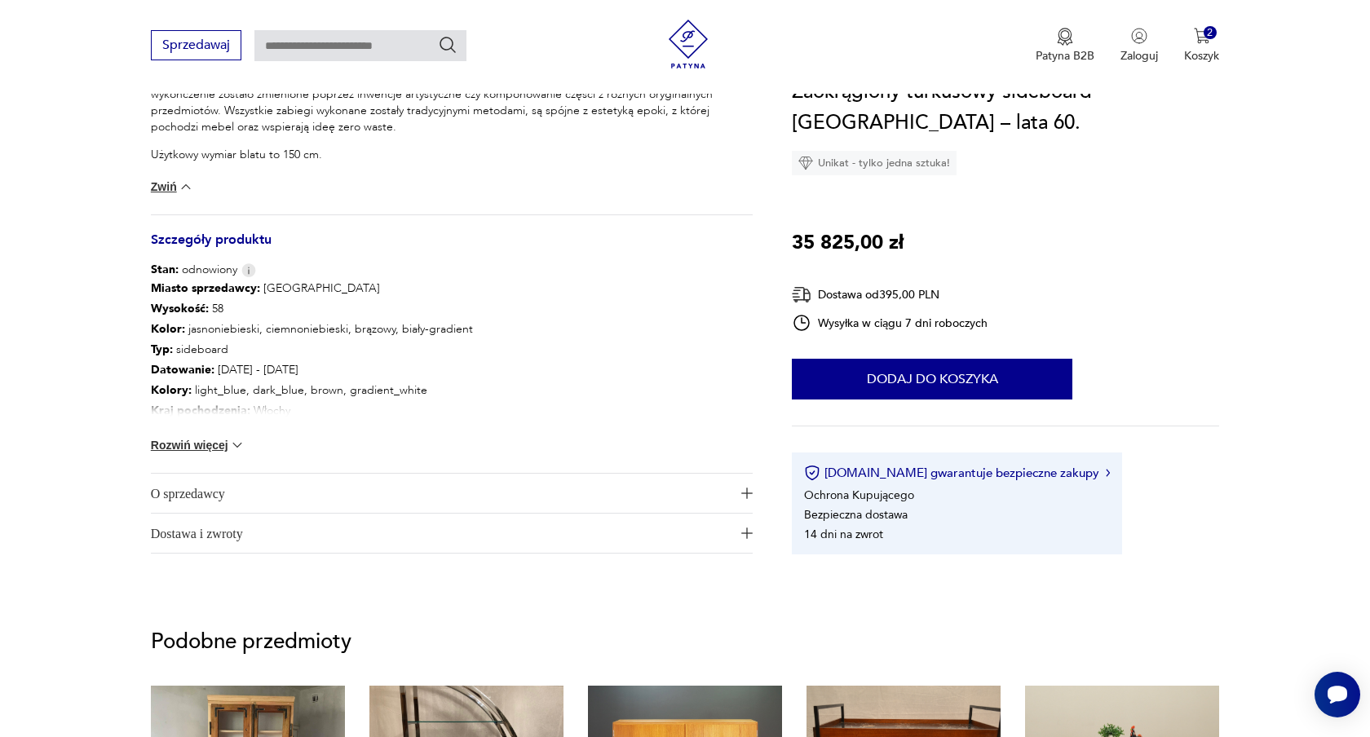
click at [195, 448] on button "Rozwiń więcej" at bounding box center [198, 445] width 95 height 16
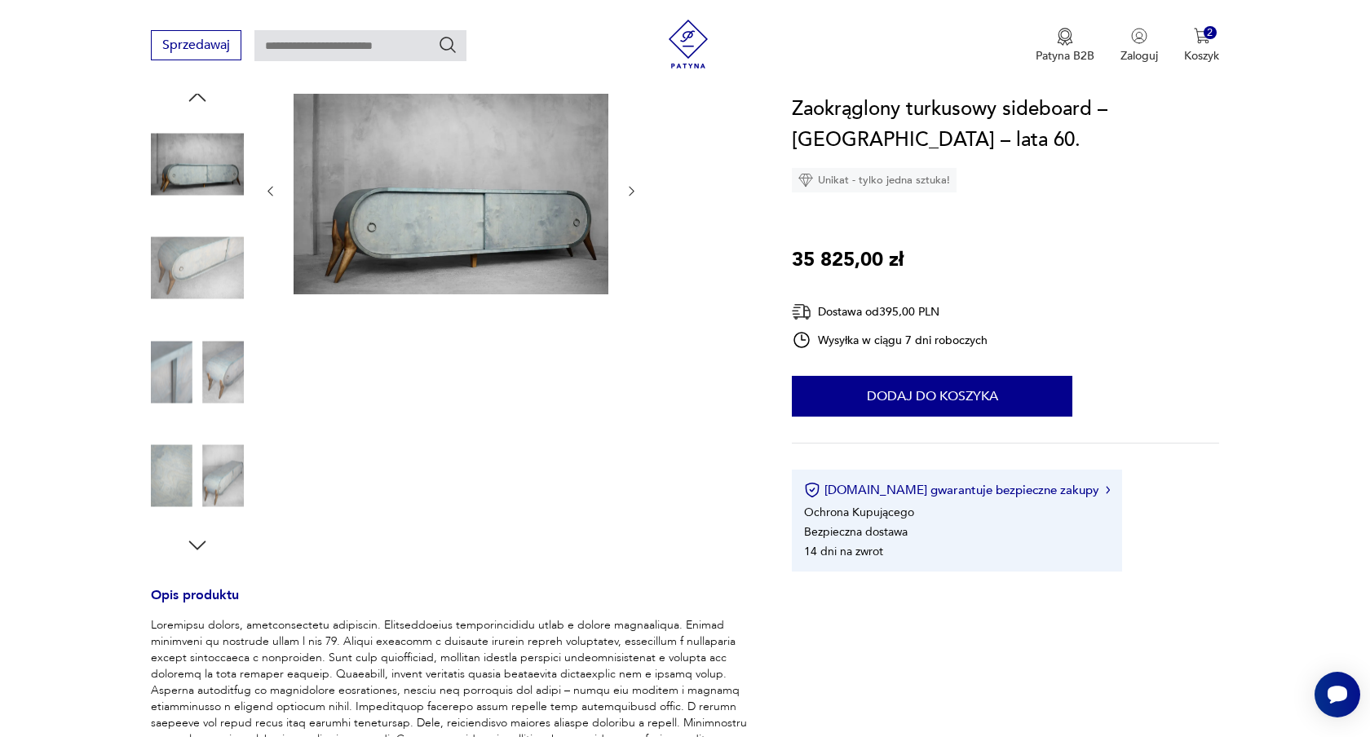
scroll to position [0, 0]
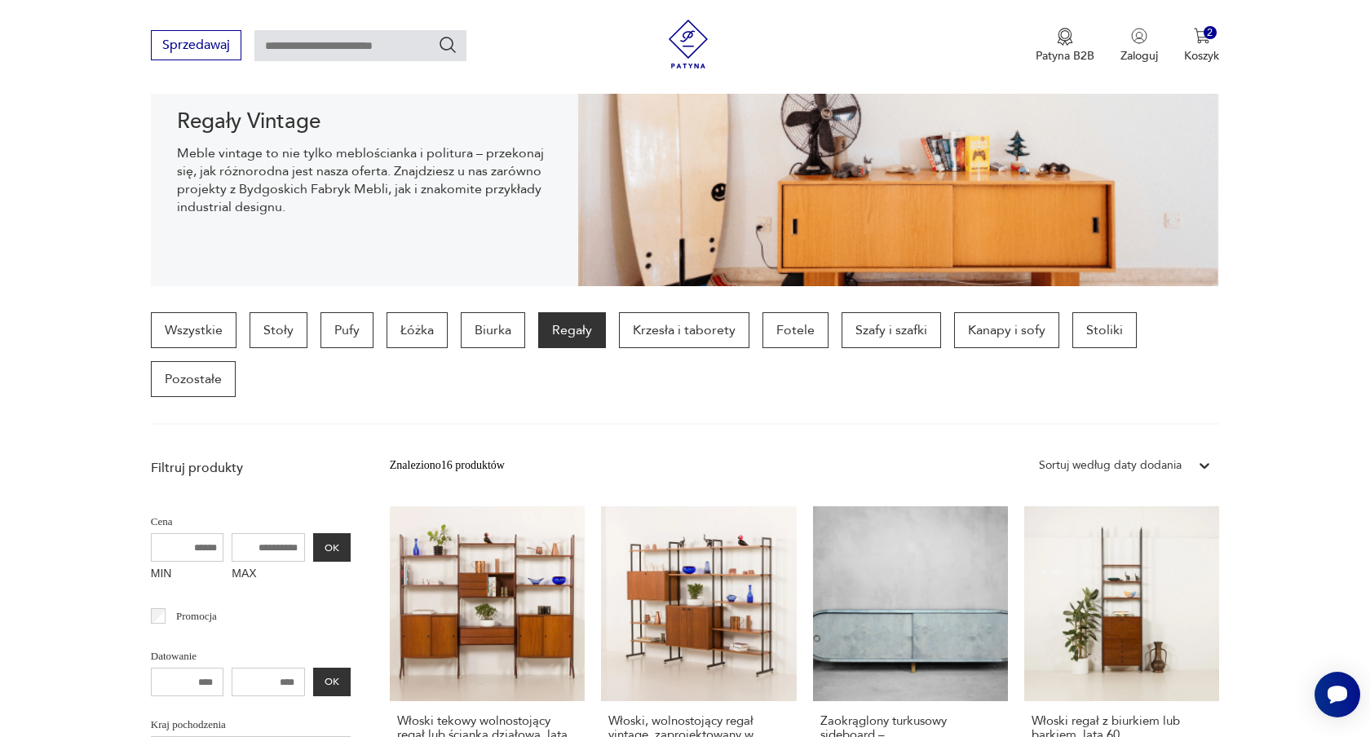
scroll to position [227, 0]
click at [218, 321] on link "Wszystkie" at bounding box center [194, 331] width 86 height 36
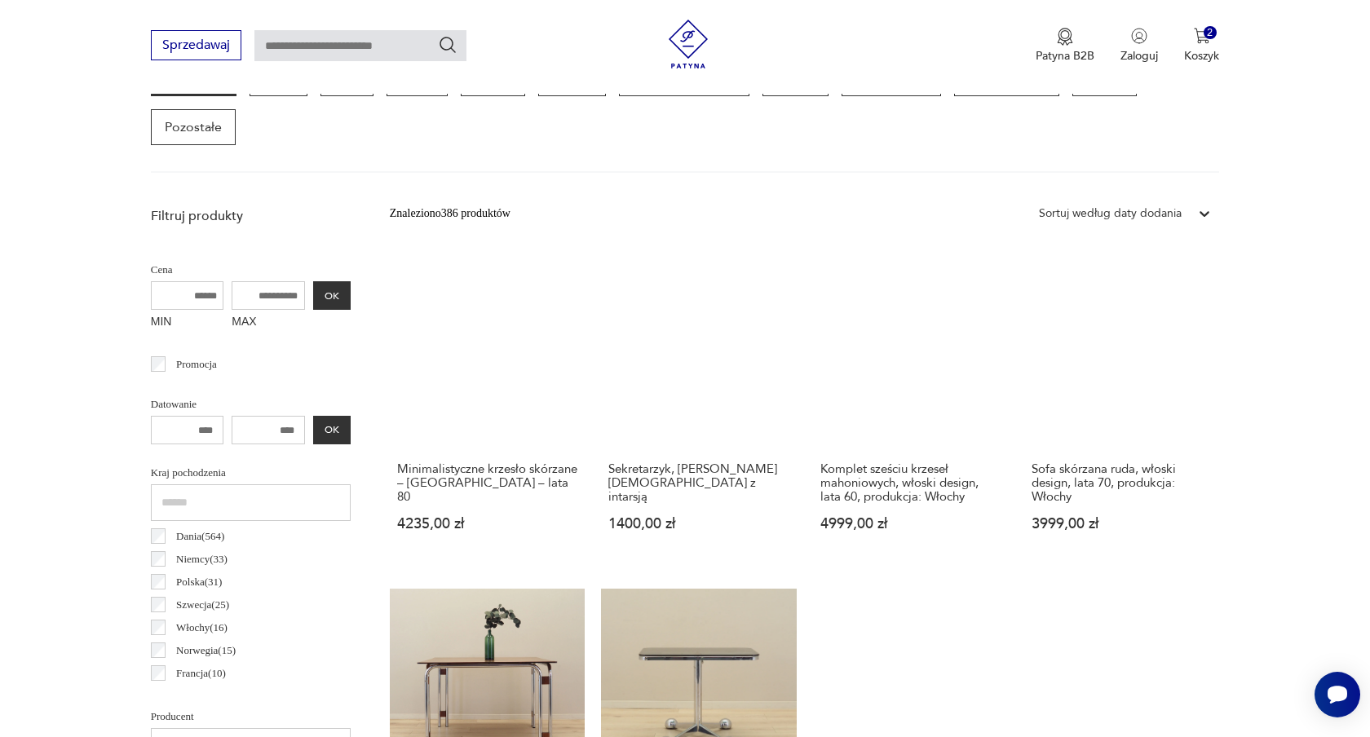
scroll to position [481, 0]
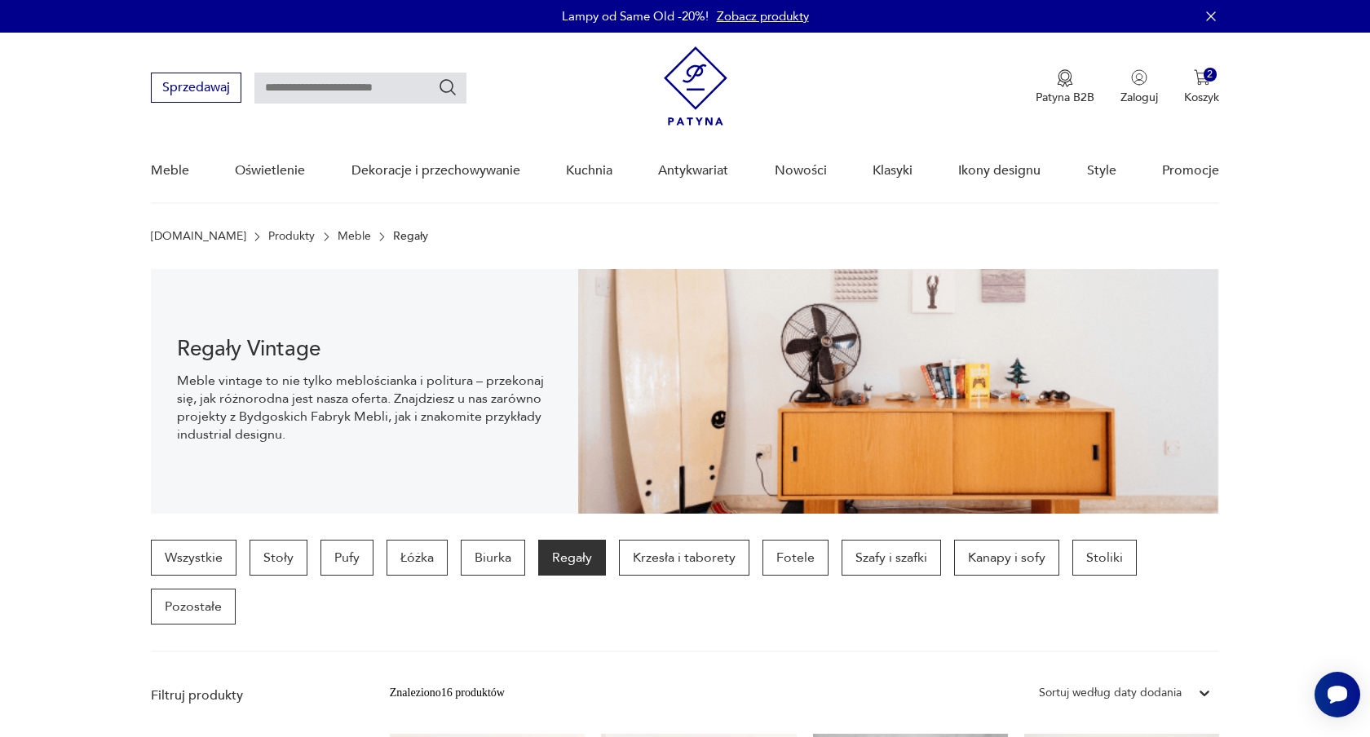
click at [692, 79] on img at bounding box center [696, 85] width 64 height 79
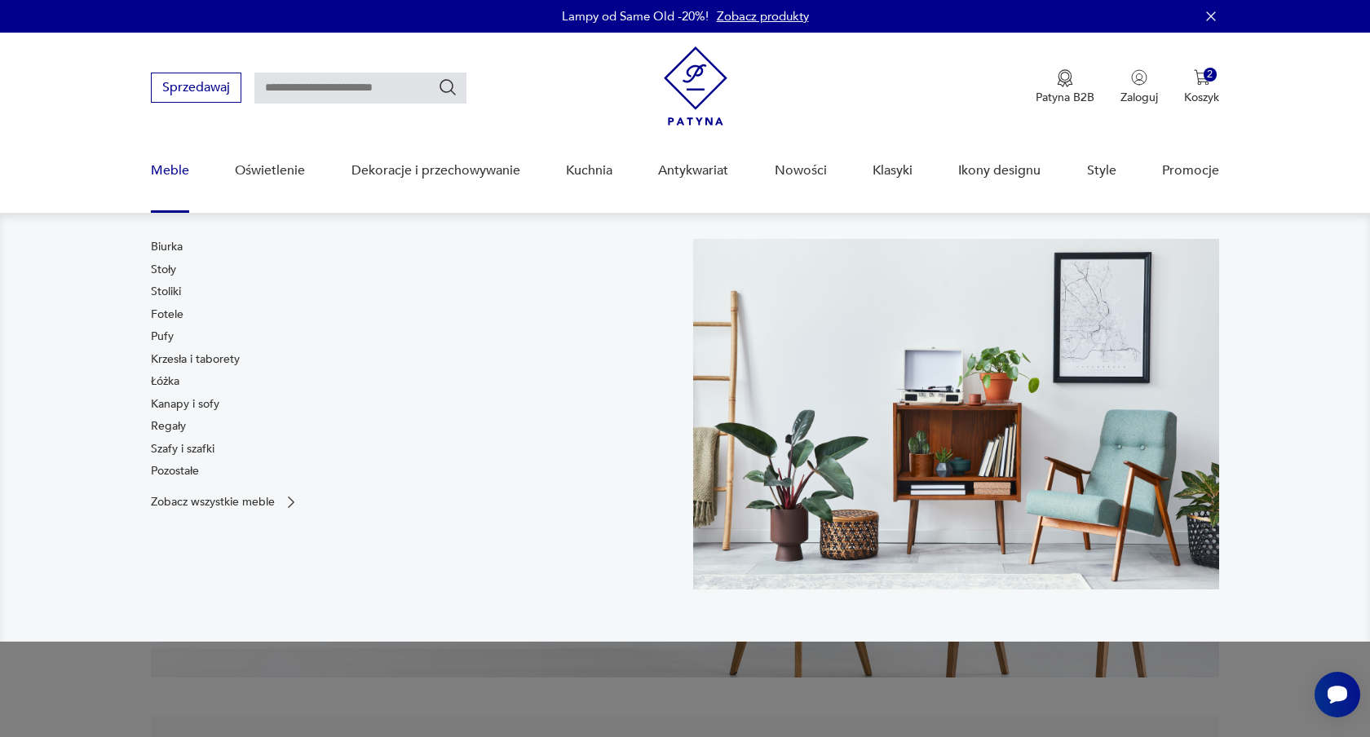
click at [169, 168] on link "Meble" at bounding box center [170, 170] width 38 height 63
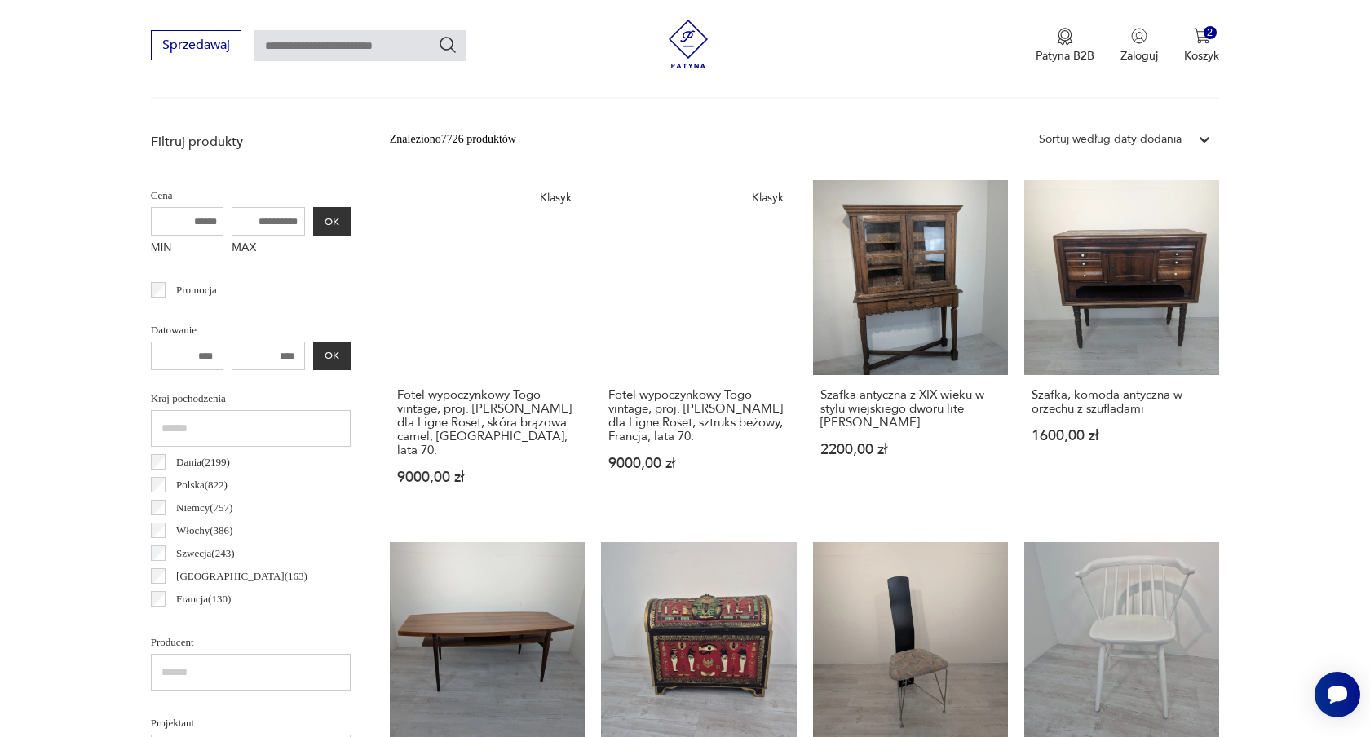
scroll to position [555, 0]
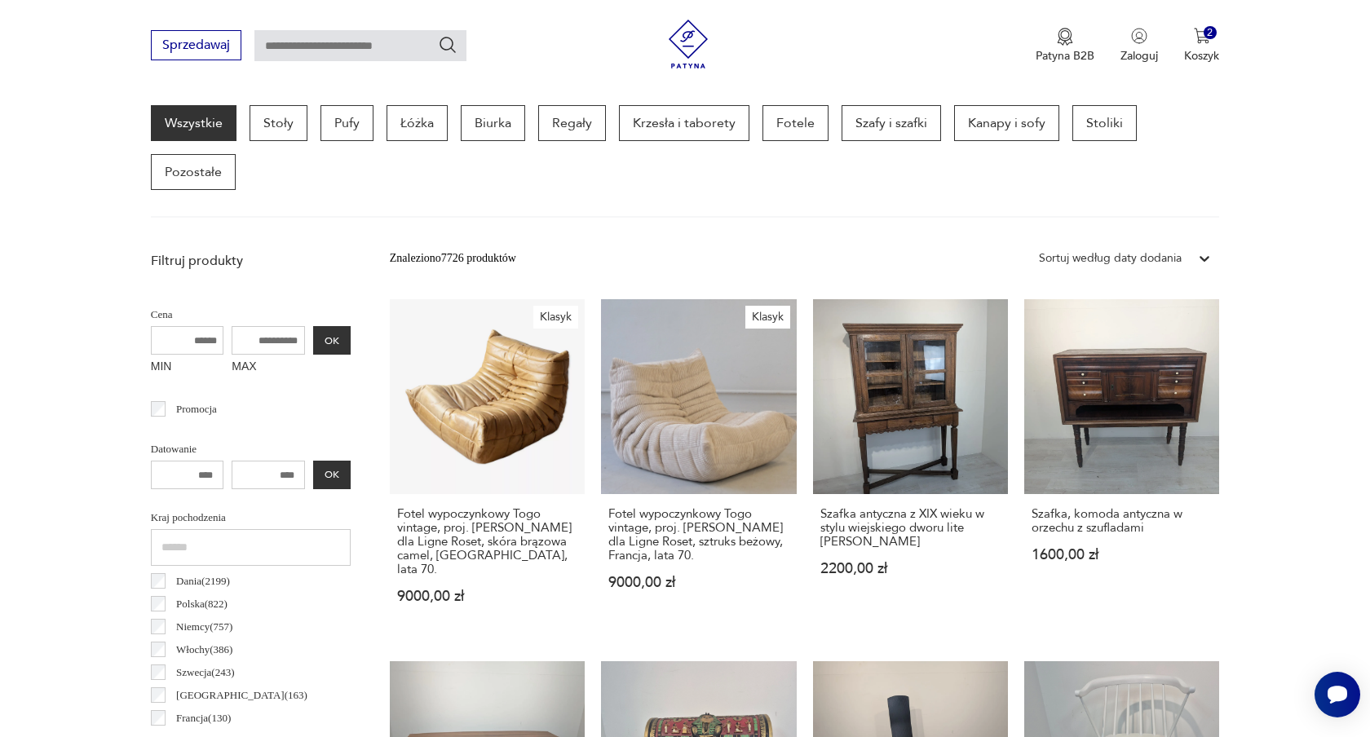
scroll to position [433, 0]
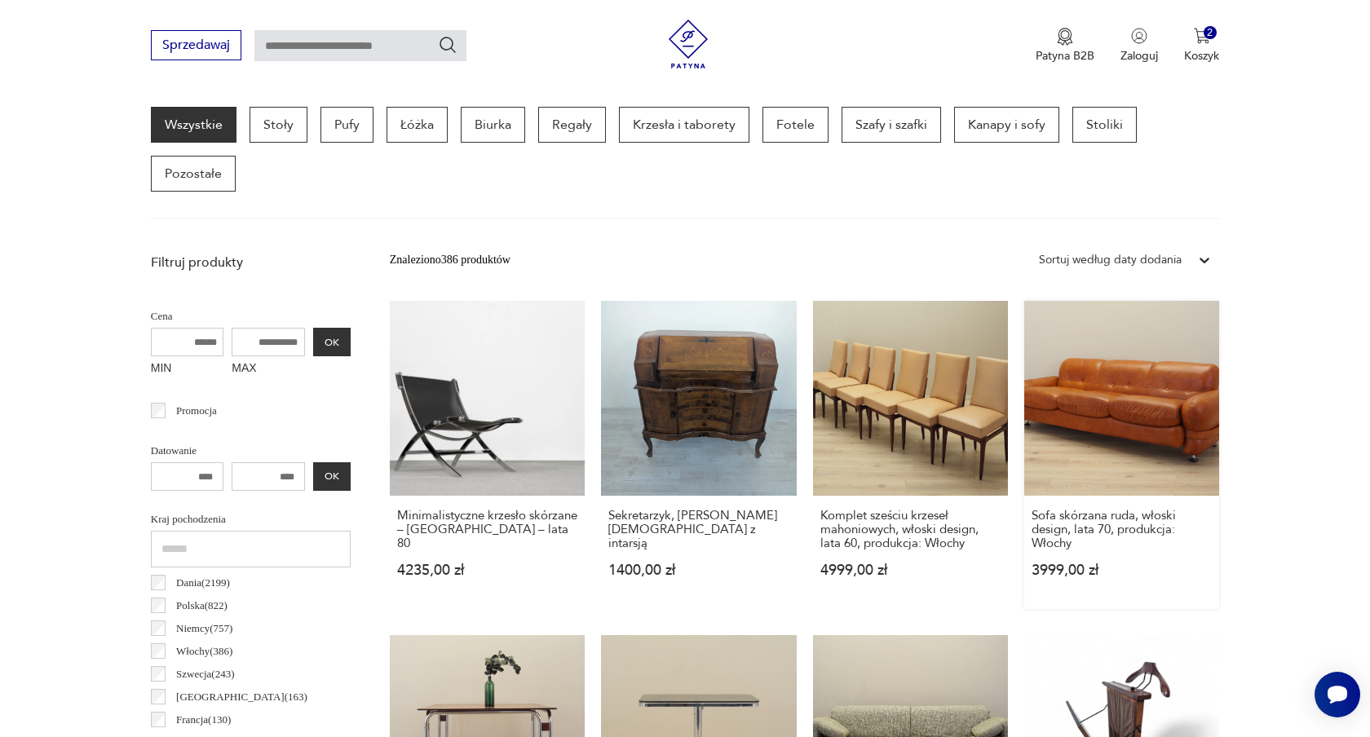
click at [1094, 426] on link "Sofa skórzana ruda, włoski design, lata 70, produkcja: Włochy 3999,00 zł" at bounding box center [1121, 455] width 195 height 308
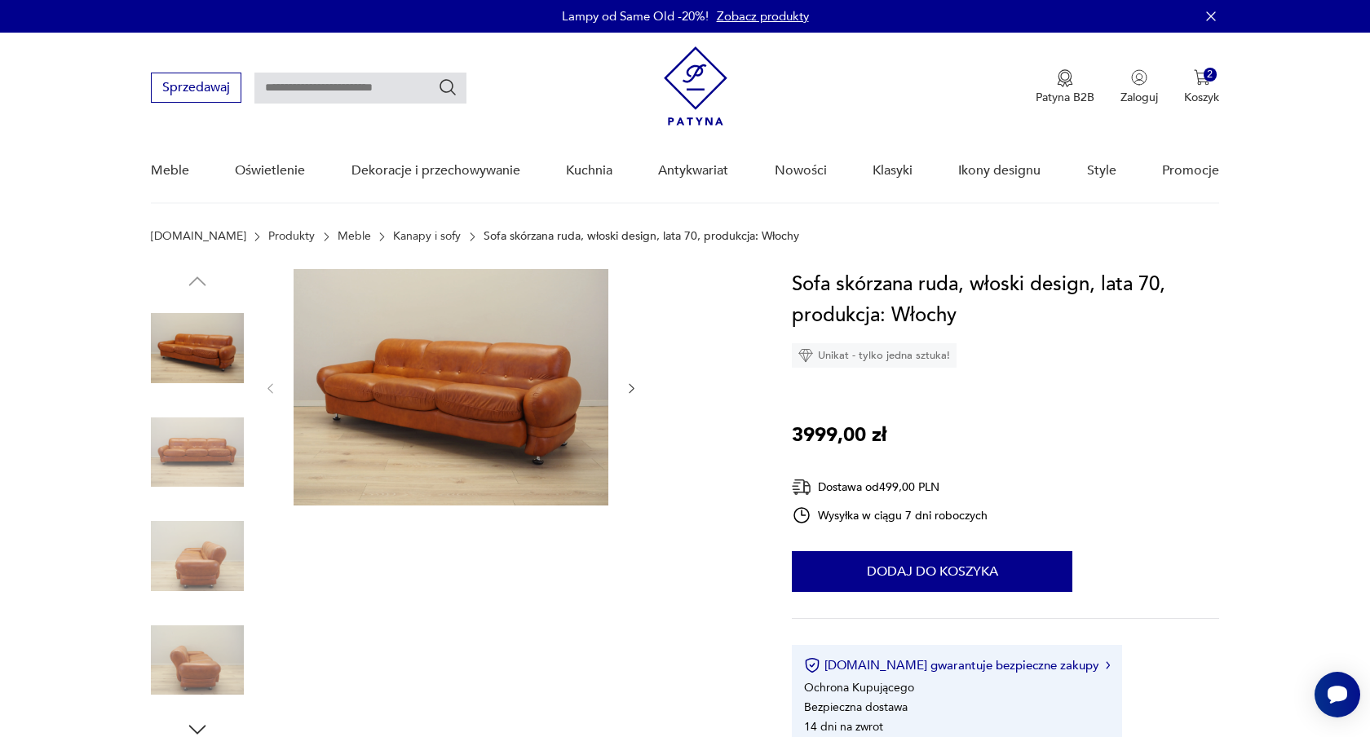
click at [630, 388] on icon "button" at bounding box center [632, 389] width 14 height 14
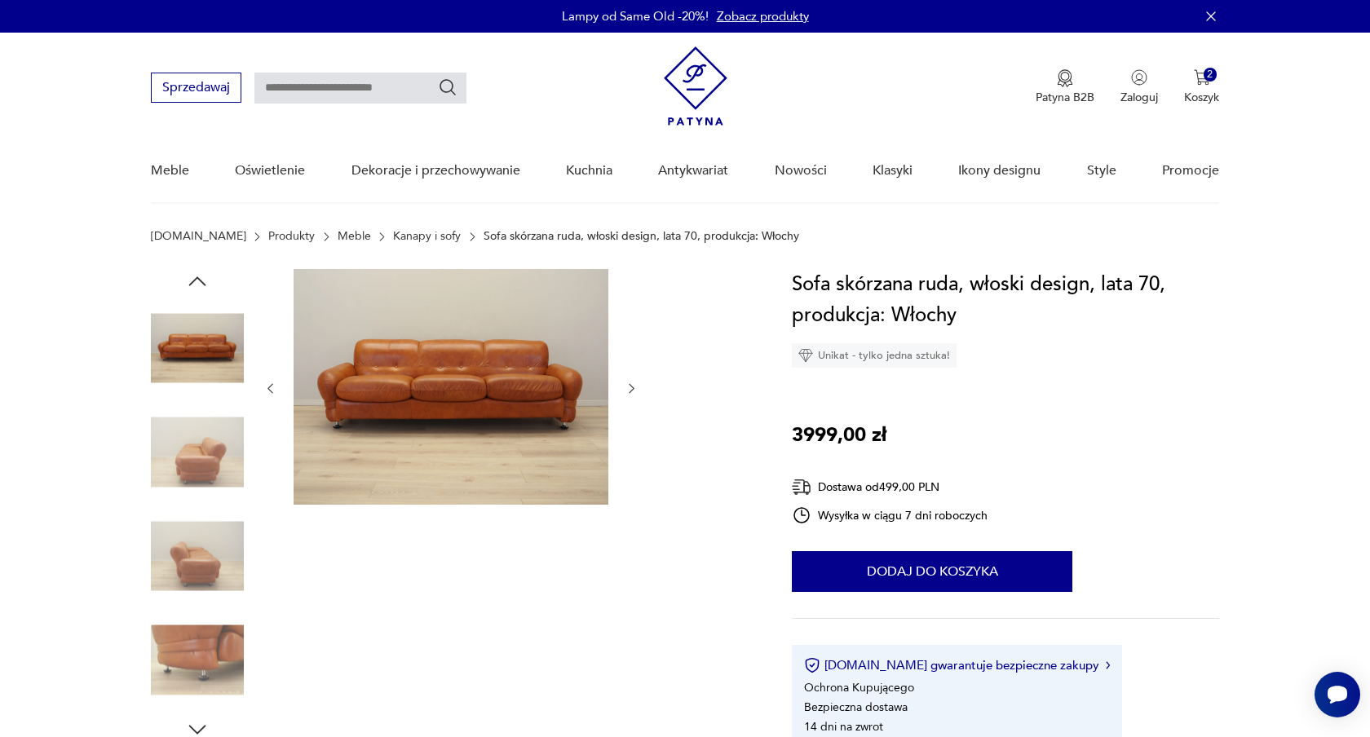
click at [630, 387] on icon "button" at bounding box center [632, 389] width 14 height 14
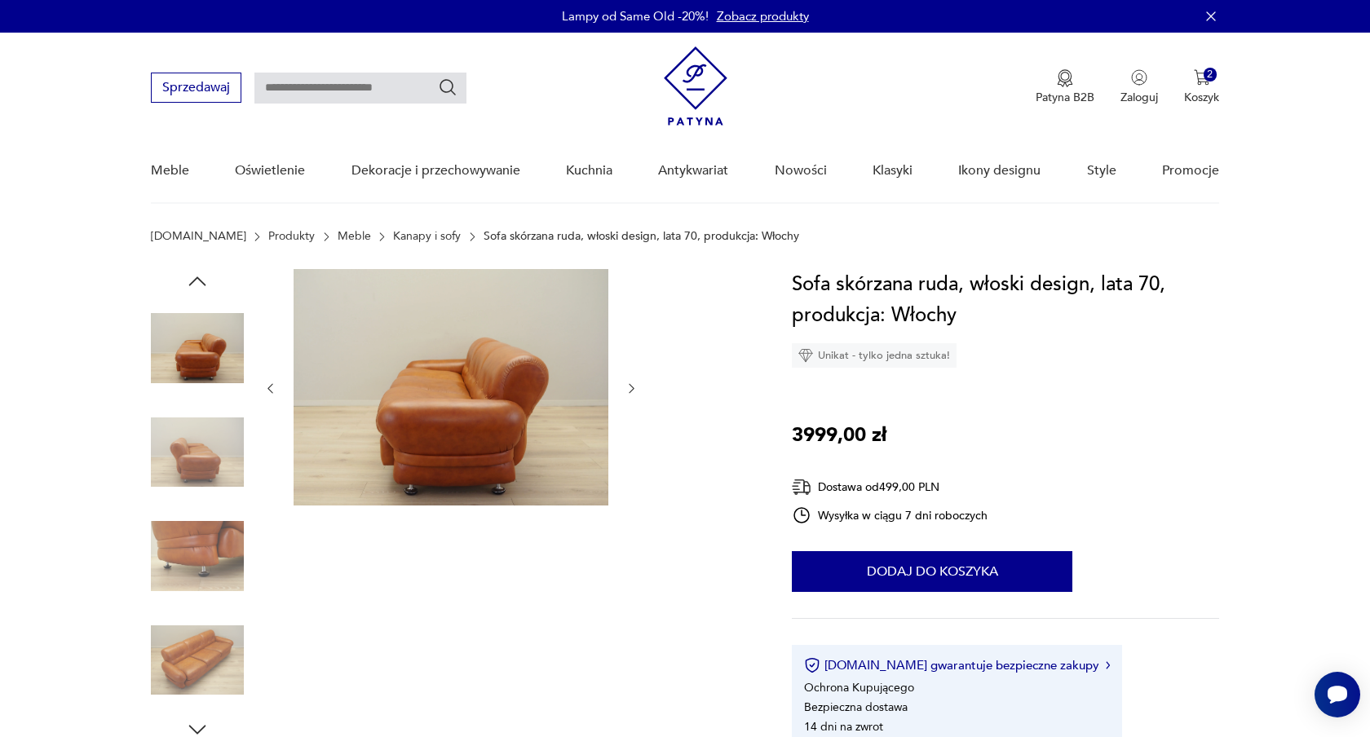
click at [630, 387] on icon "button" at bounding box center [632, 389] width 14 height 14
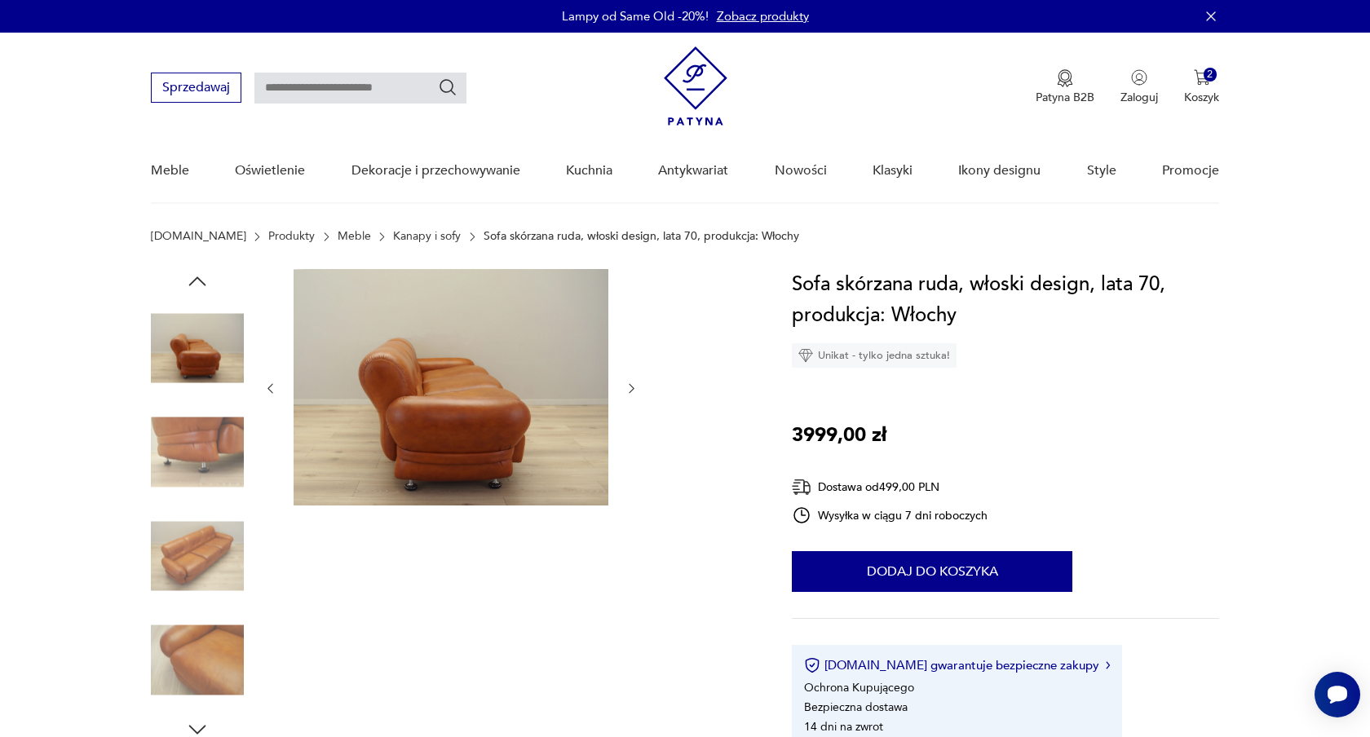
click at [630, 387] on icon "button" at bounding box center [632, 389] width 14 height 14
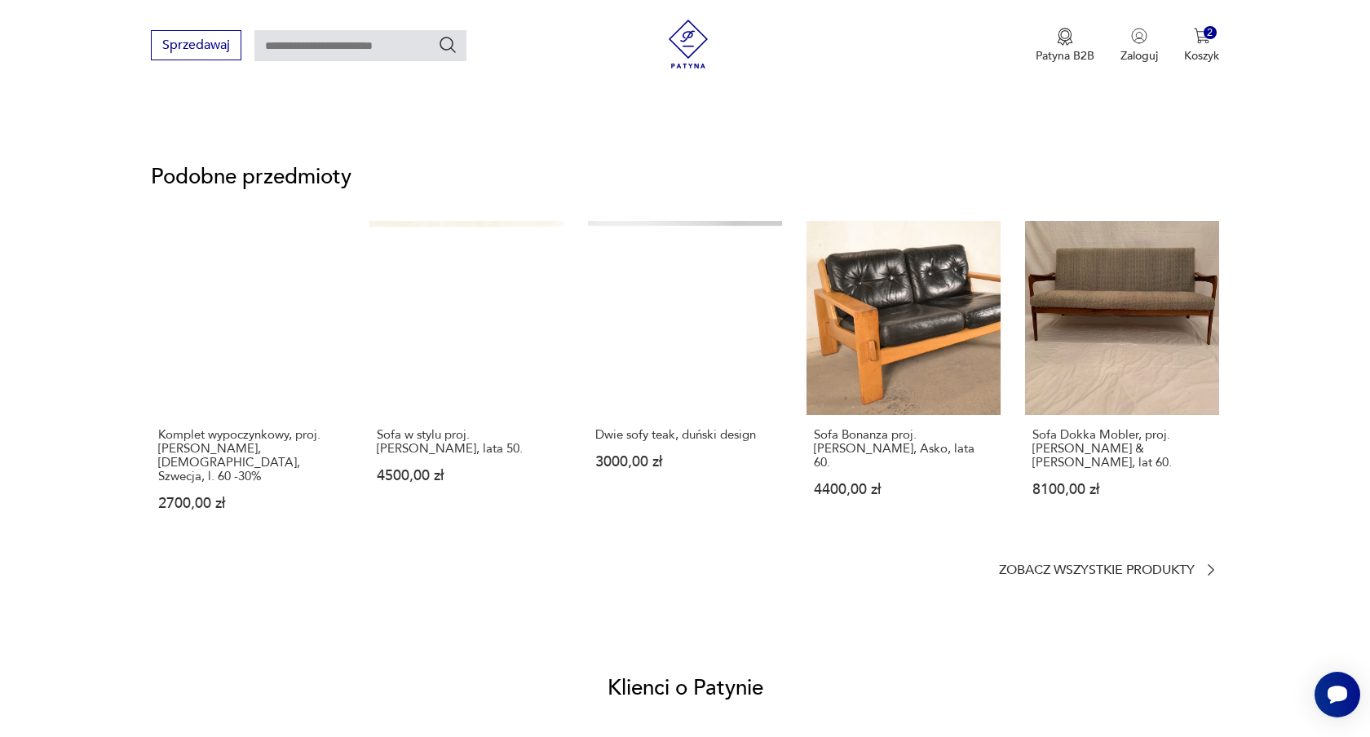
scroll to position [1232, 0]
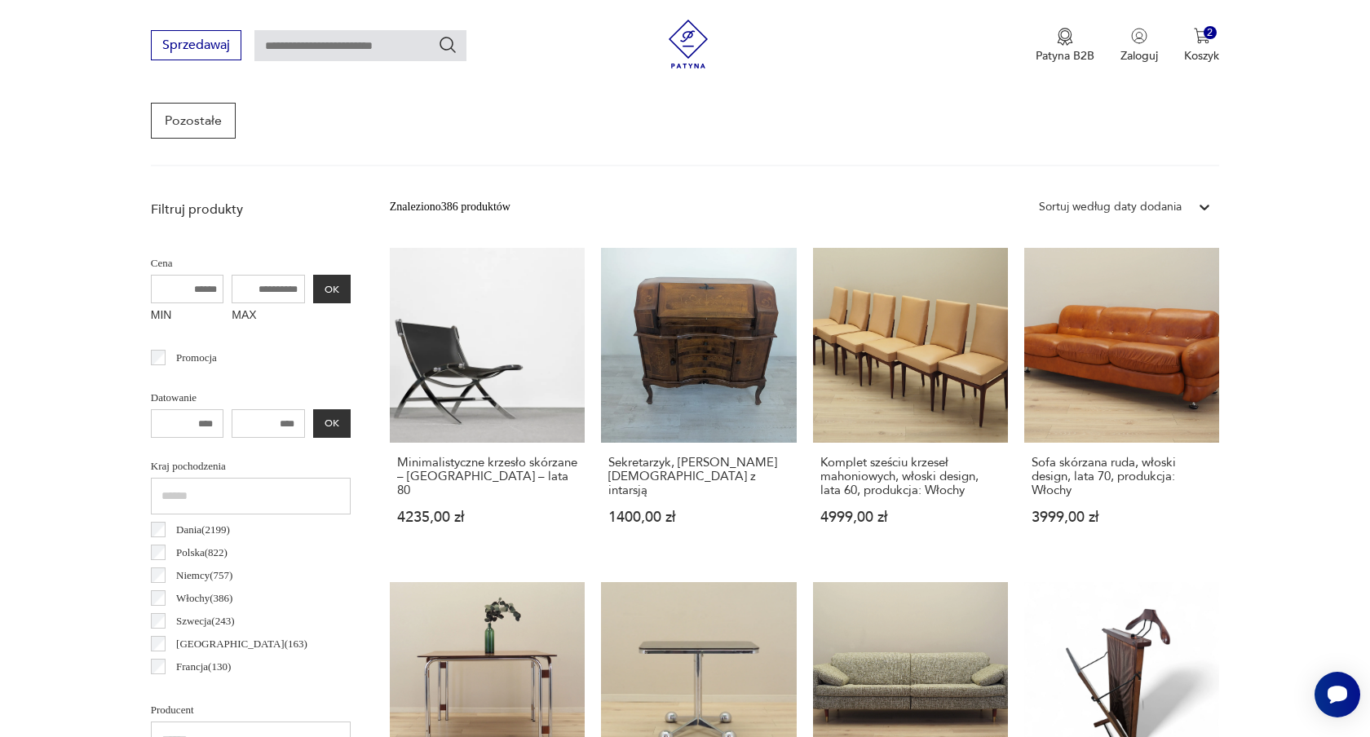
scroll to position [487, 0]
click at [1201, 203] on icon at bounding box center [1204, 206] width 16 height 16
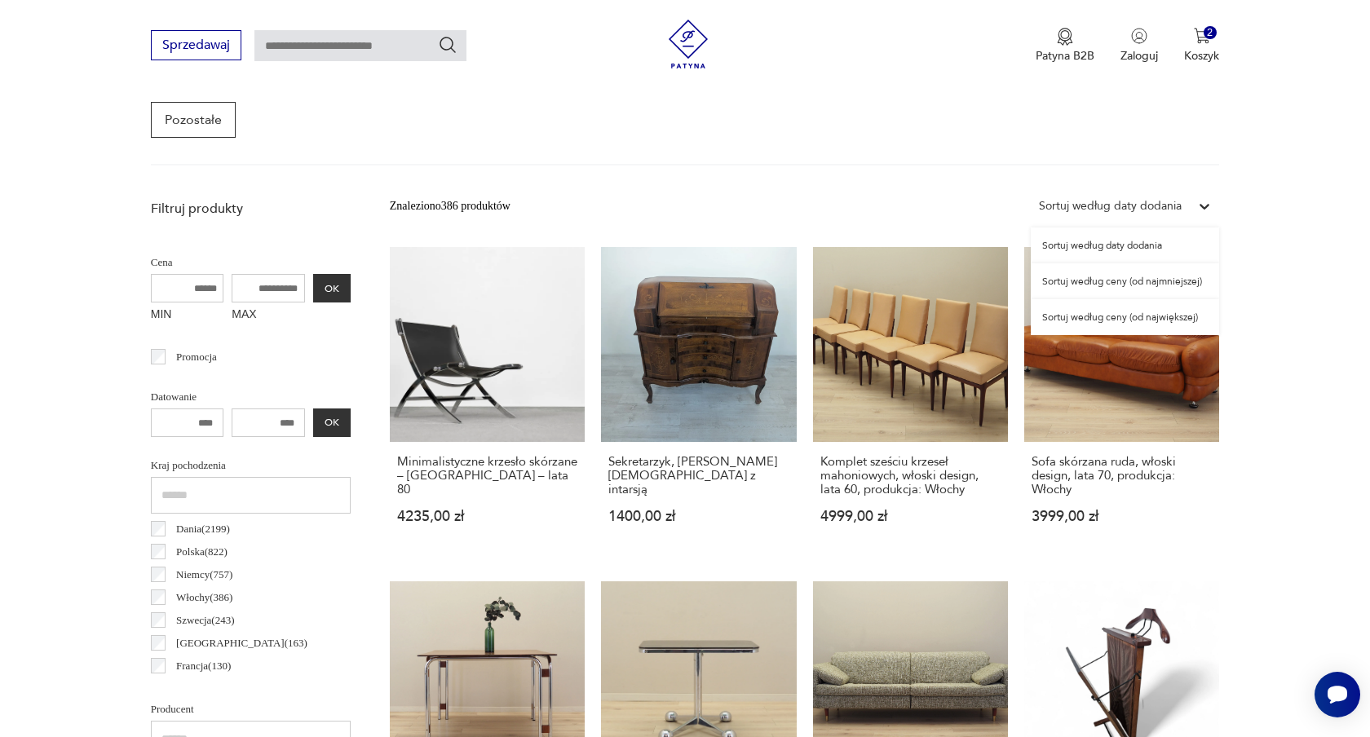
click at [1170, 276] on div "Sortuj według ceny (od najmniejszej)" at bounding box center [1125, 281] width 188 height 36
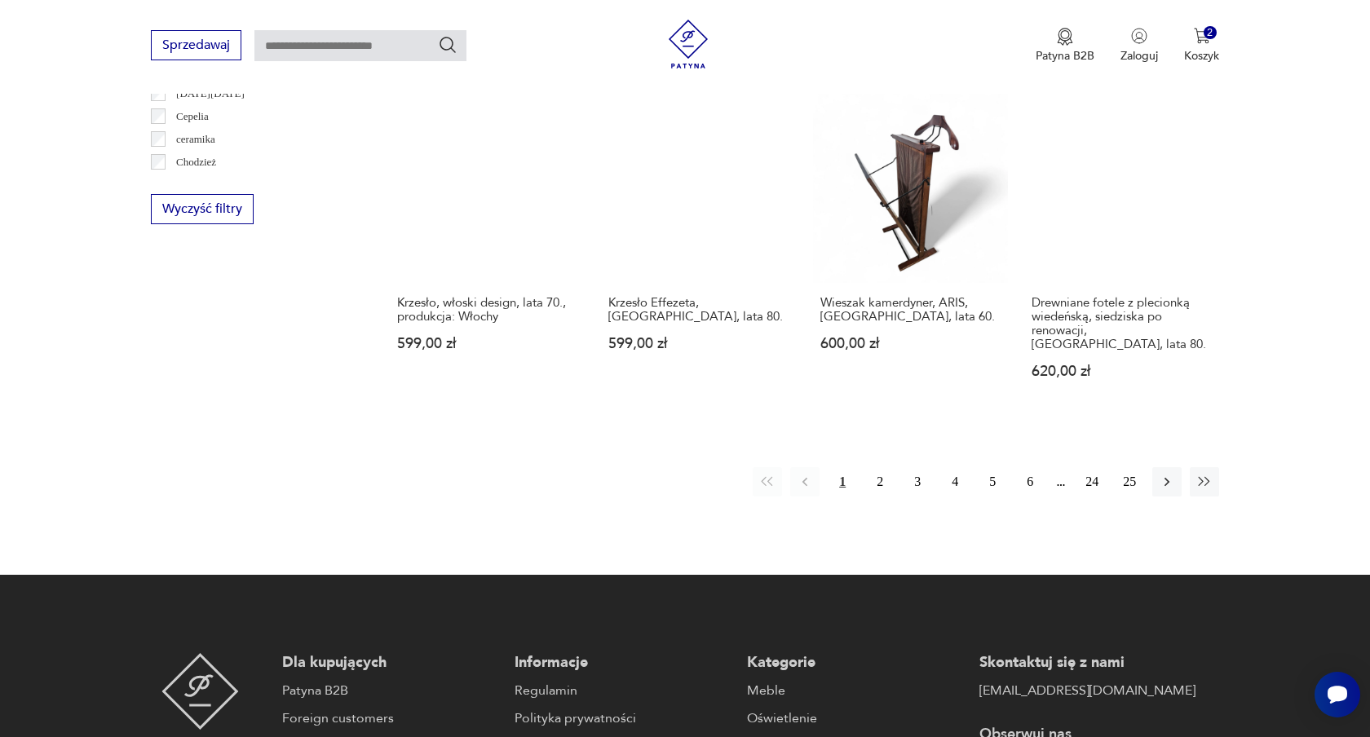
scroll to position [1659, 0]
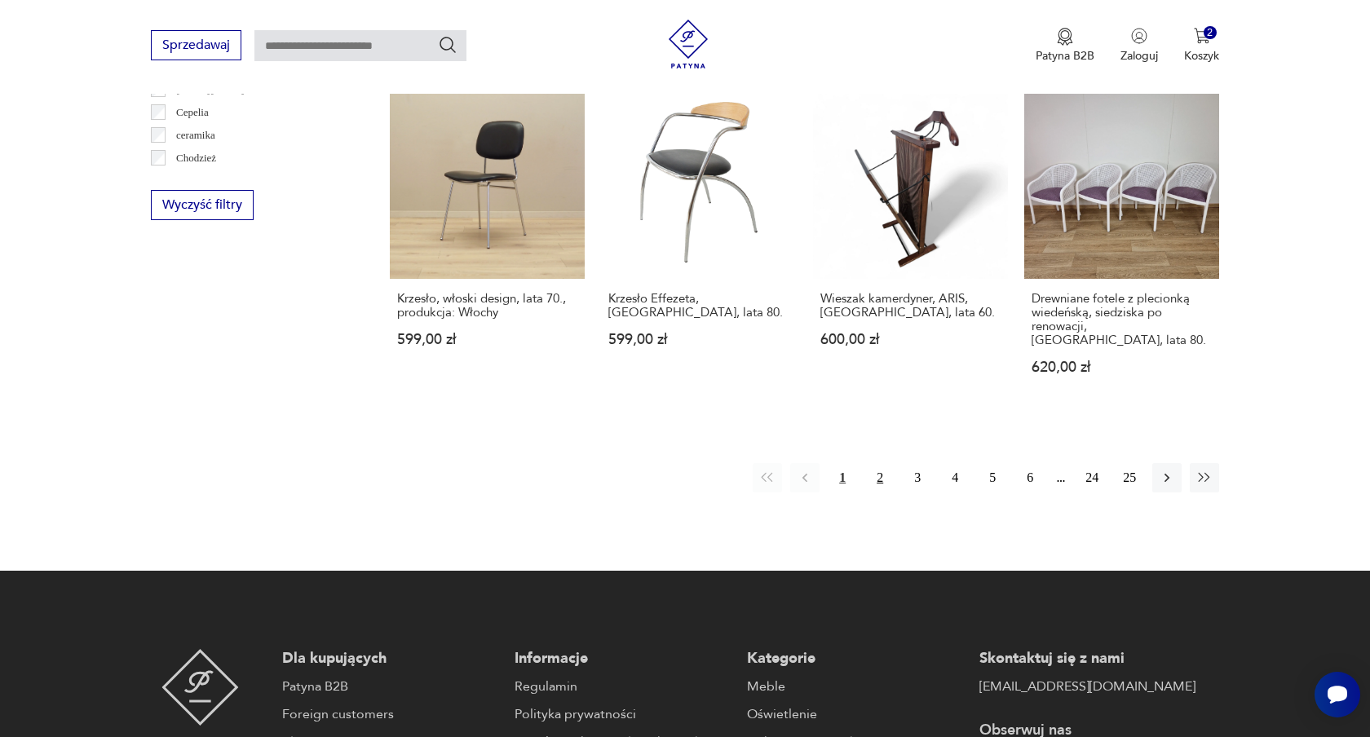
click at [878, 463] on button "2" at bounding box center [879, 477] width 29 height 29
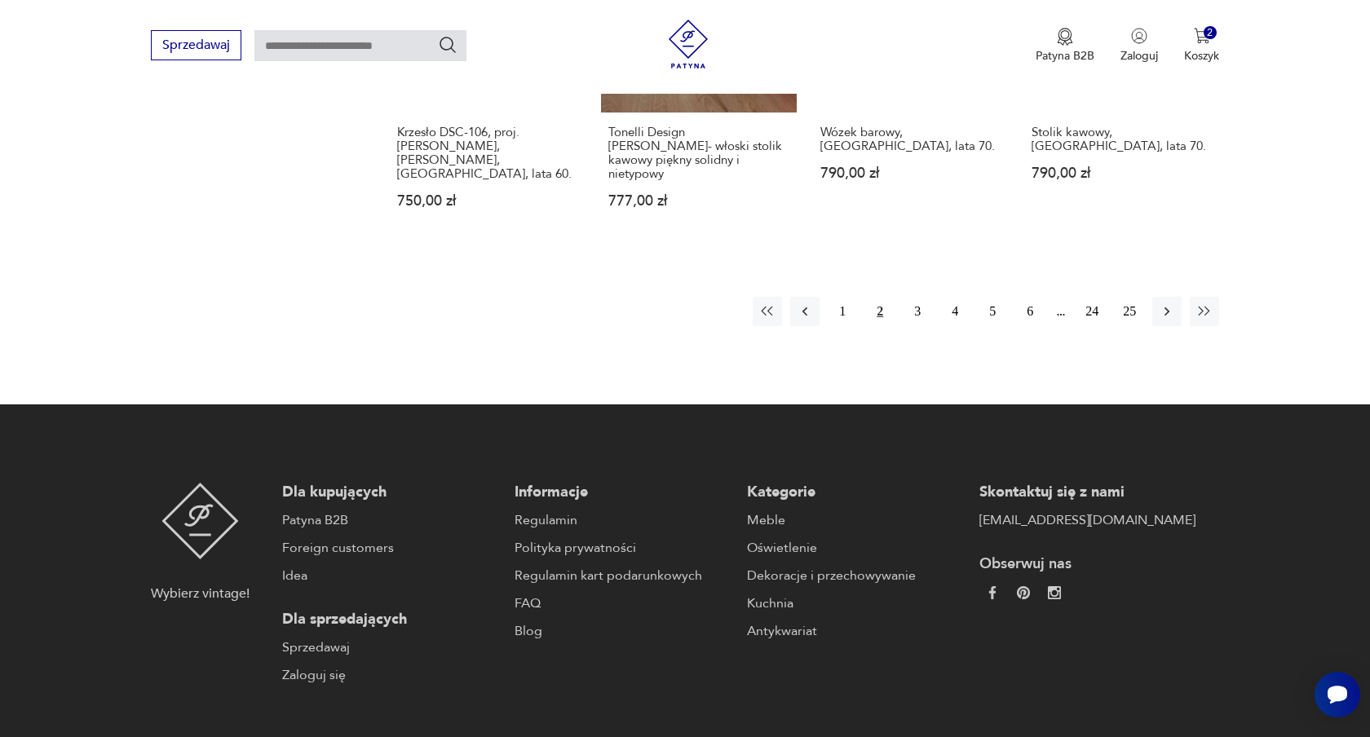
scroll to position [1911, 0]
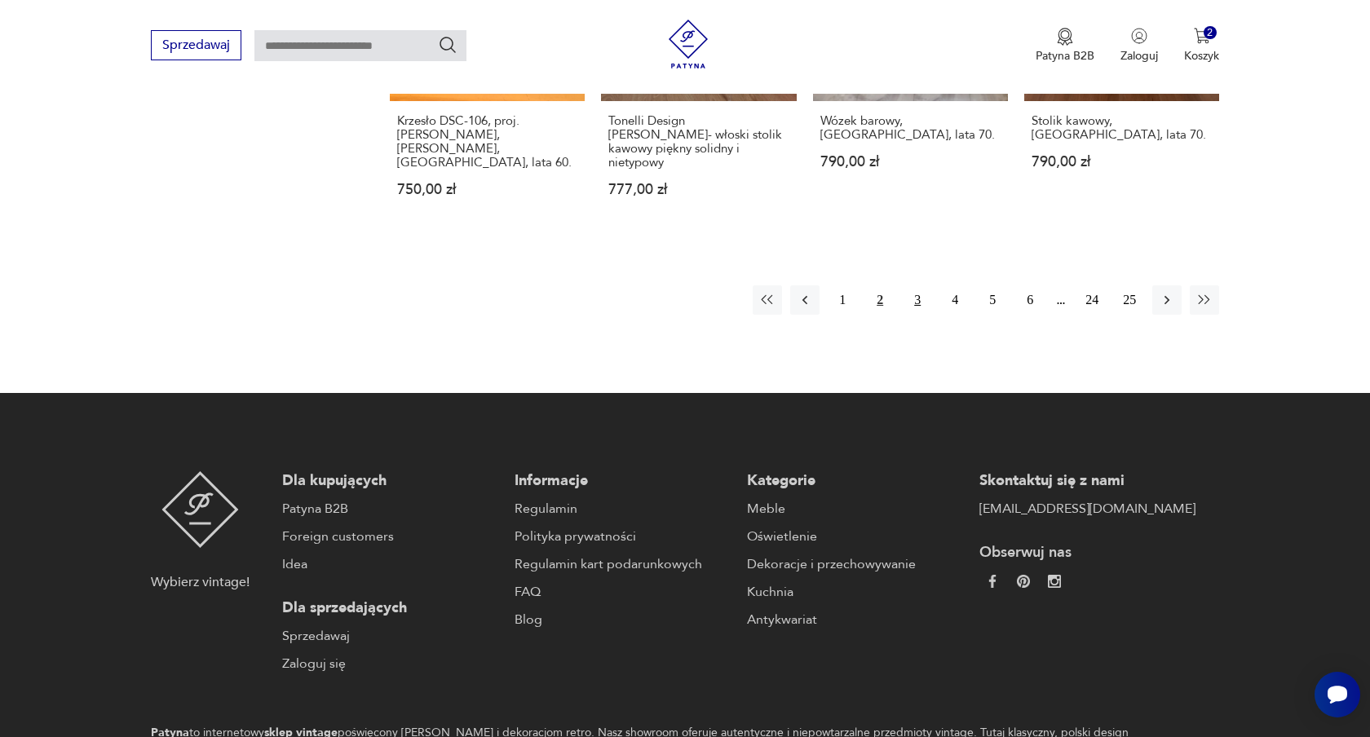
click at [921, 285] on button "3" at bounding box center [917, 299] width 29 height 29
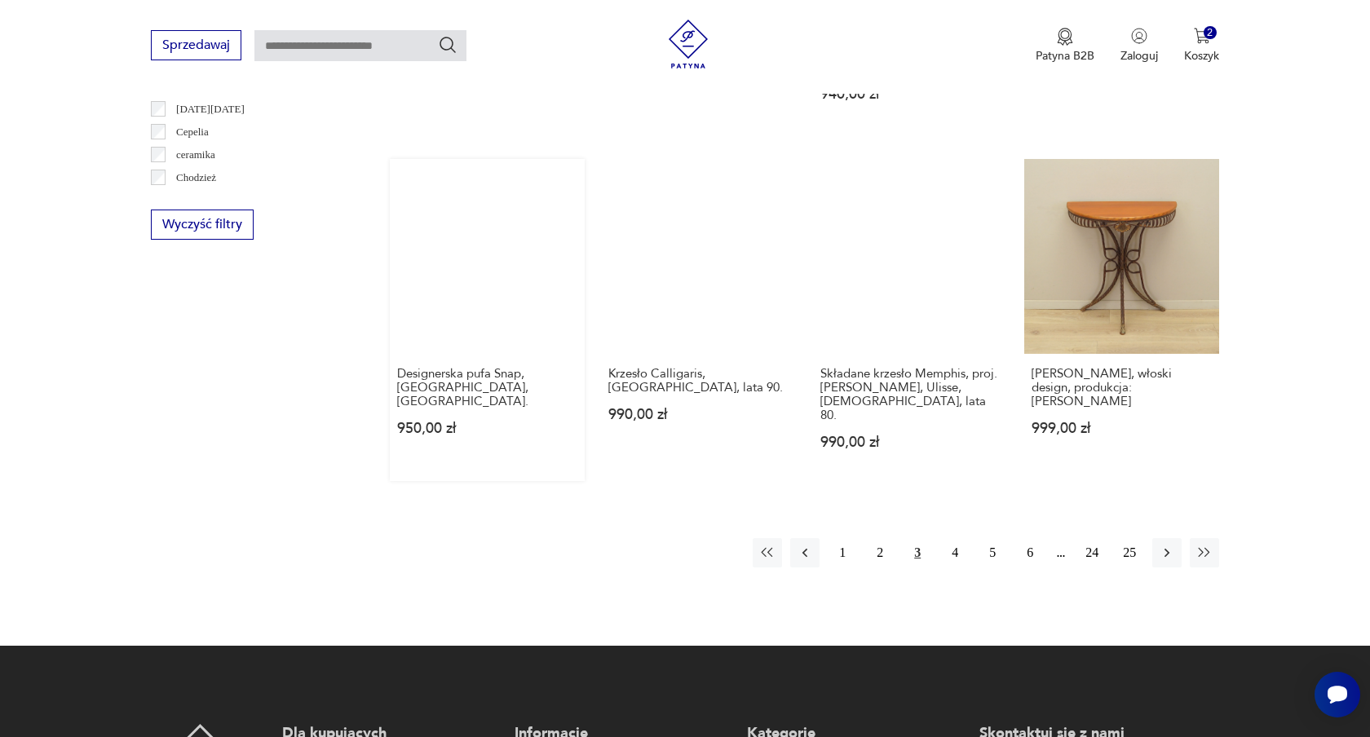
scroll to position [1640, 0]
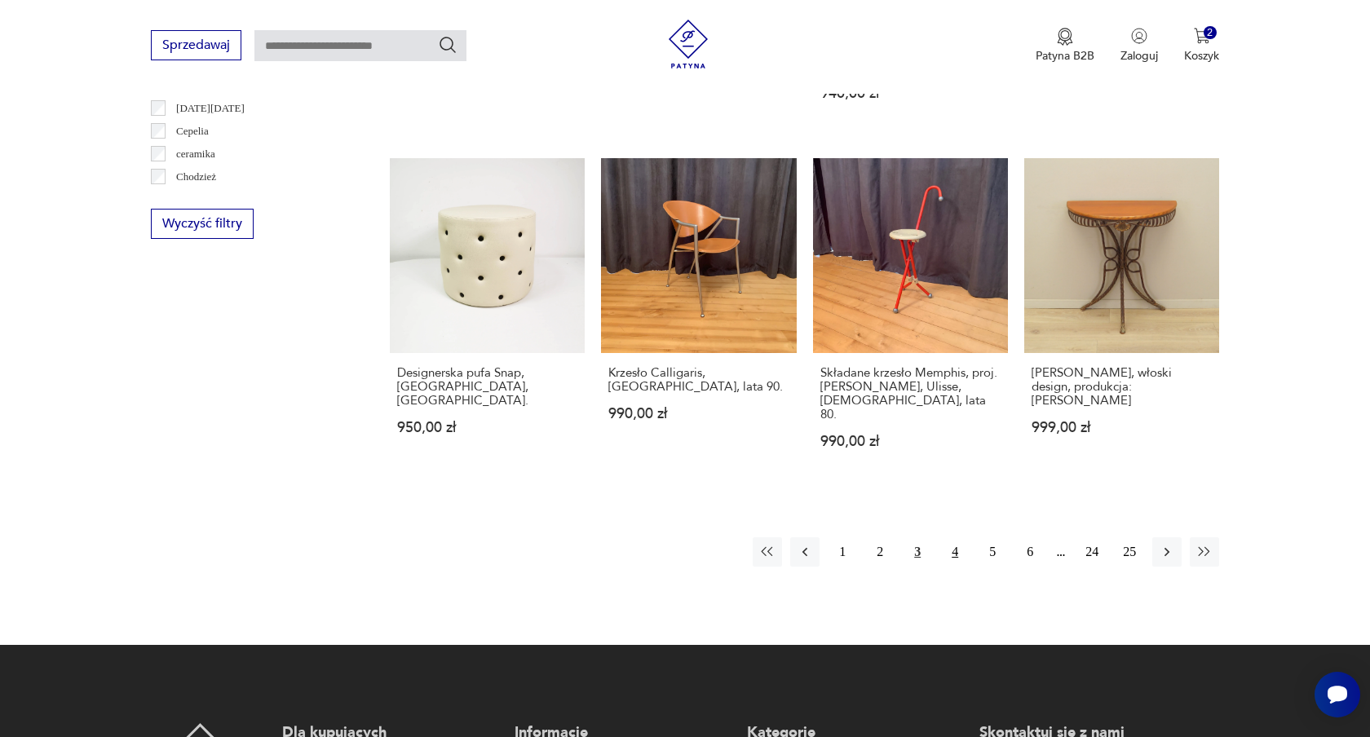
click at [959, 537] on button "4" at bounding box center [954, 551] width 29 height 29
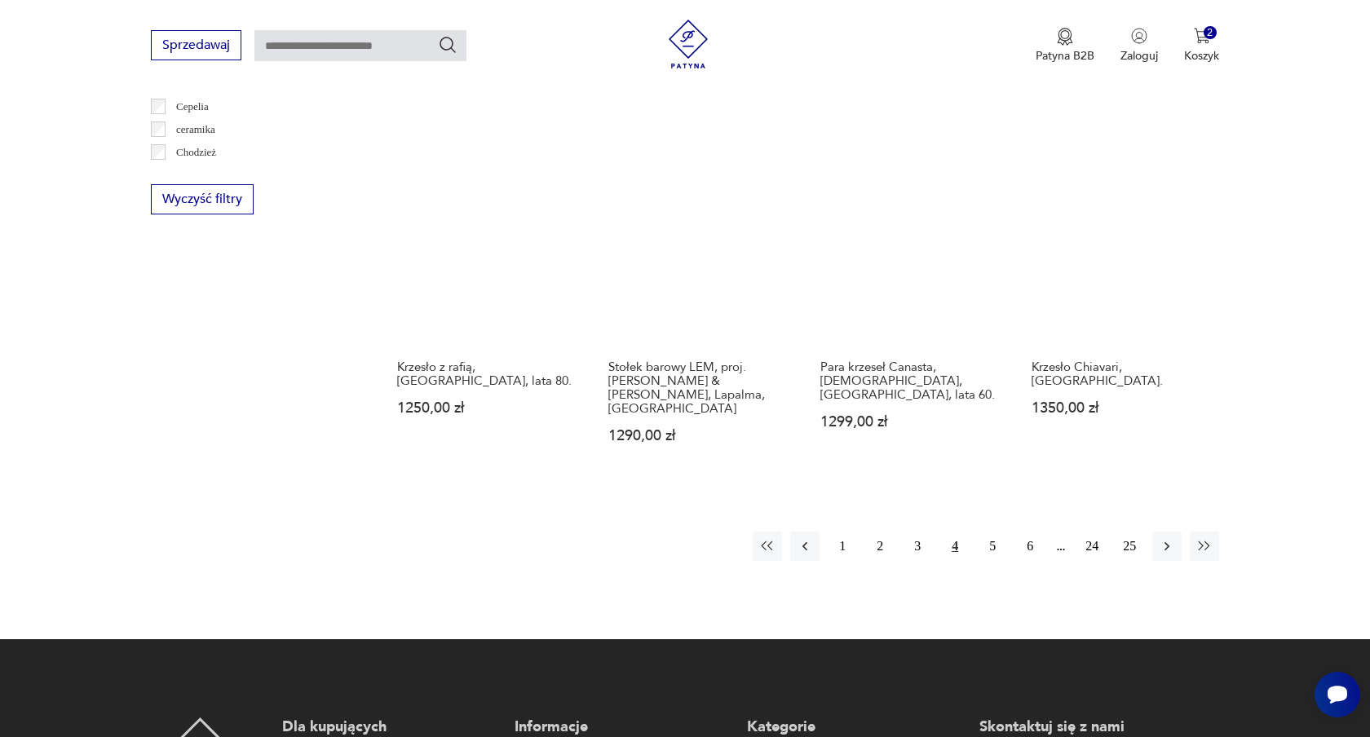
scroll to position [1669, 0]
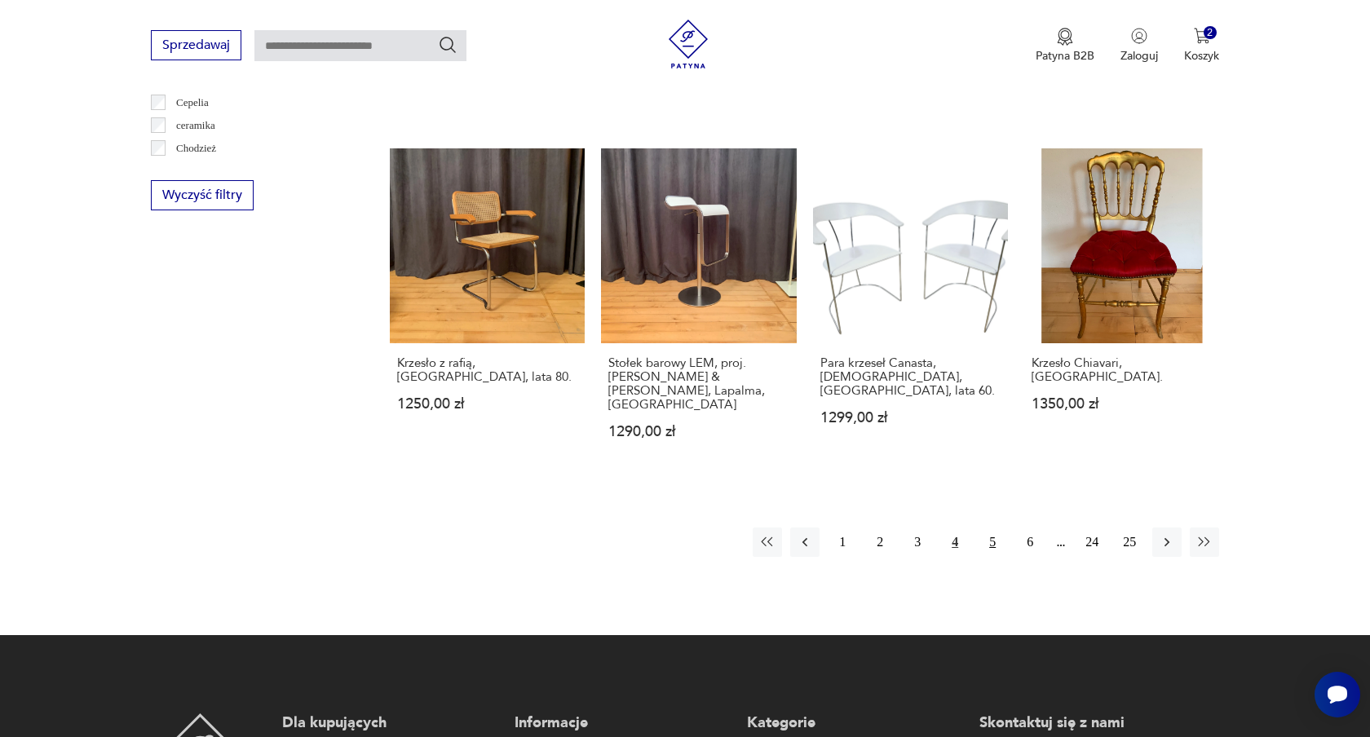
click at [995, 528] on button "5" at bounding box center [992, 542] width 29 height 29
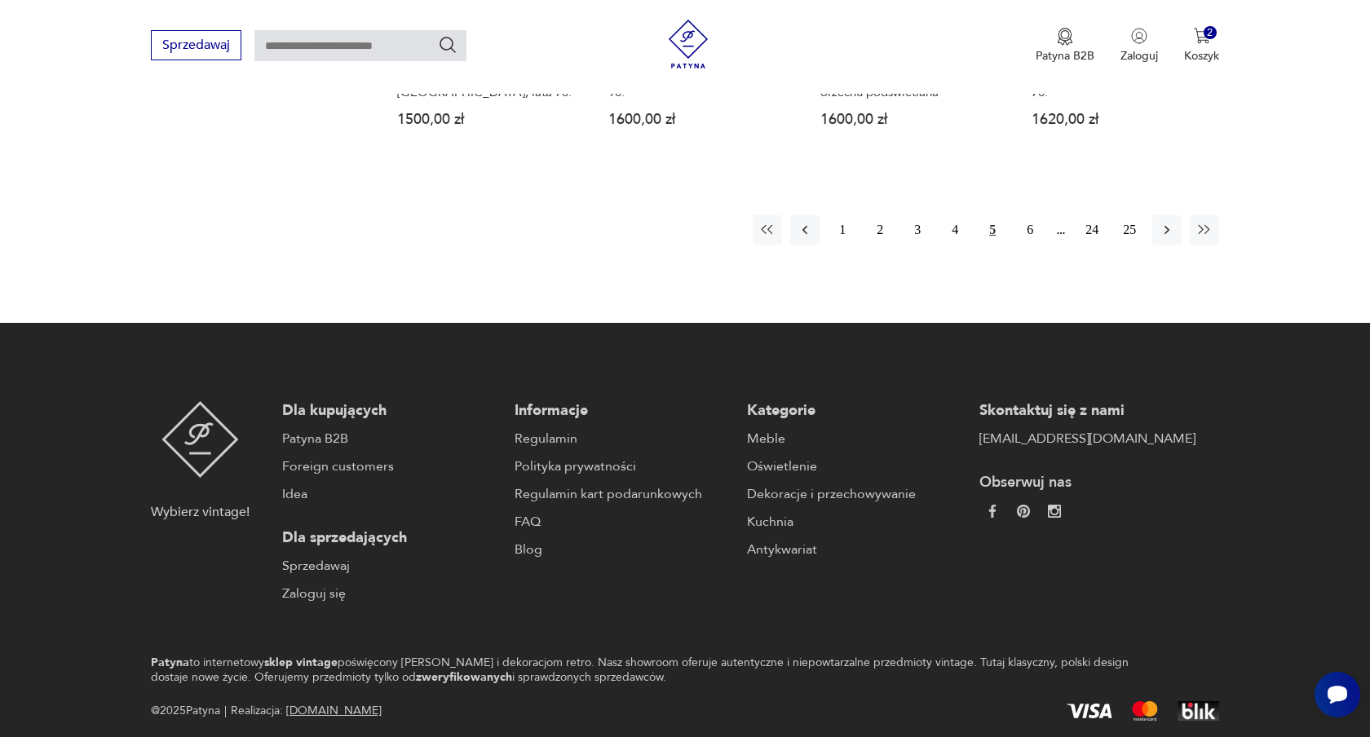
scroll to position [1908, 0]
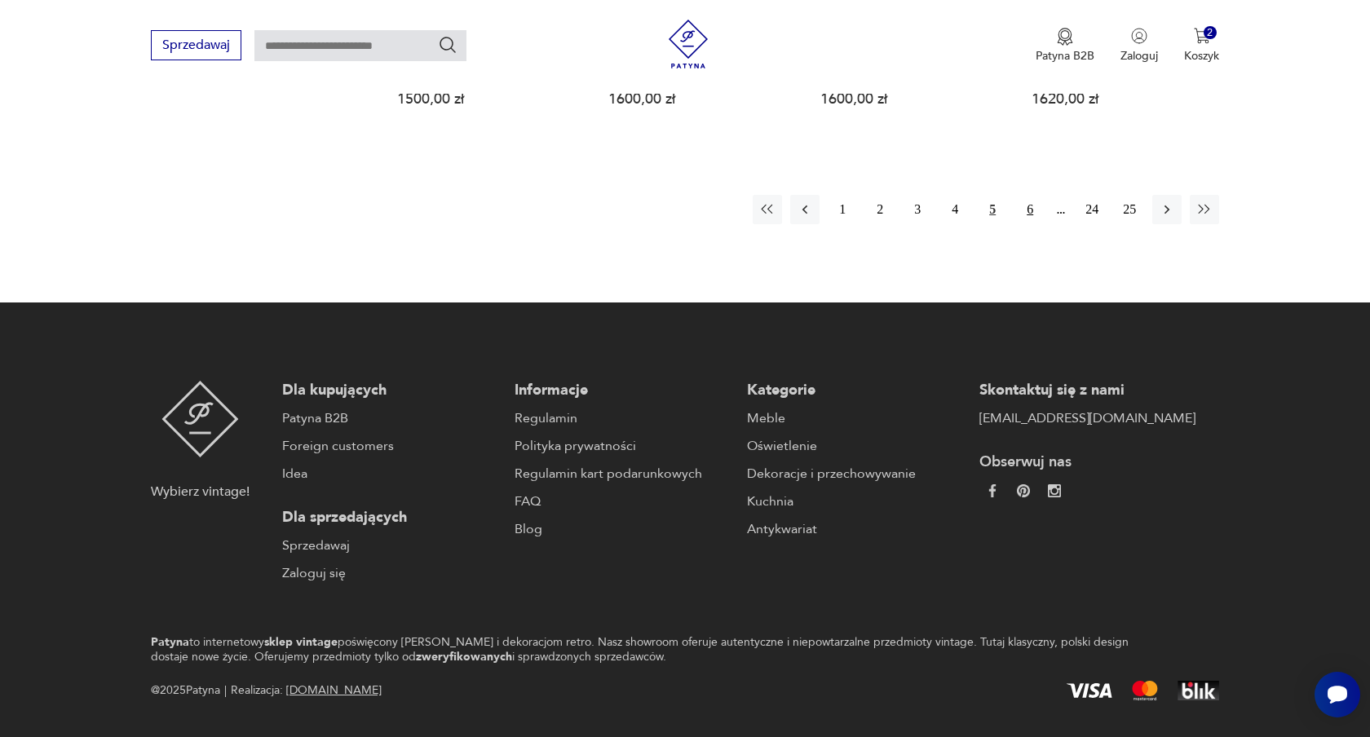
click at [1029, 195] on button "6" at bounding box center [1029, 209] width 29 height 29
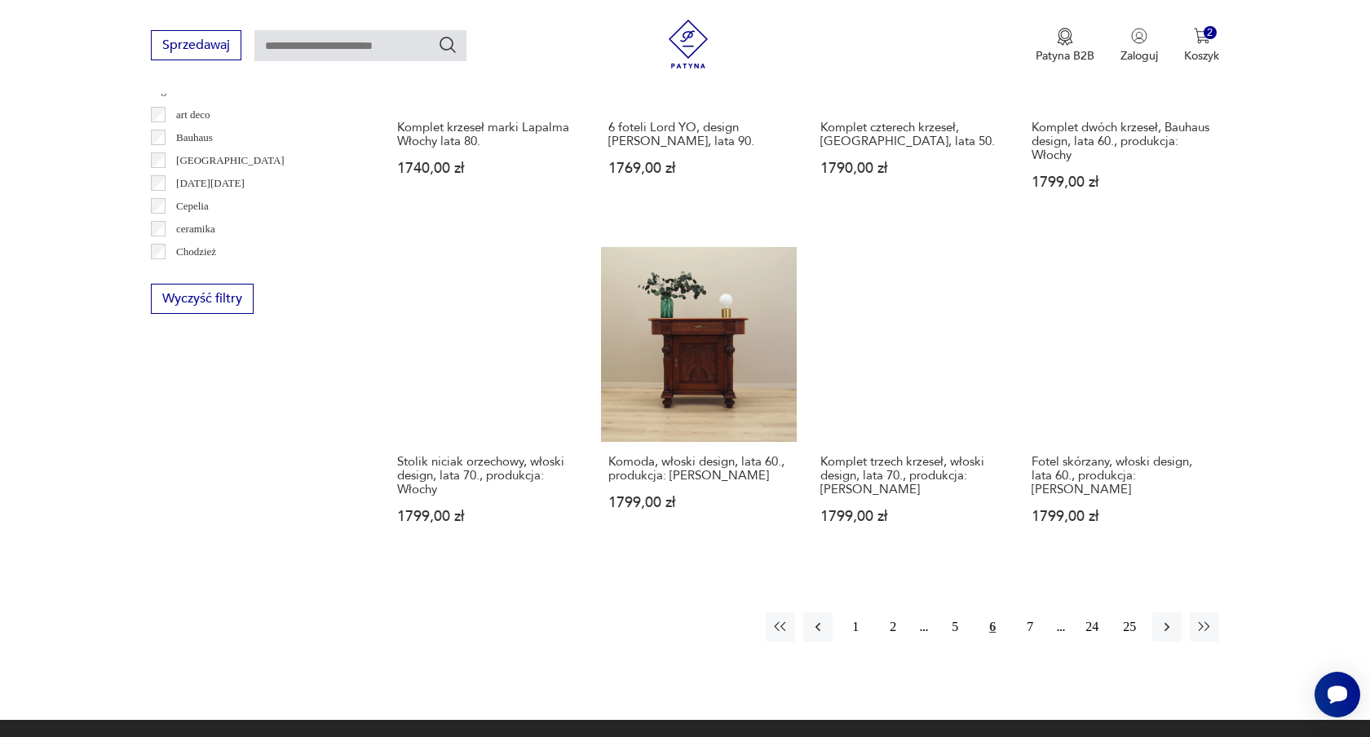
scroll to position [1567, 0]
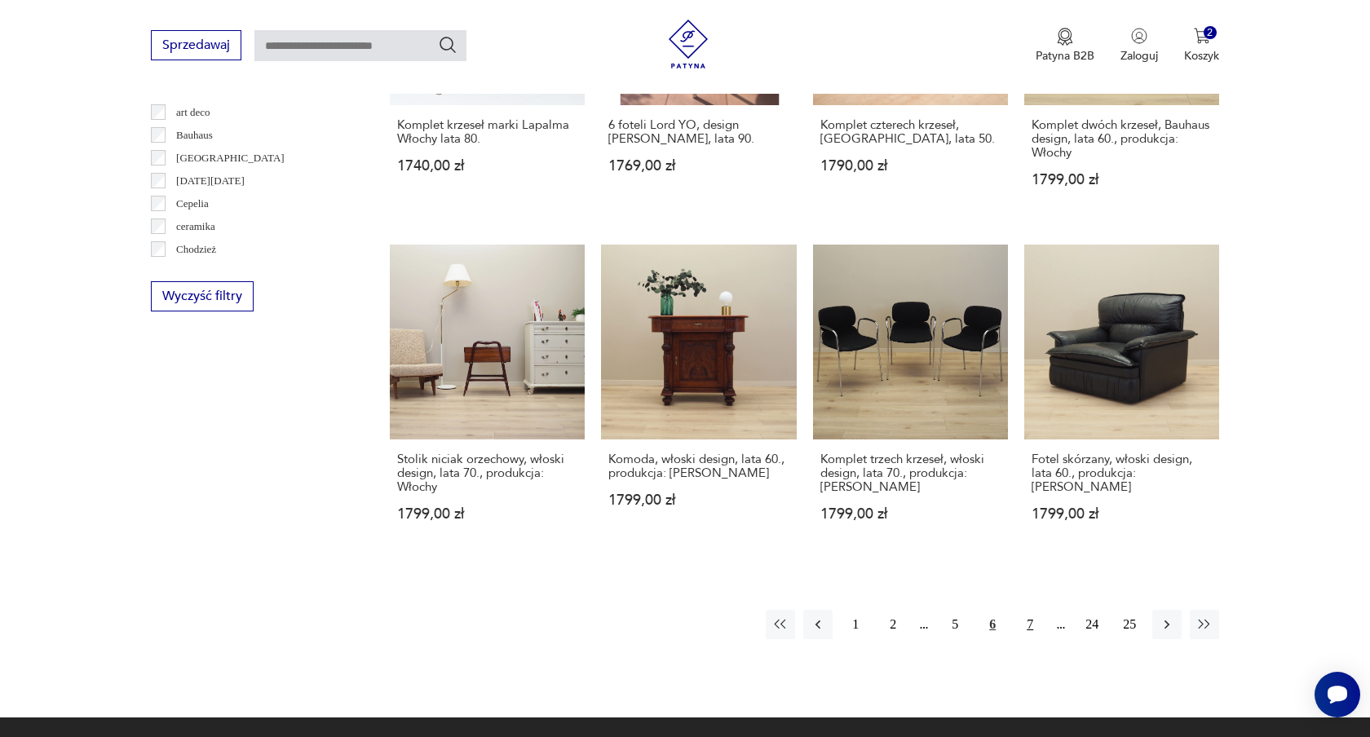
click at [1032, 610] on button "7" at bounding box center [1029, 624] width 29 height 29
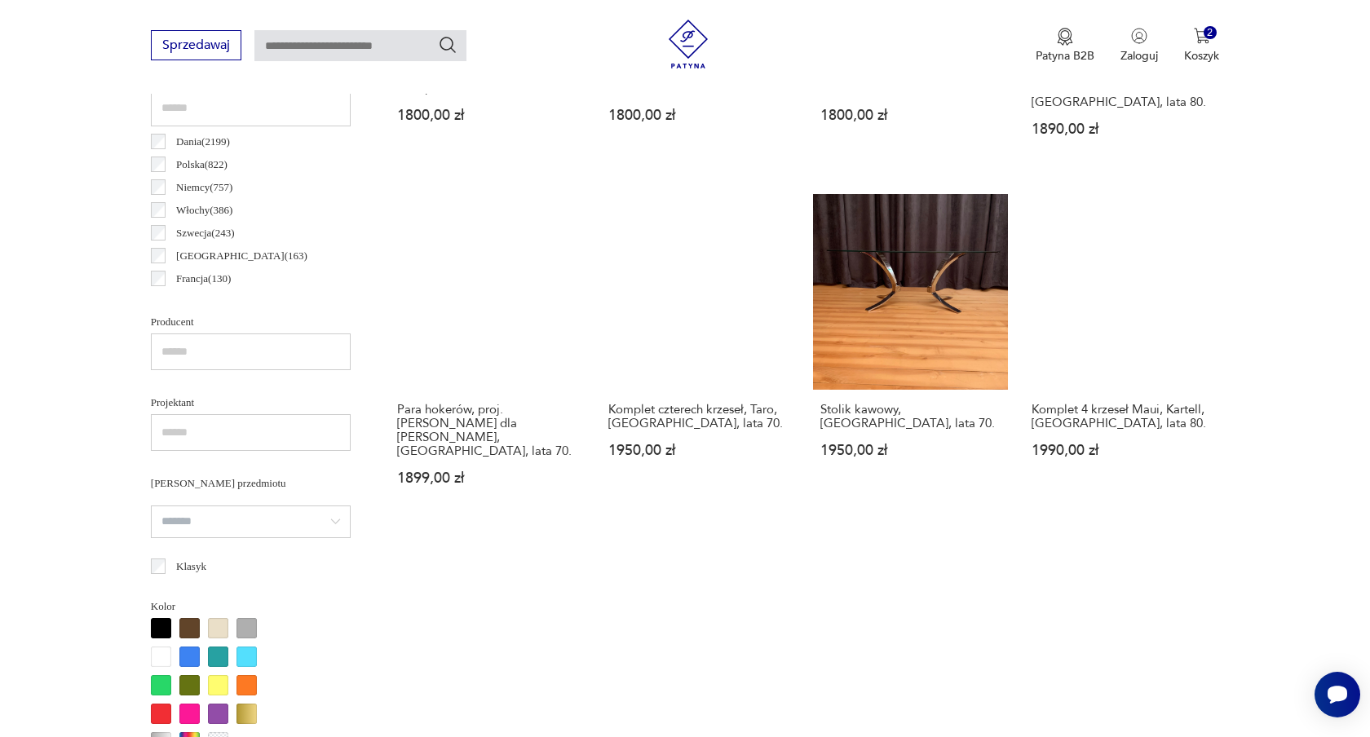
scroll to position [878, 0]
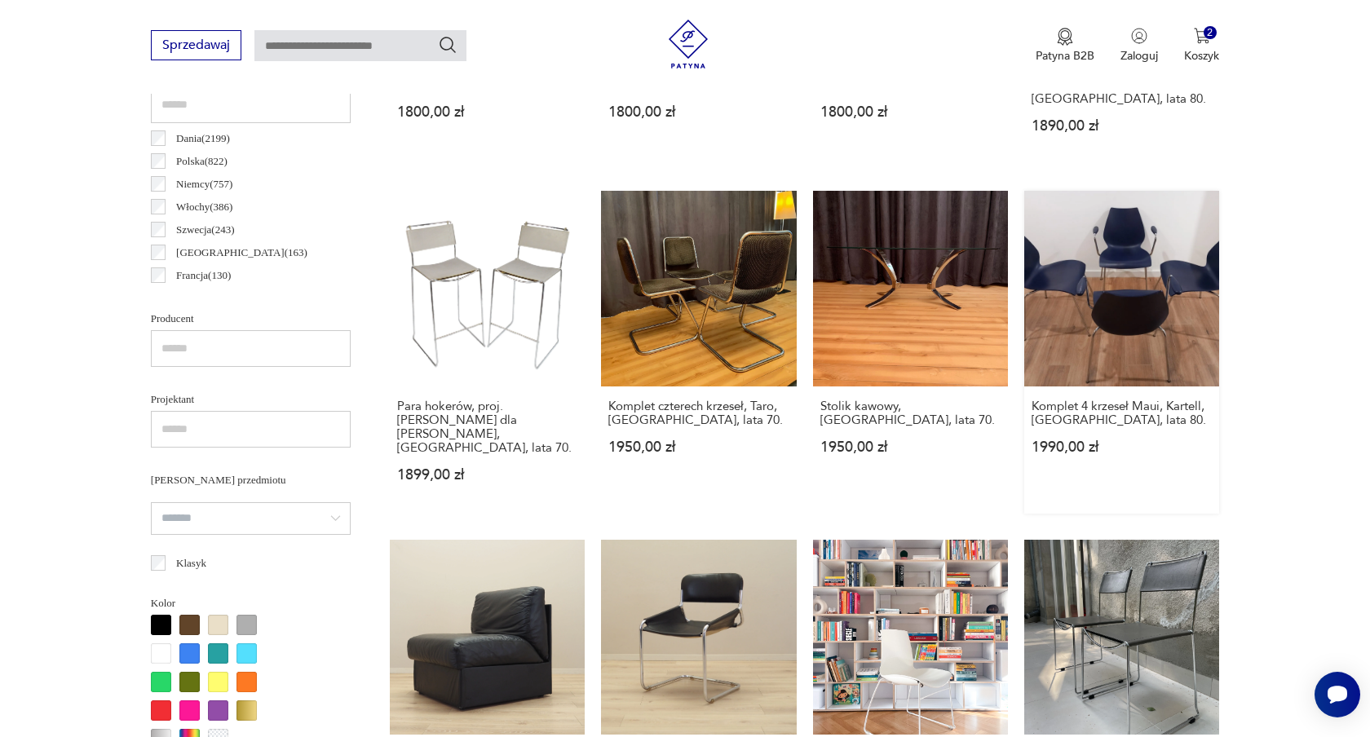
click at [1092, 263] on link "Komplet 4 krzeseł Maui, Kartell, [GEOGRAPHIC_DATA], lata 80. 1990,00 zł" at bounding box center [1121, 352] width 195 height 322
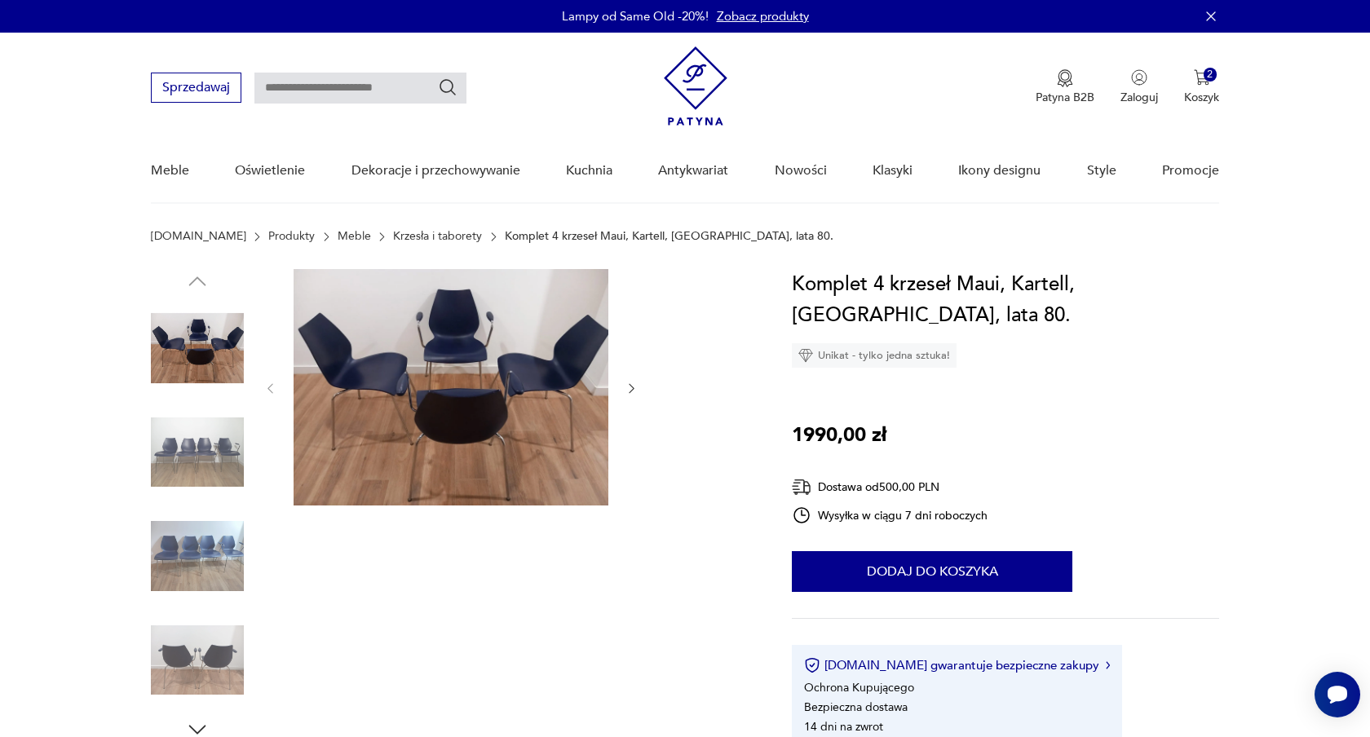
click at [631, 387] on icon "button" at bounding box center [632, 389] width 14 height 14
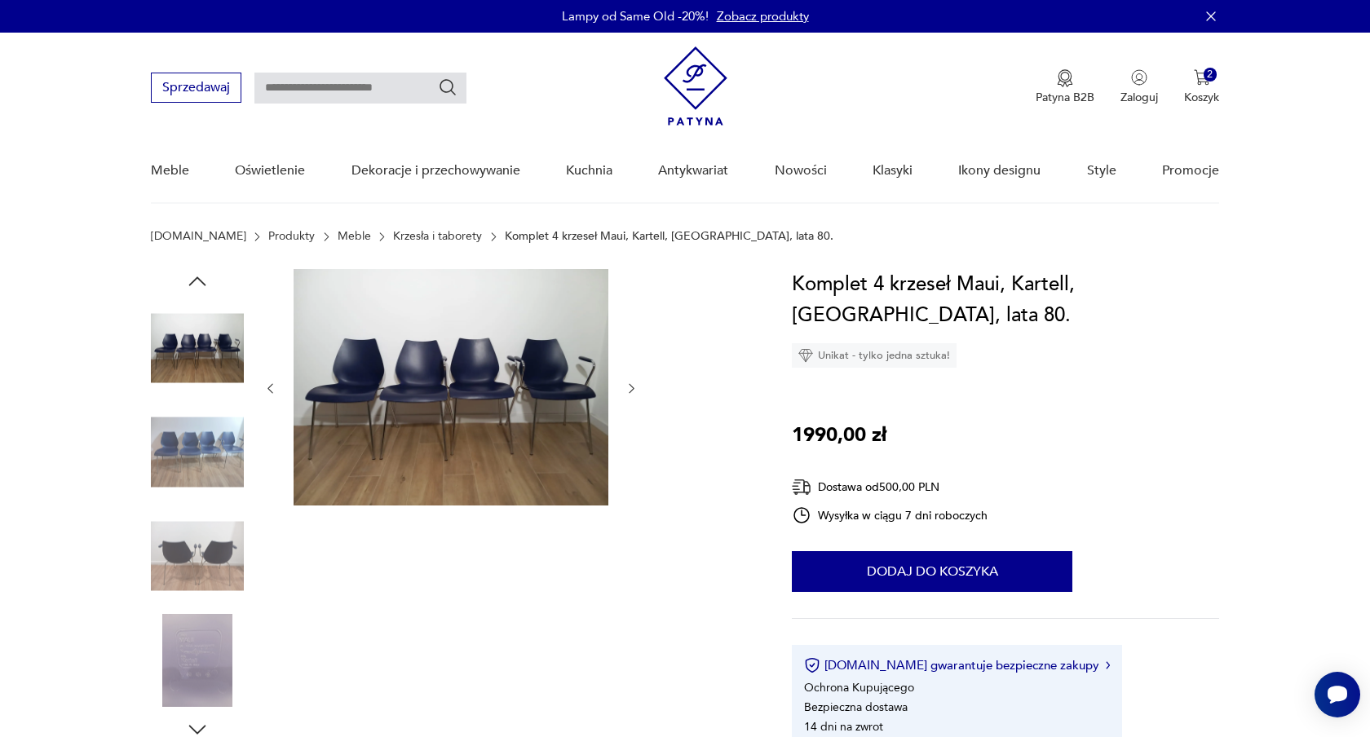
click at [631, 387] on icon "button" at bounding box center [632, 389] width 14 height 14
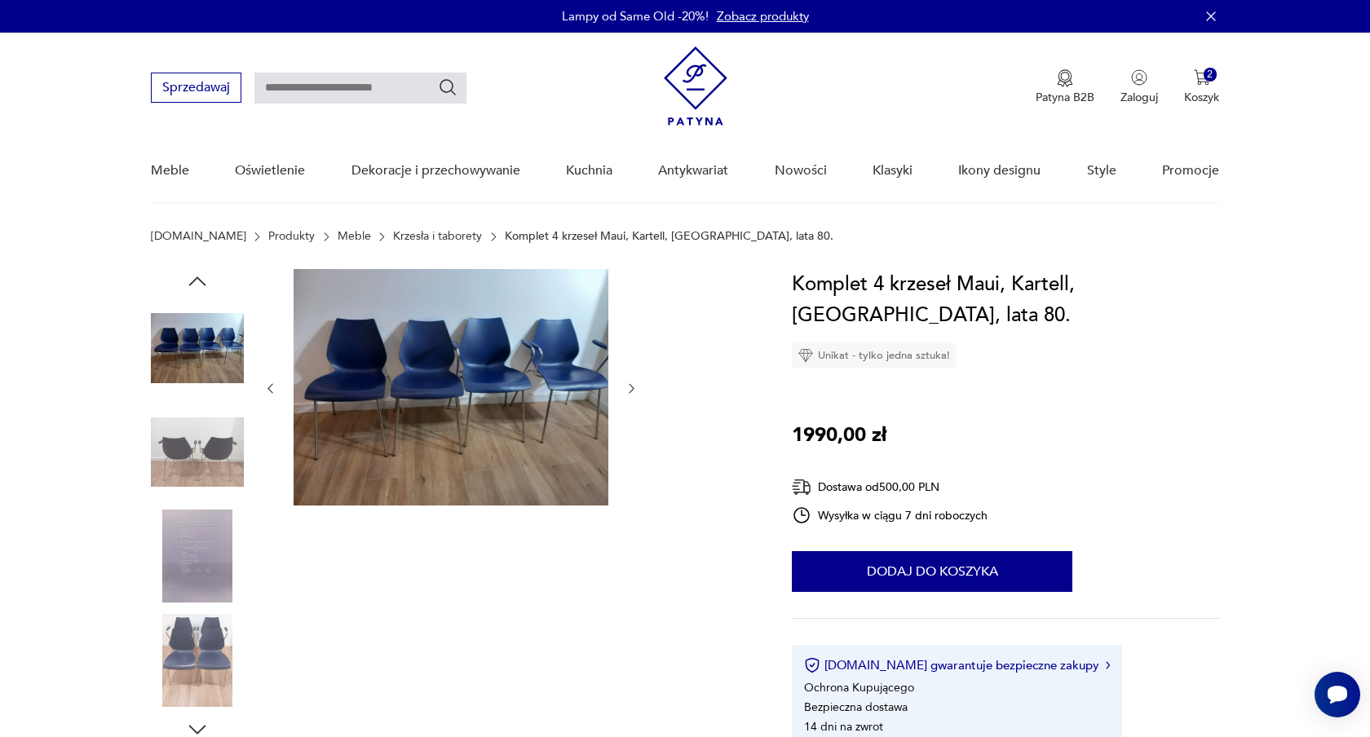
click at [631, 387] on icon "button" at bounding box center [632, 389] width 14 height 14
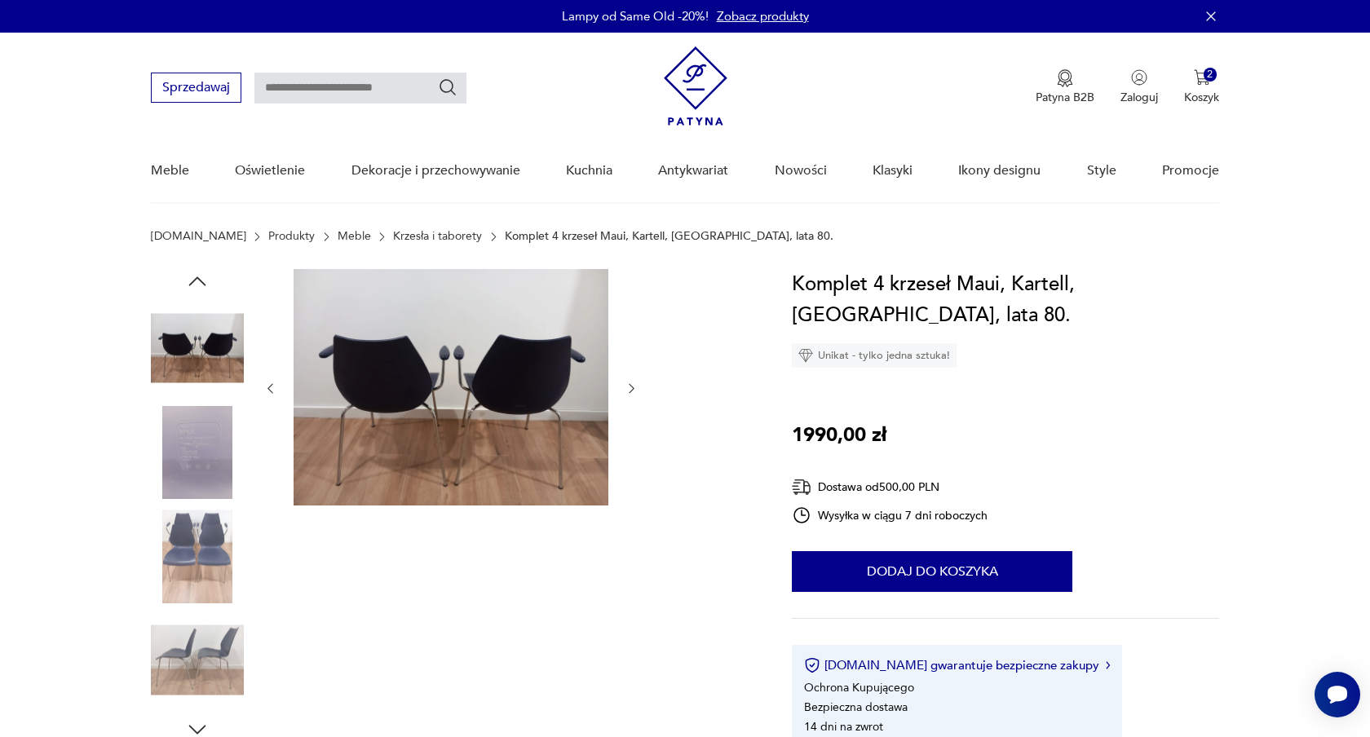
click at [198, 530] on img at bounding box center [197, 556] width 93 height 93
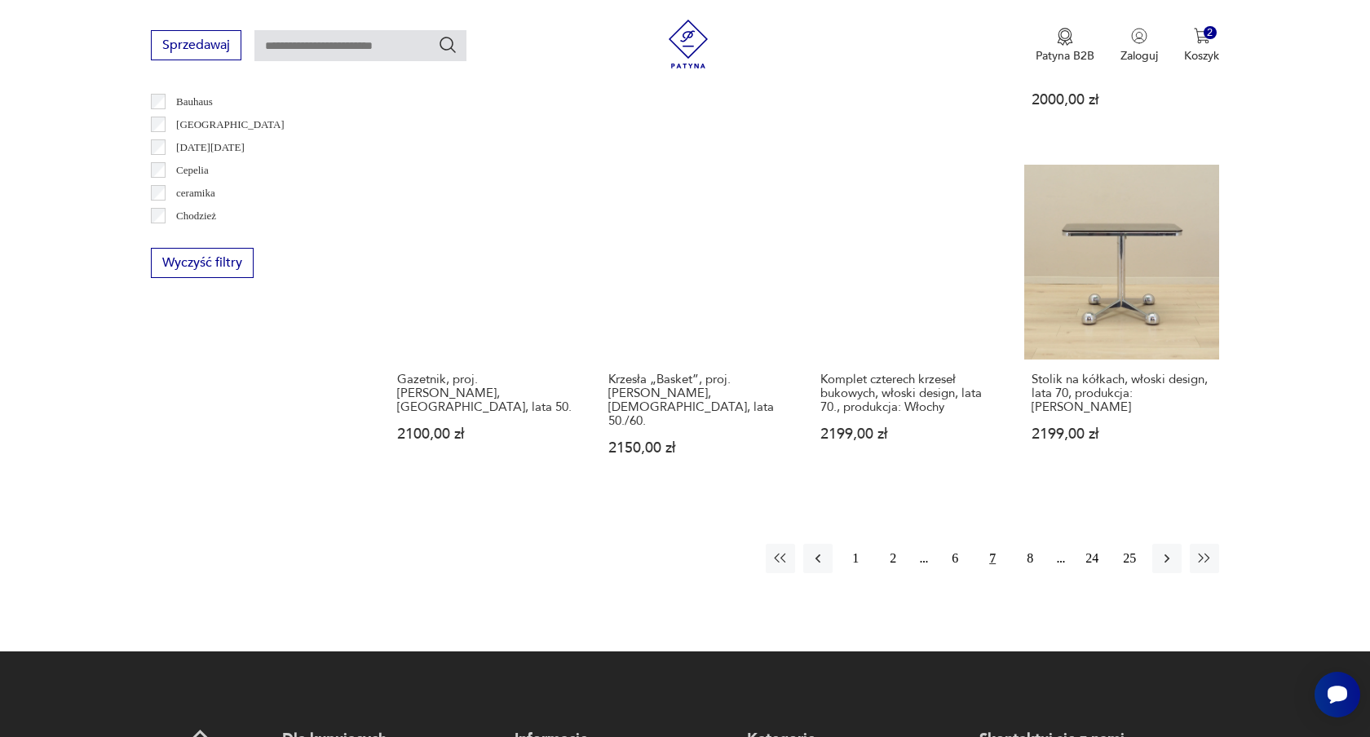
scroll to position [1605, 0]
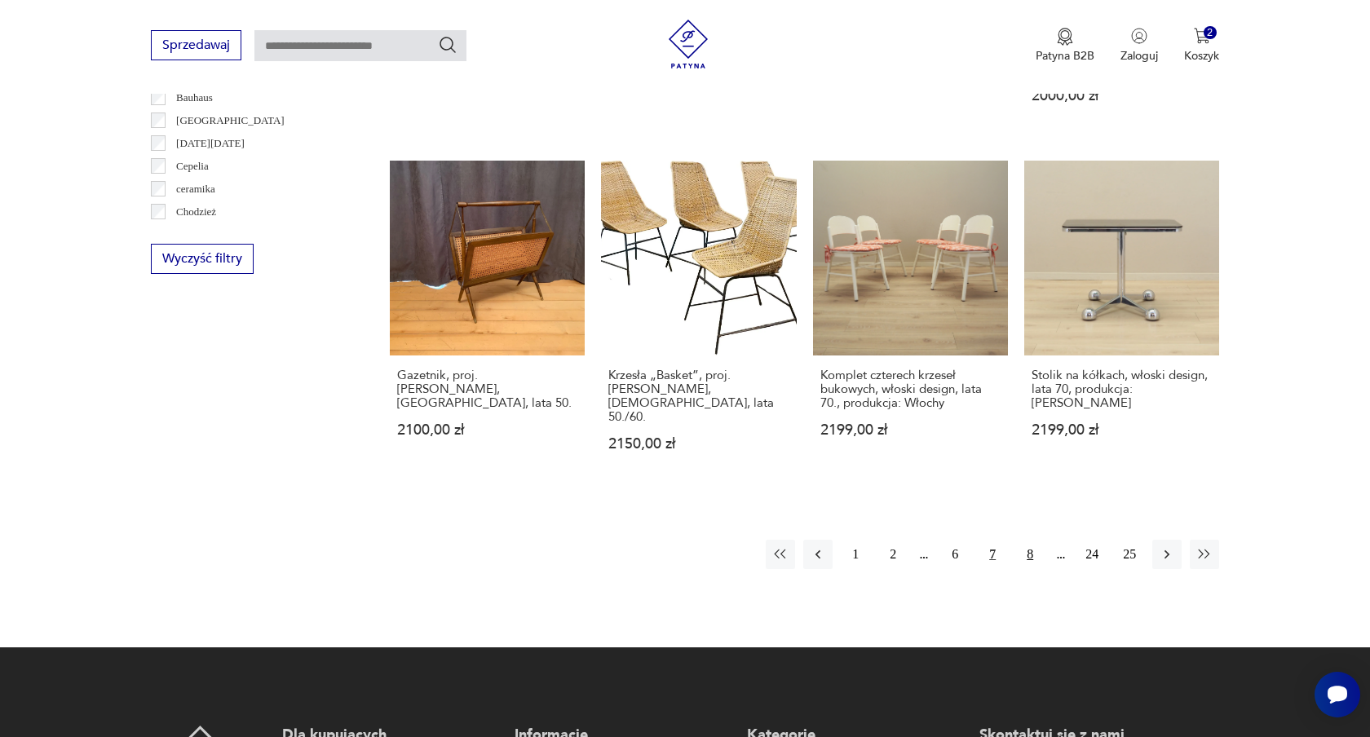
click at [1029, 540] on button "8" at bounding box center [1029, 554] width 29 height 29
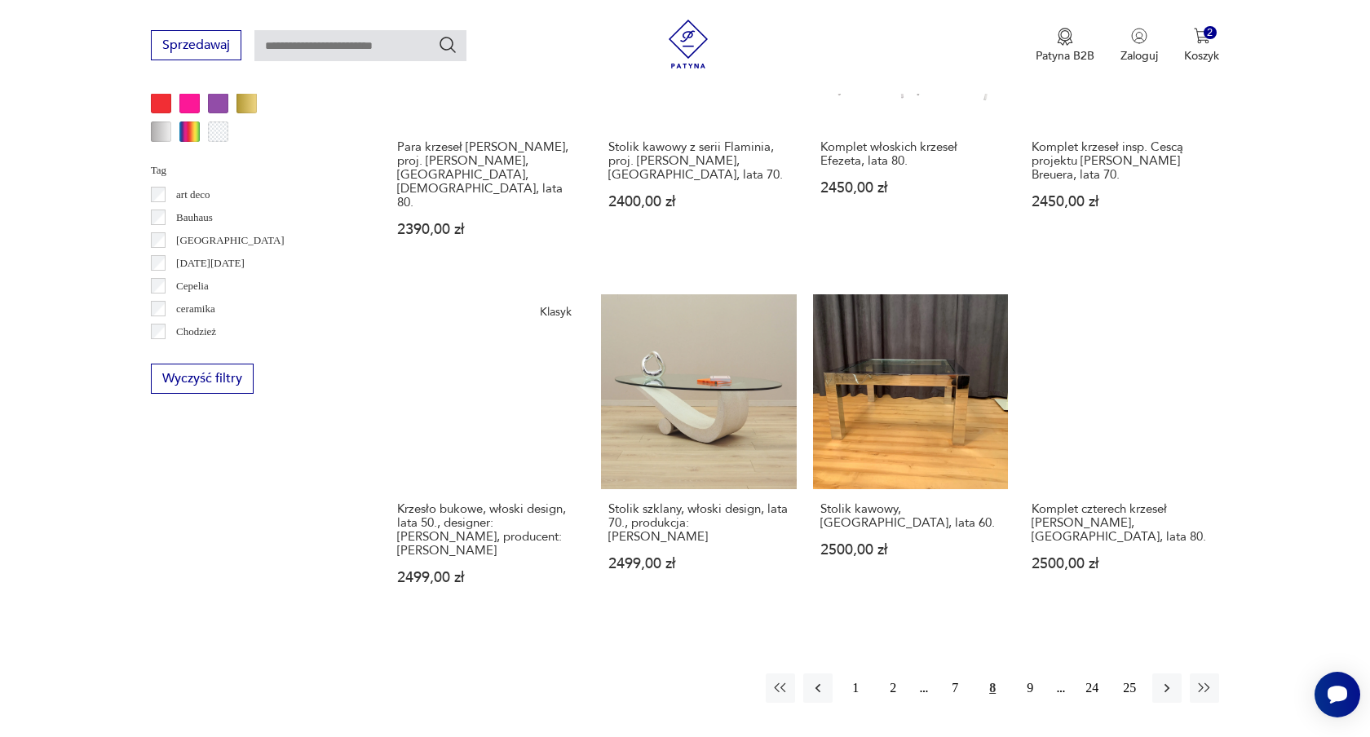
scroll to position [1496, 0]
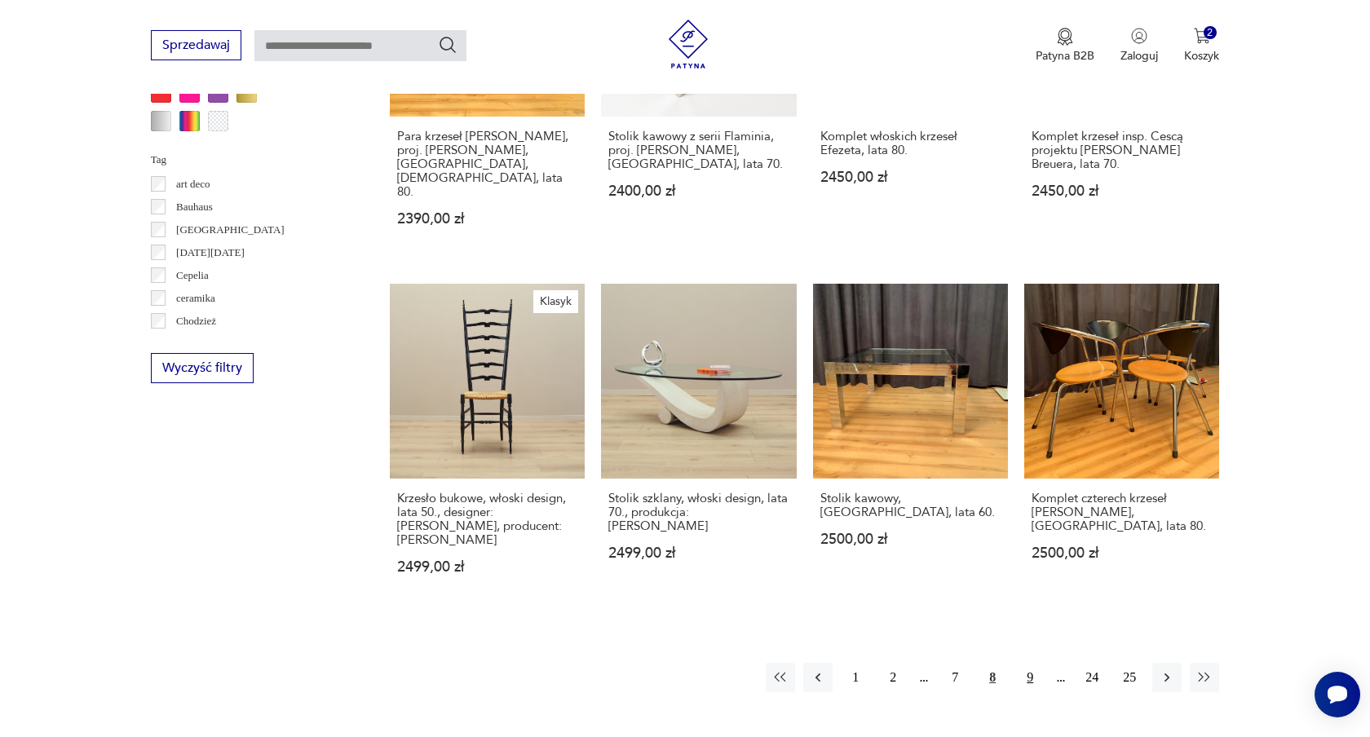
click at [1028, 663] on button "9" at bounding box center [1029, 677] width 29 height 29
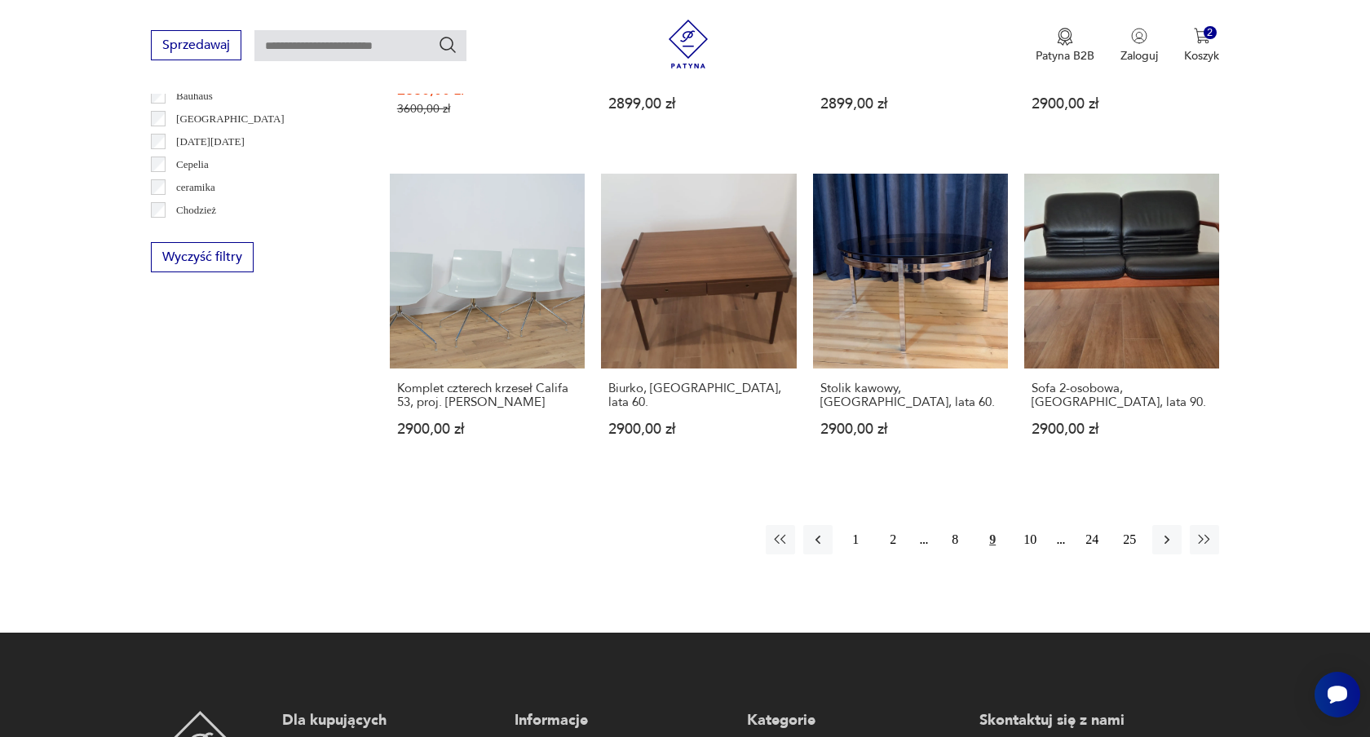
scroll to position [1615, 0]
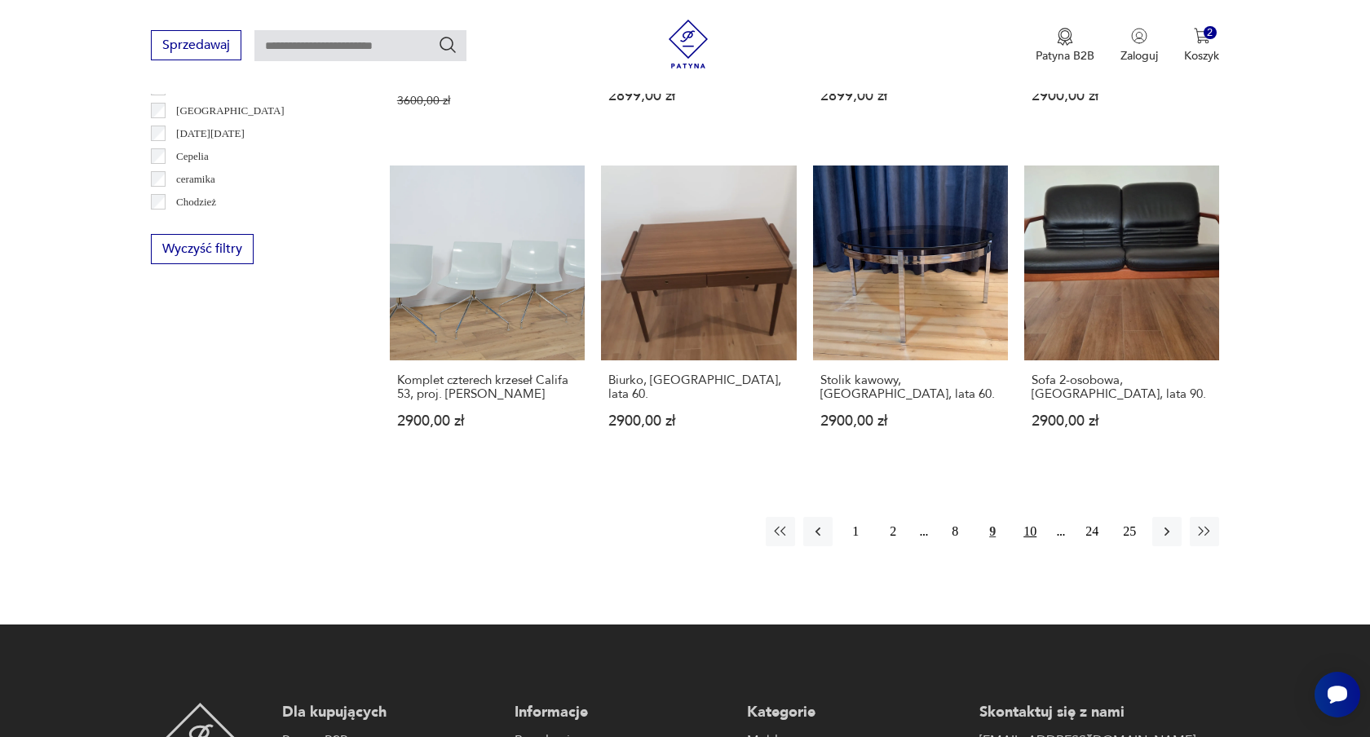
click at [1036, 530] on button "10" at bounding box center [1029, 531] width 29 height 29
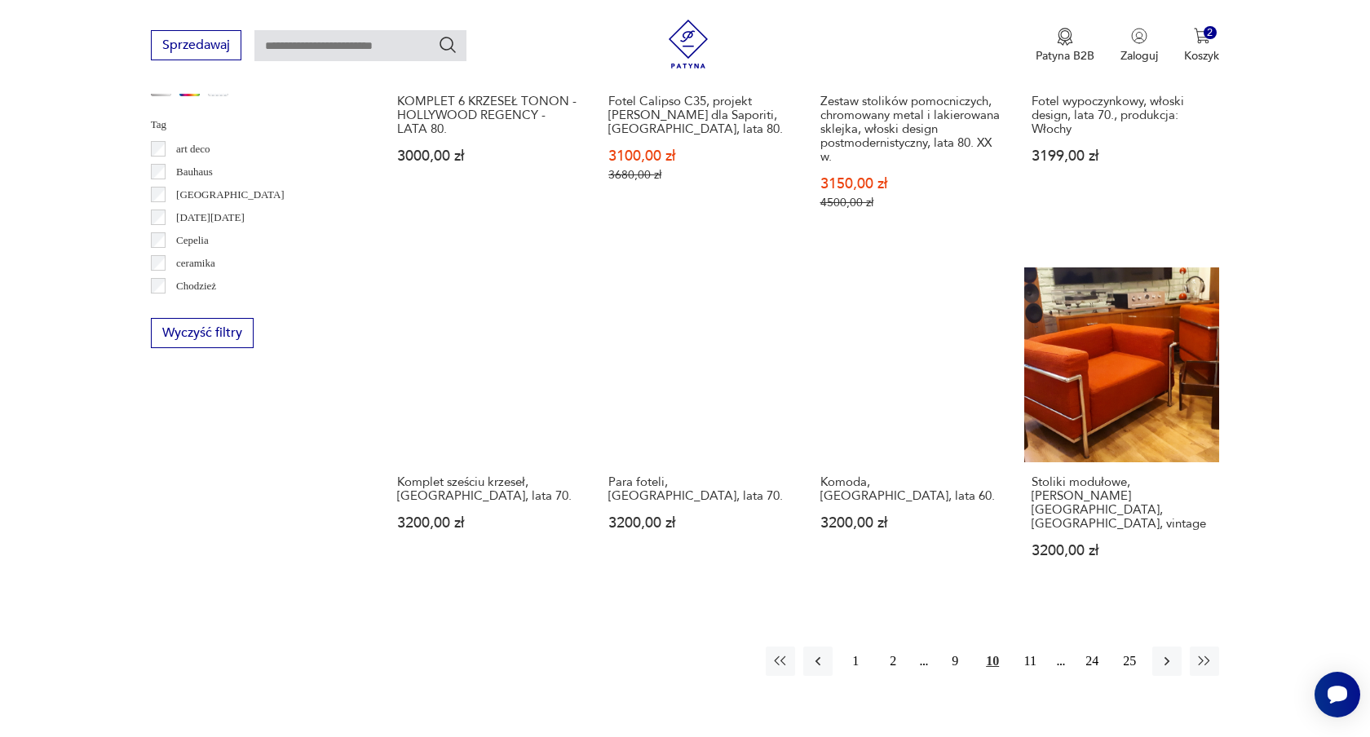
scroll to position [1534, 0]
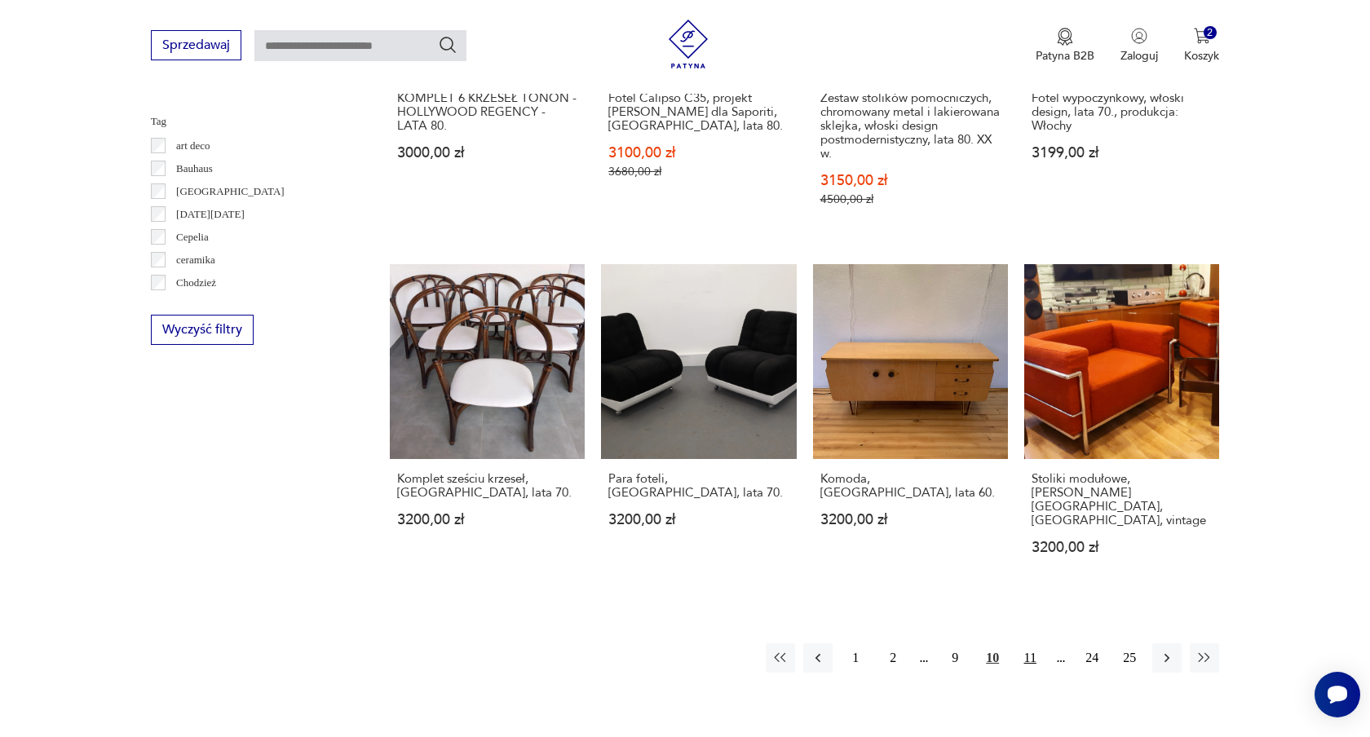
click at [1029, 643] on button "11" at bounding box center [1029, 657] width 29 height 29
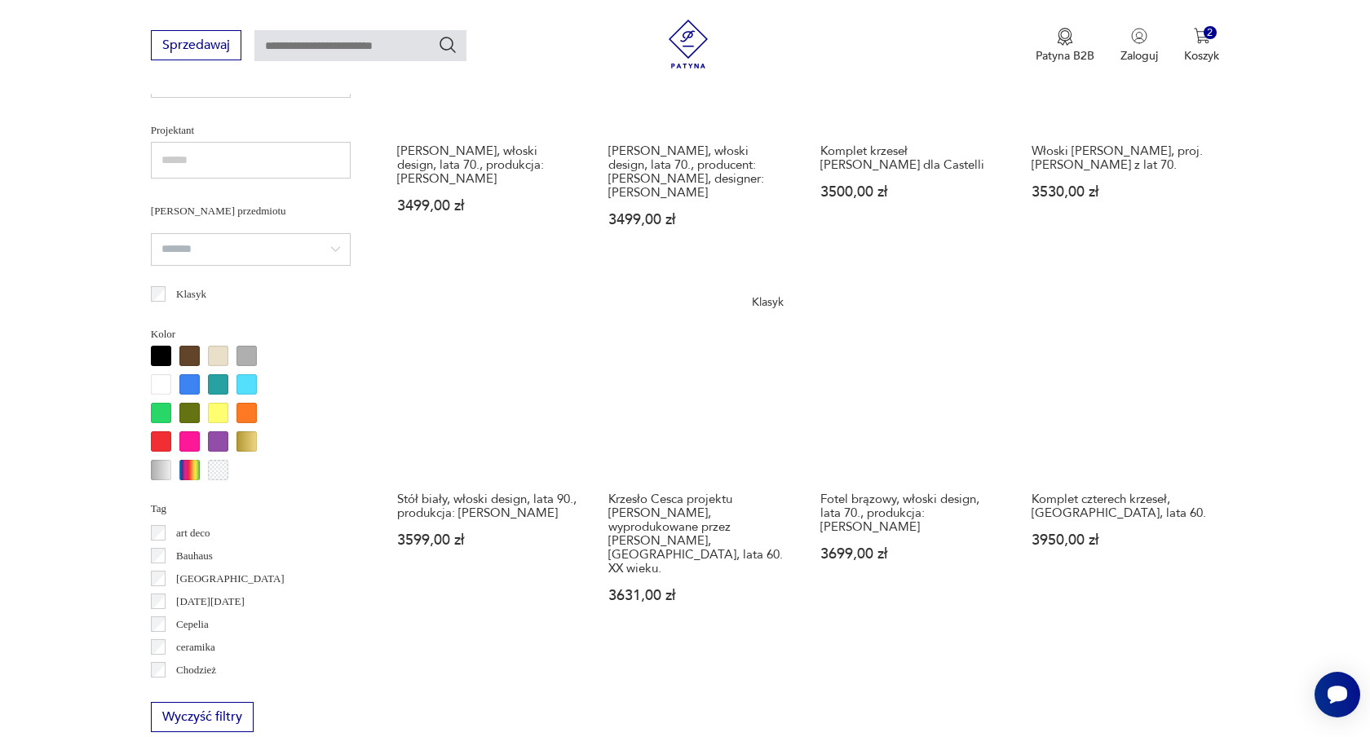
scroll to position [1147, 0]
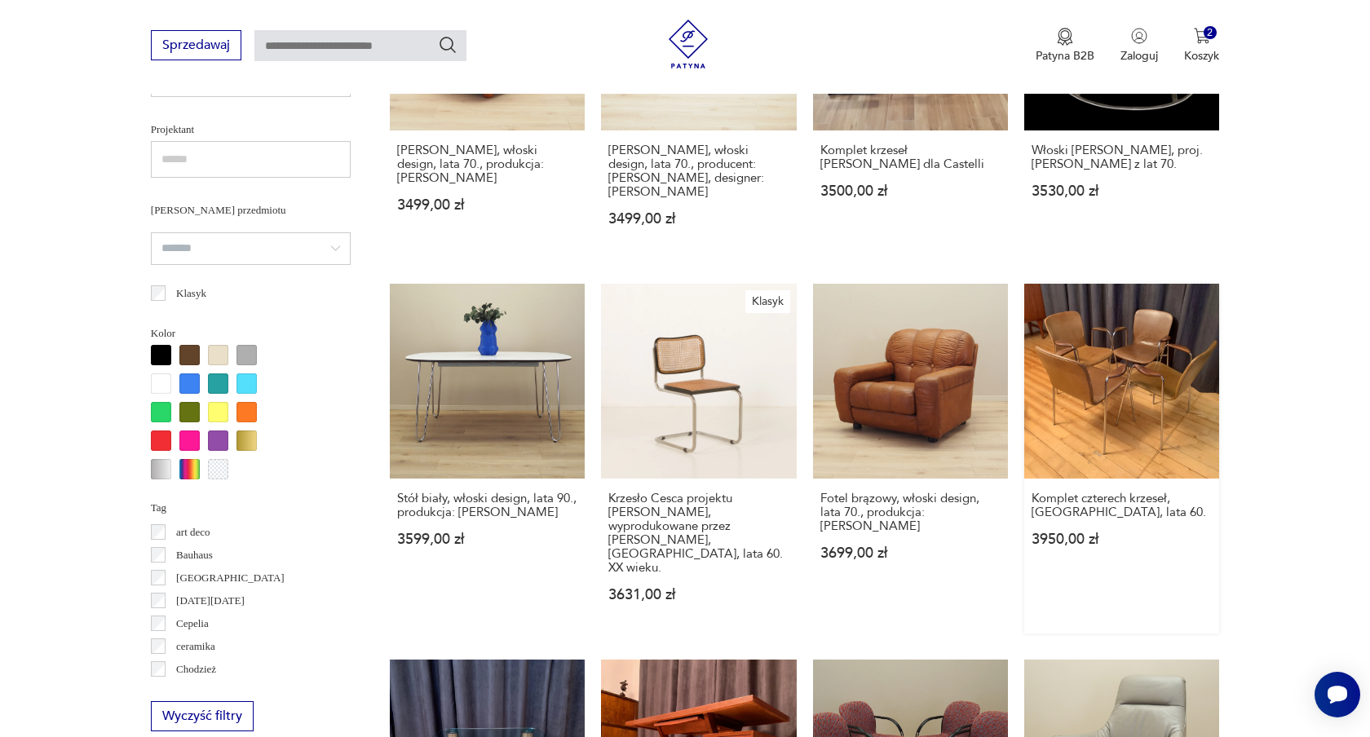
click at [1132, 376] on link "Komplet czterech krzeseł, [GEOGRAPHIC_DATA], lata 60. 3950,00 zł" at bounding box center [1121, 459] width 195 height 350
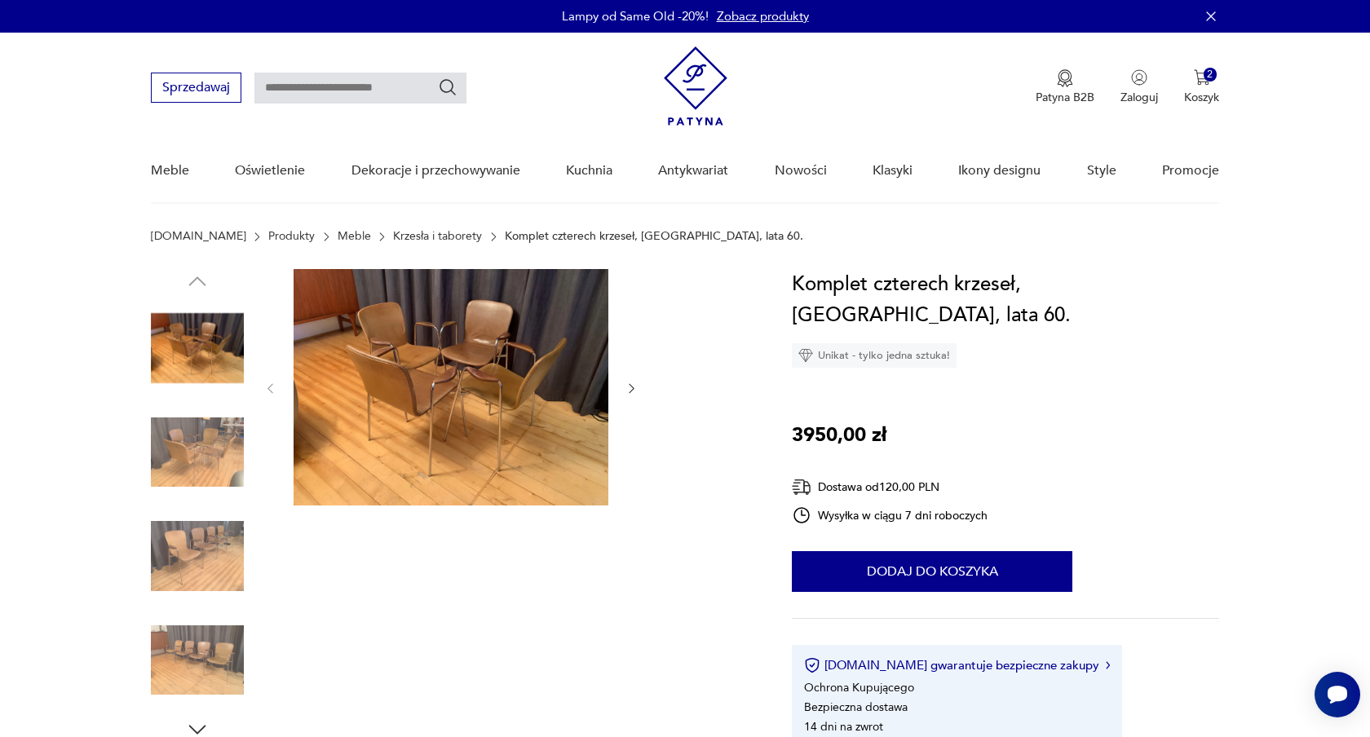
click at [632, 387] on icon "button" at bounding box center [632, 389] width 14 height 14
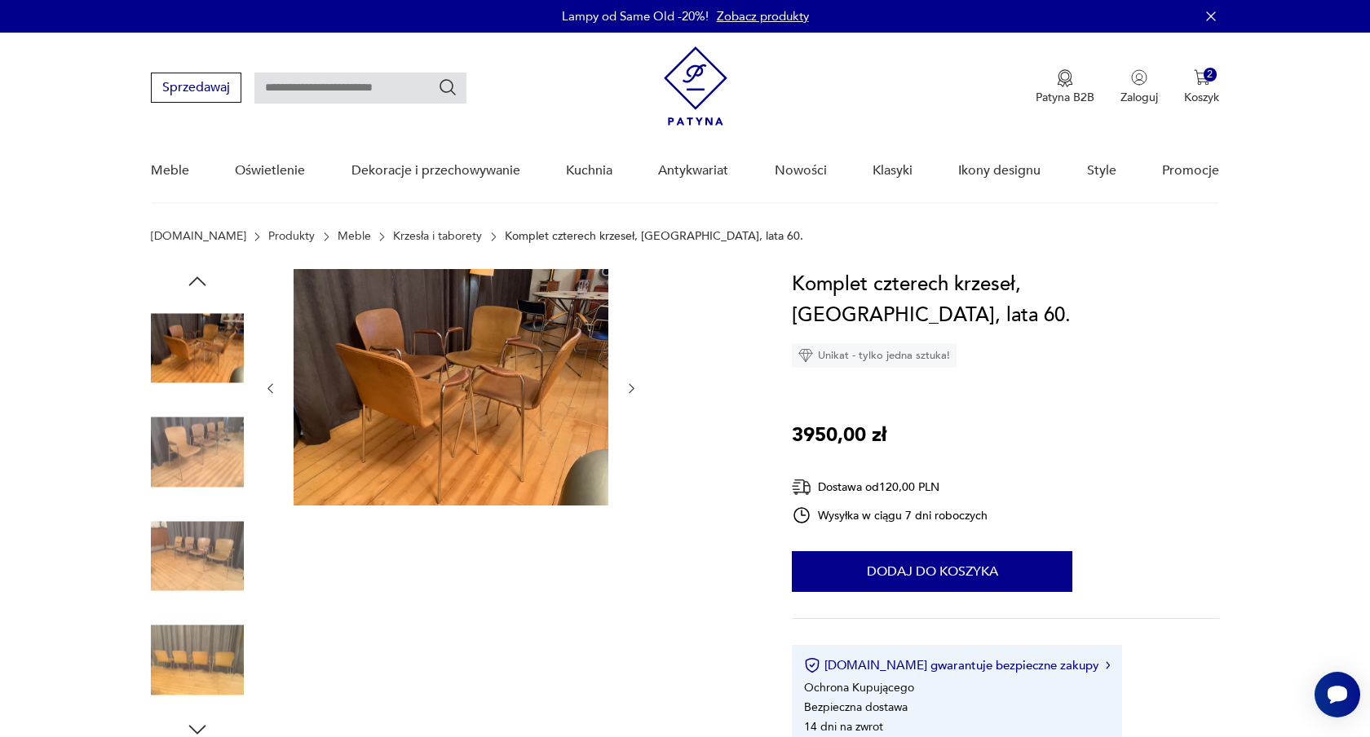
click at [416, 385] on img at bounding box center [451, 387] width 315 height 237
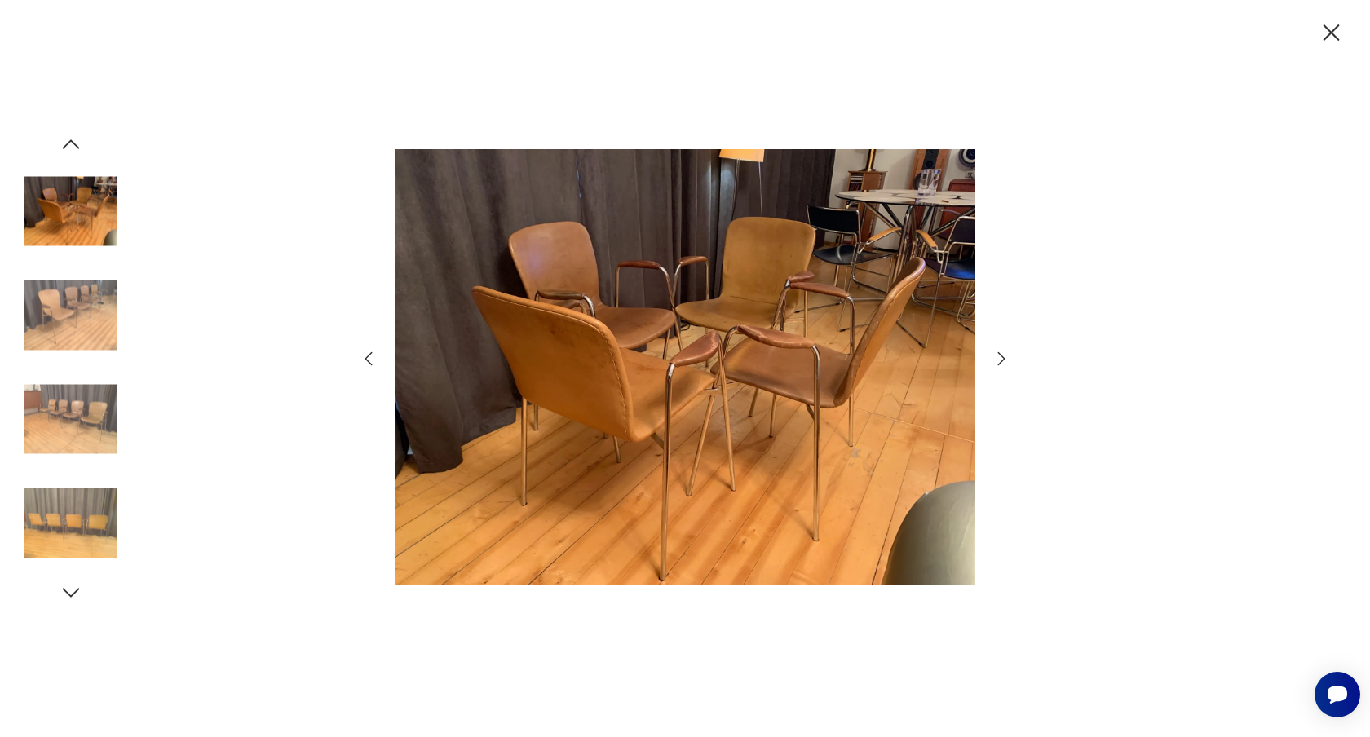
click at [643, 309] on img at bounding box center [685, 367] width 581 height 590
click at [1001, 360] on icon "button" at bounding box center [1002, 359] width 20 height 20
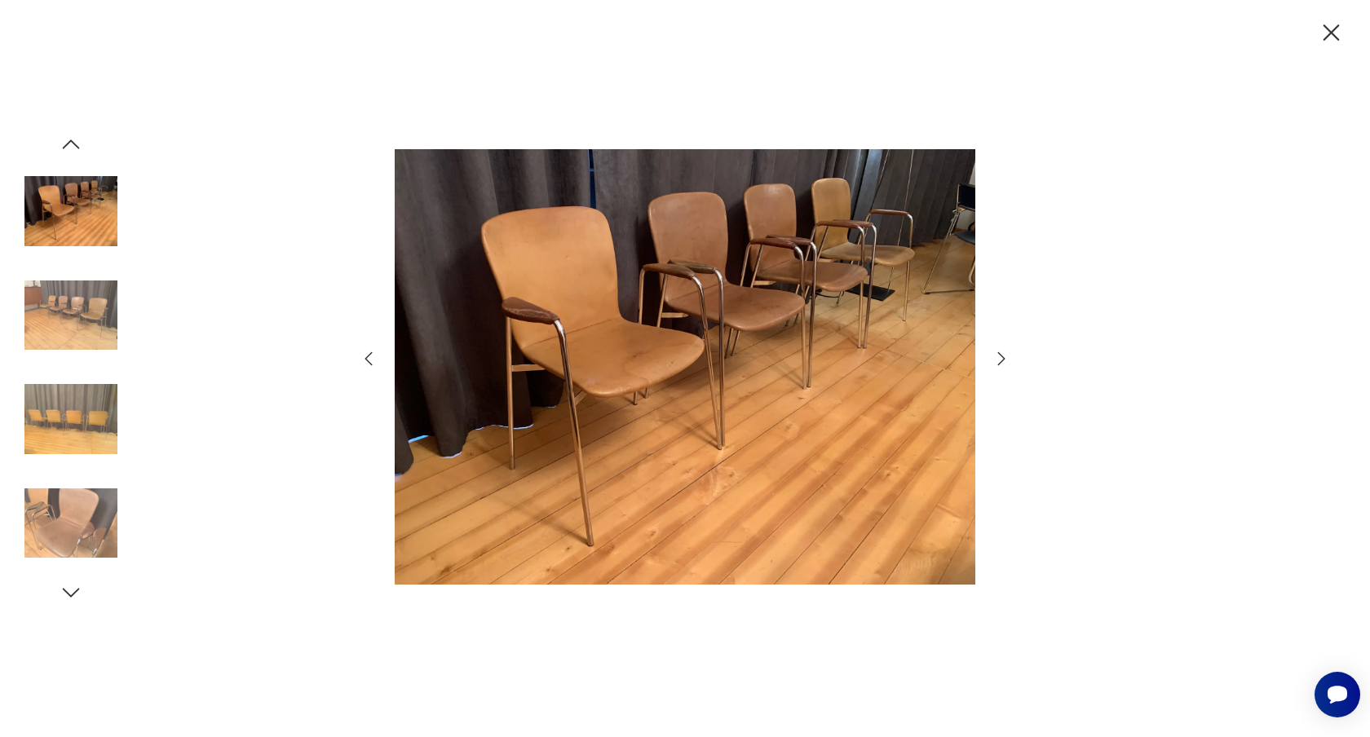
click at [1330, 29] on icon "button" at bounding box center [1331, 33] width 29 height 29
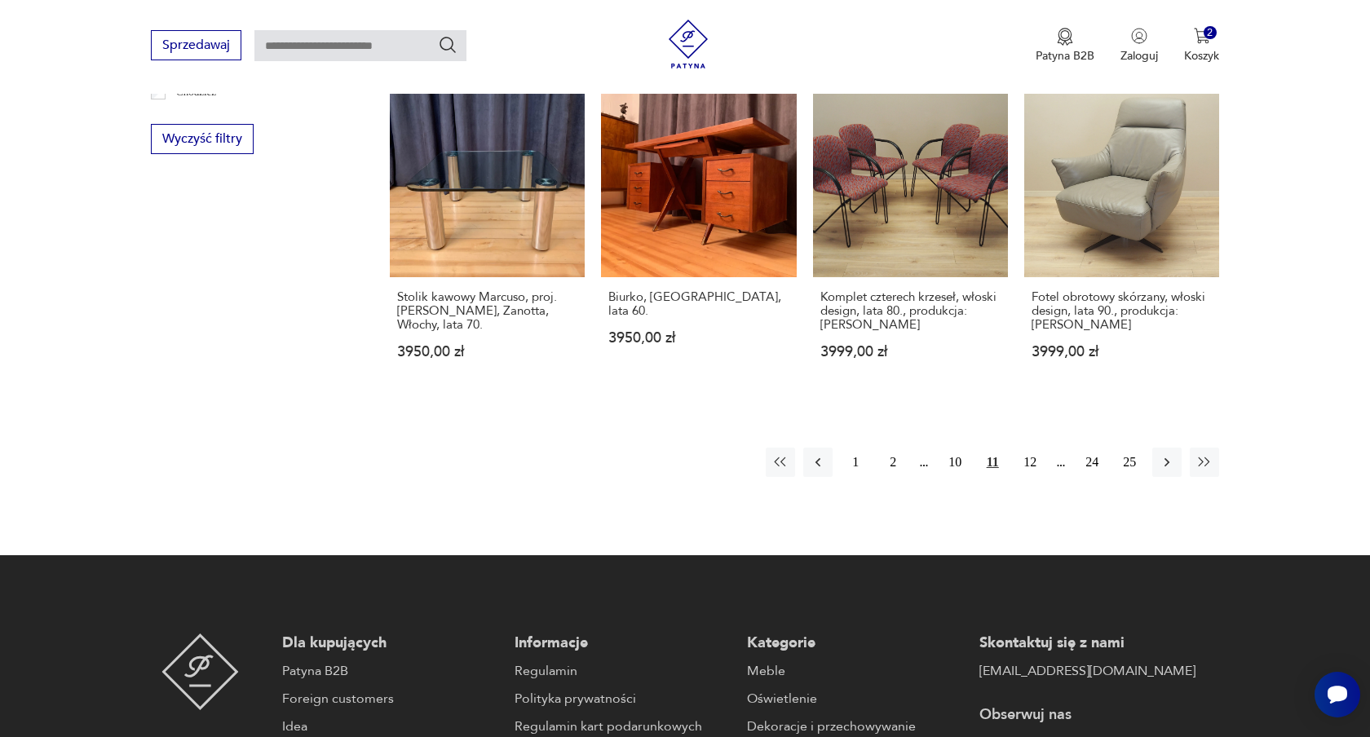
scroll to position [1727, 0]
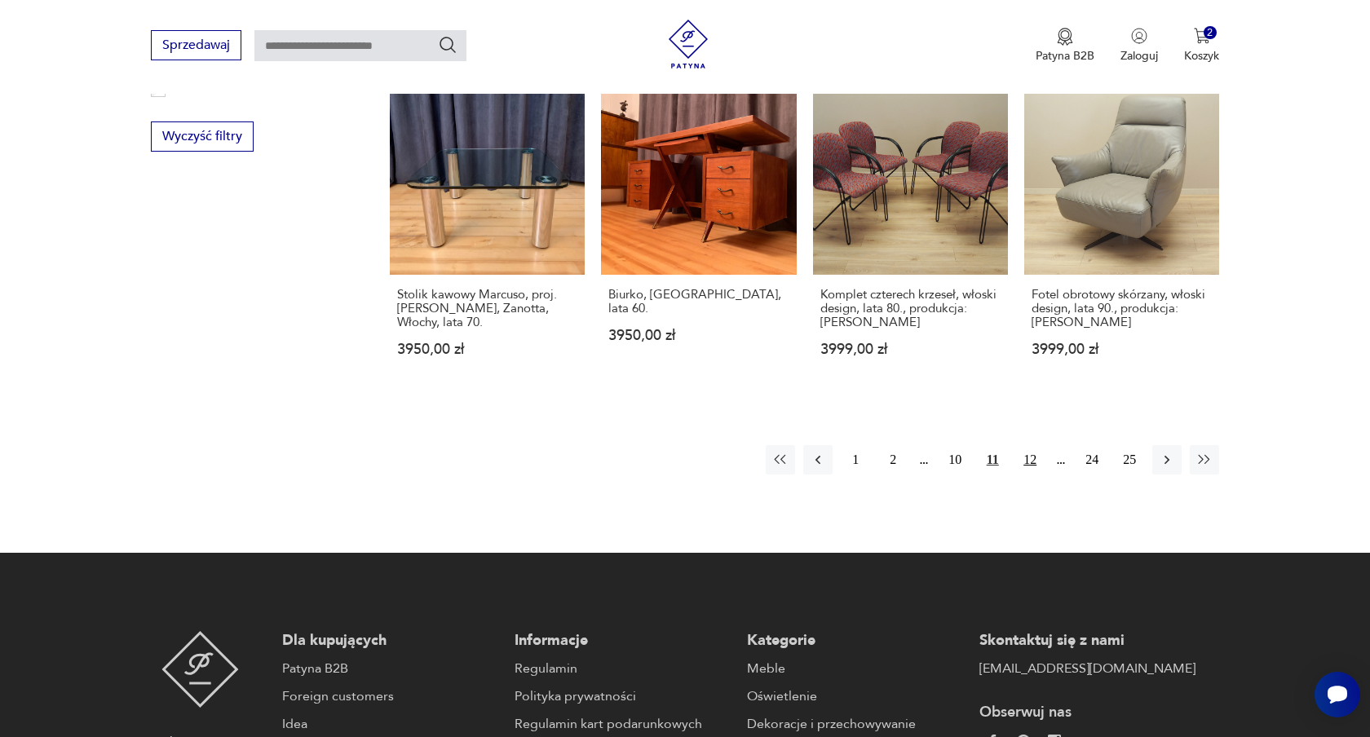
click at [1033, 445] on button "12" at bounding box center [1029, 459] width 29 height 29
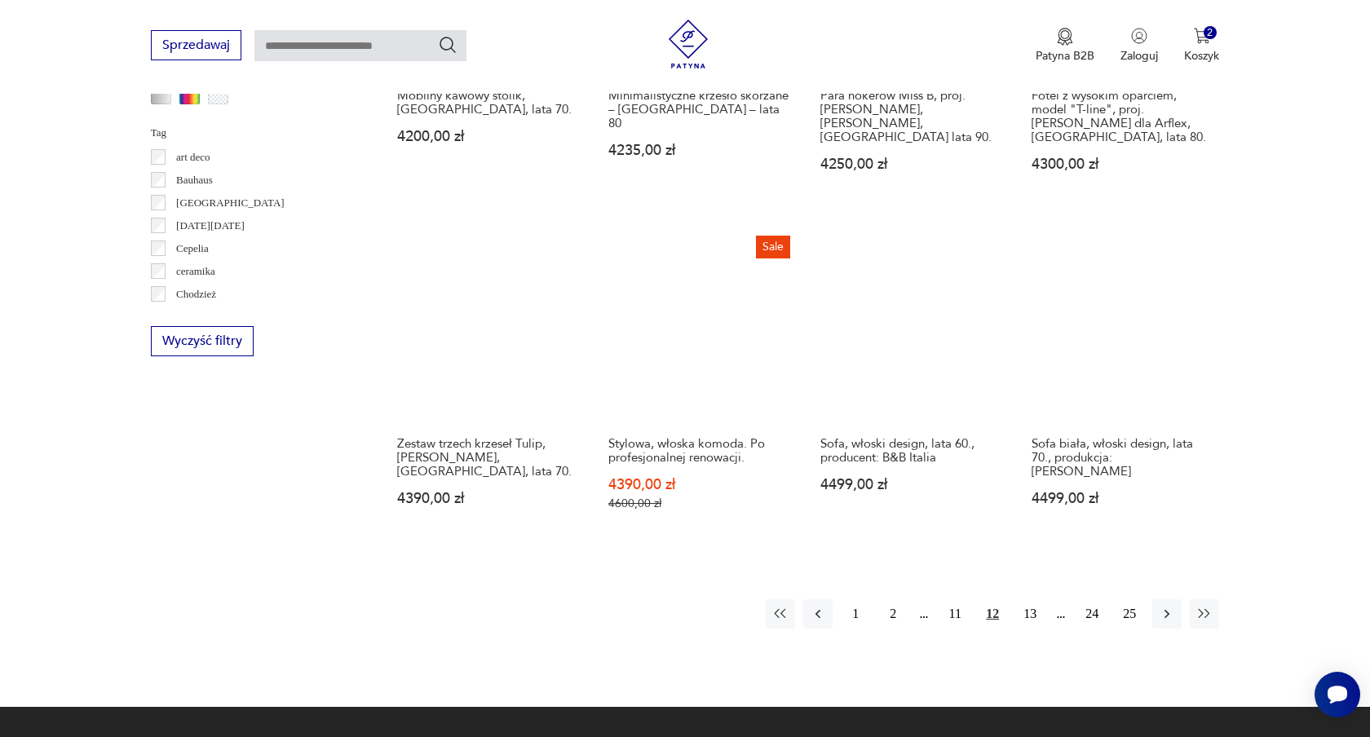
scroll to position [1525, 0]
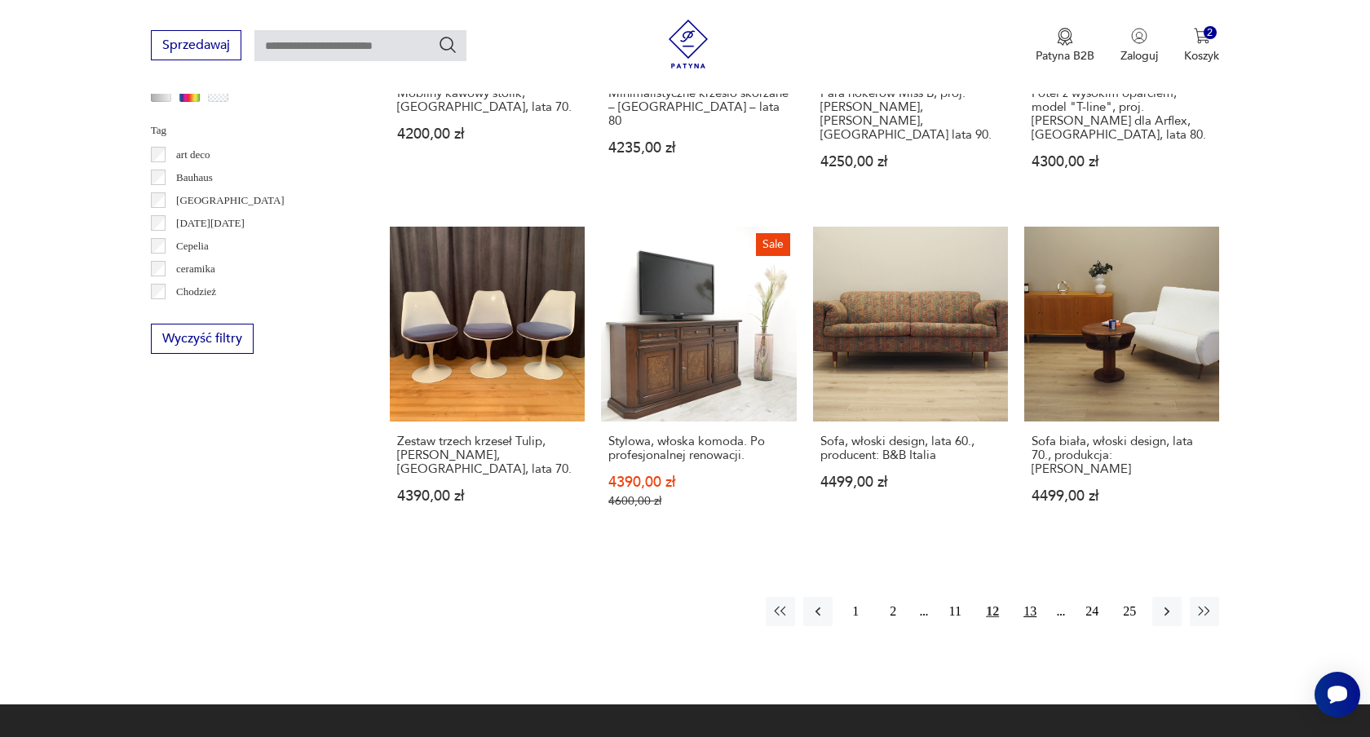
click at [1037, 597] on button "13" at bounding box center [1029, 611] width 29 height 29
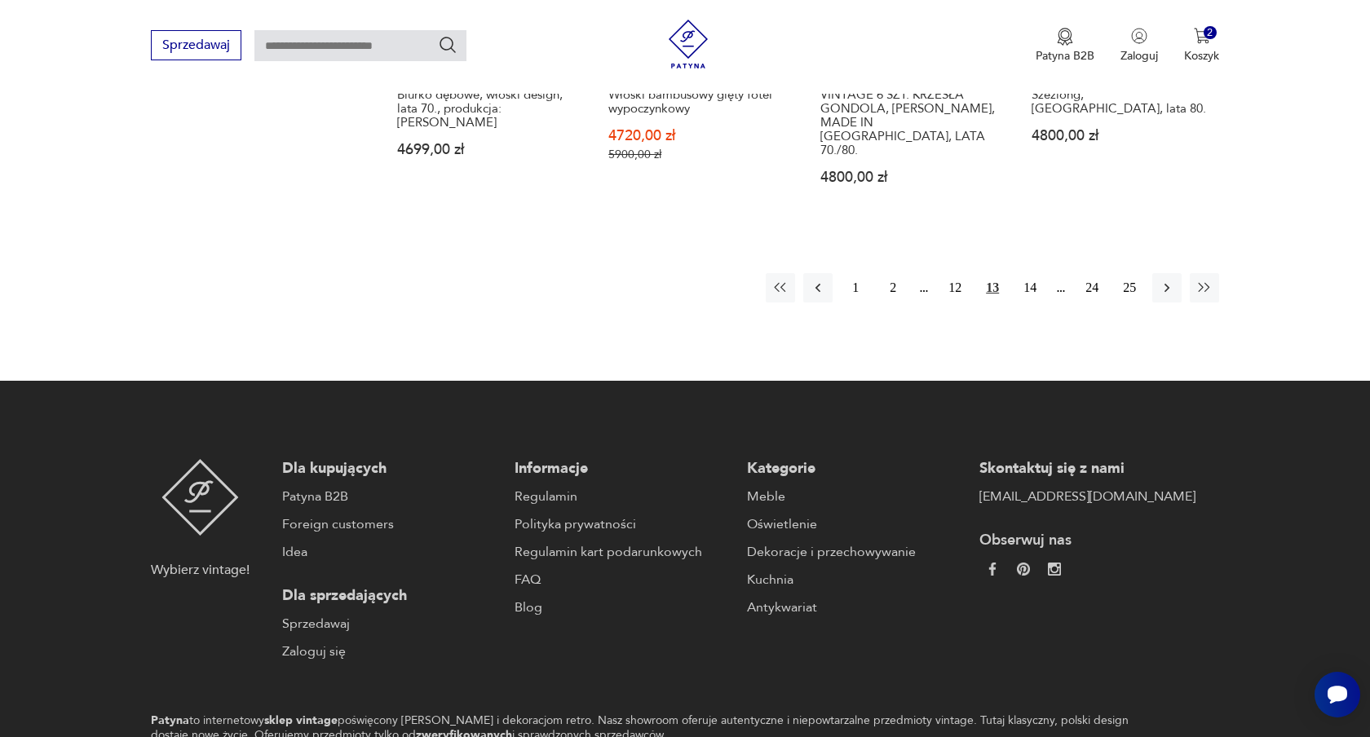
scroll to position [1964, 0]
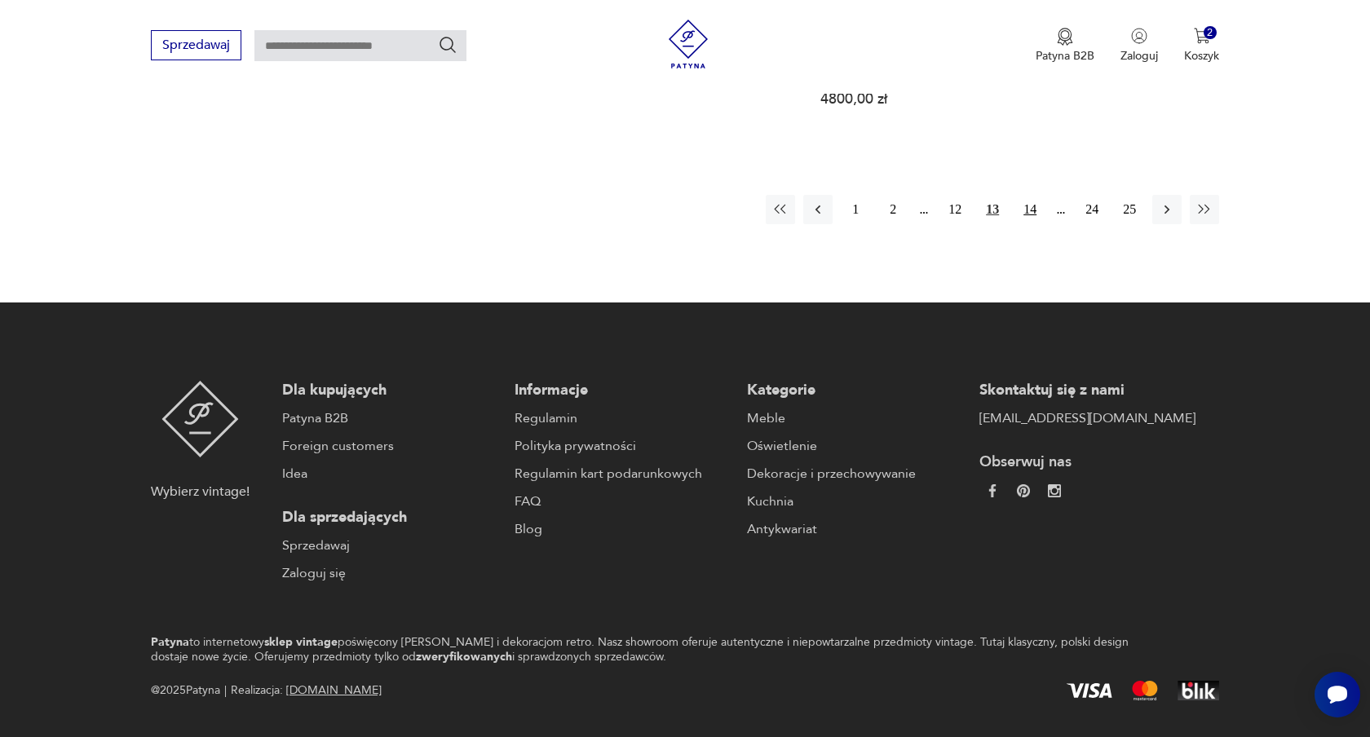
click at [1028, 195] on button "14" at bounding box center [1029, 209] width 29 height 29
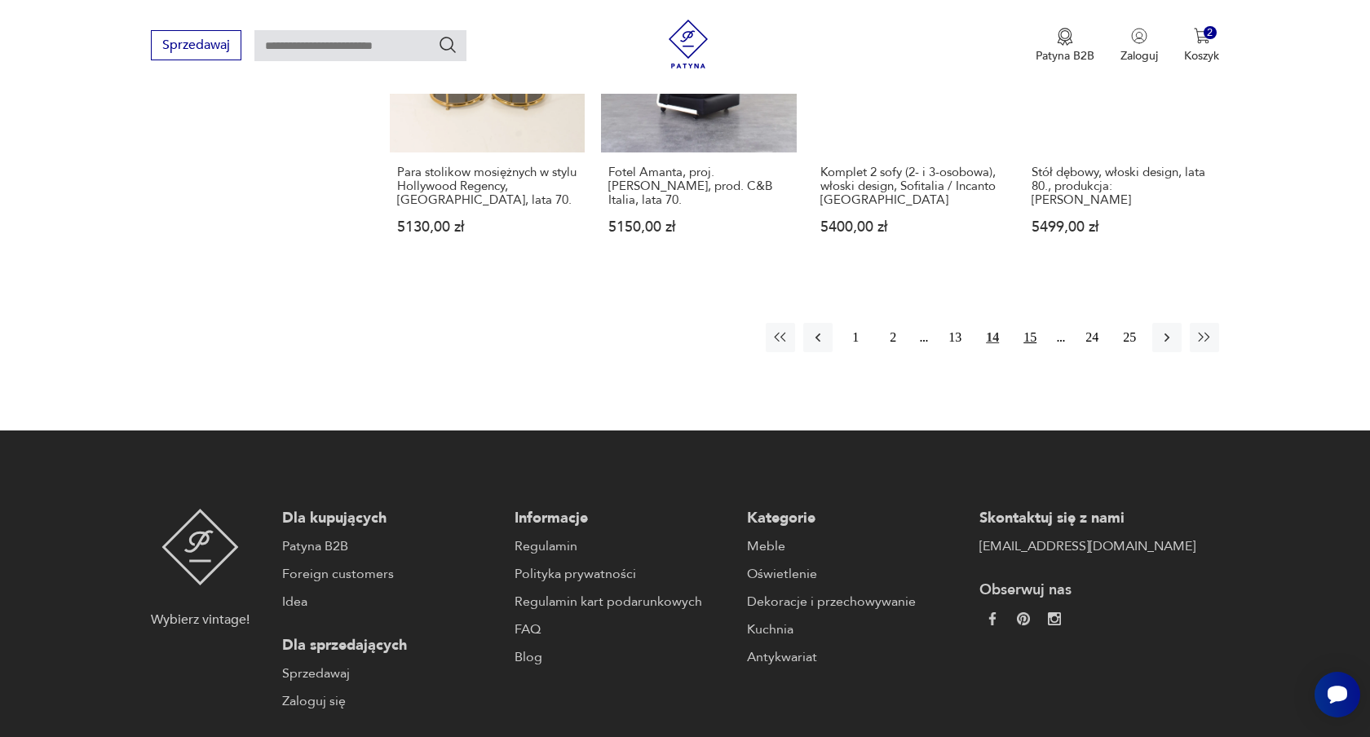
scroll to position [1828, 0]
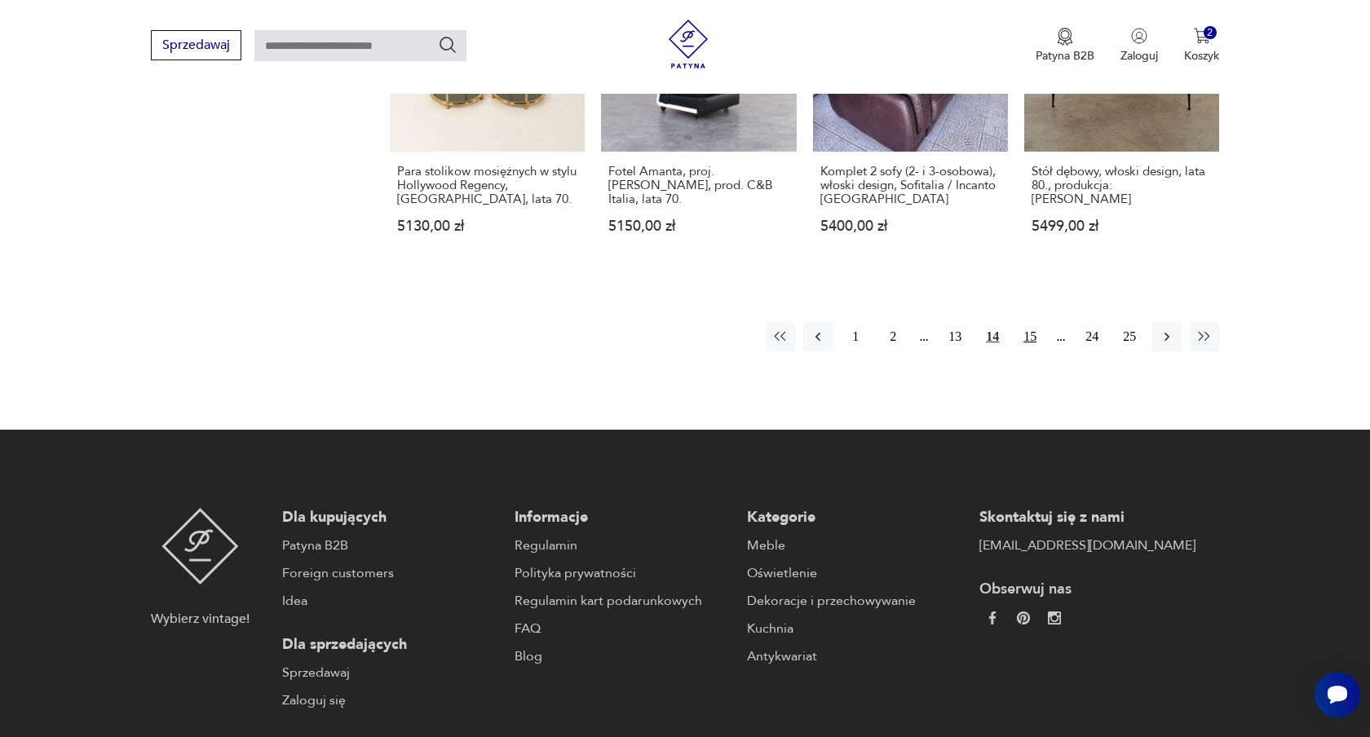
click at [1036, 329] on button "15" at bounding box center [1029, 336] width 29 height 29
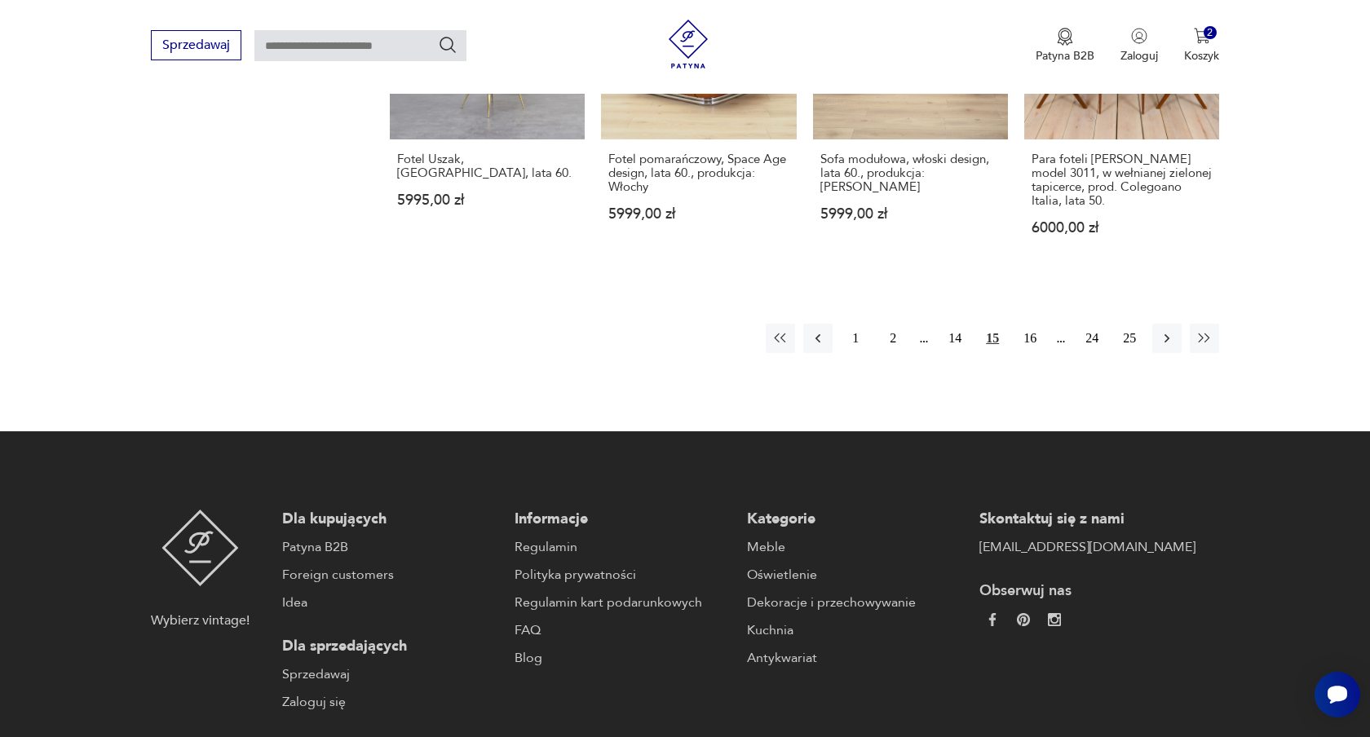
scroll to position [1855, 0]
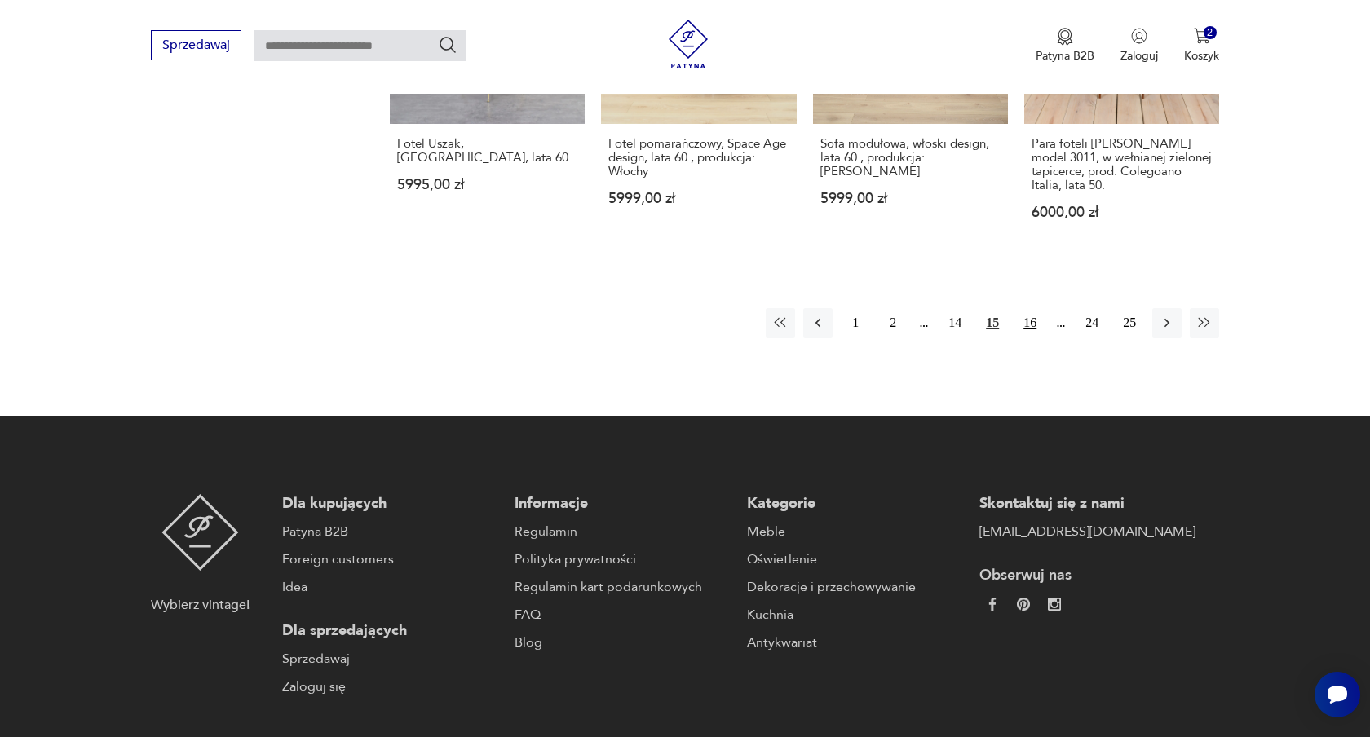
click at [1024, 308] on button "16" at bounding box center [1029, 322] width 29 height 29
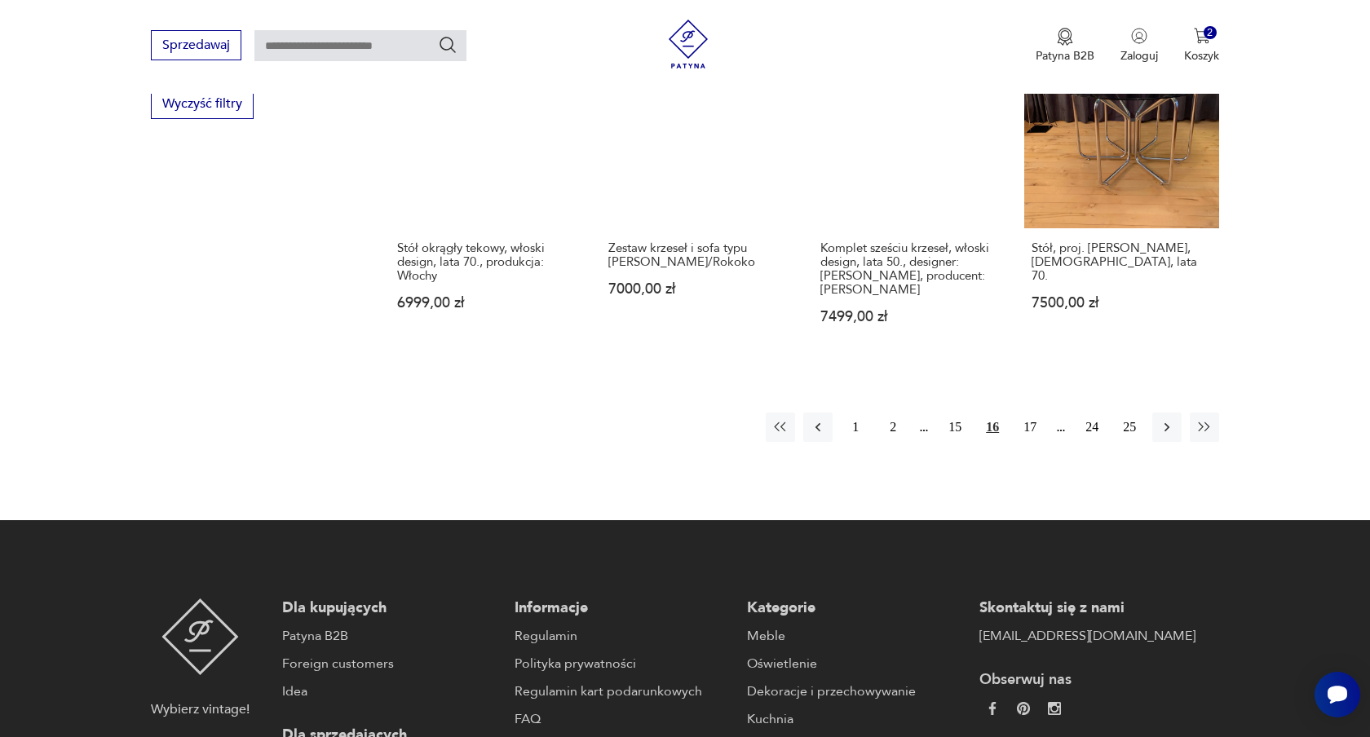
scroll to position [1761, 0]
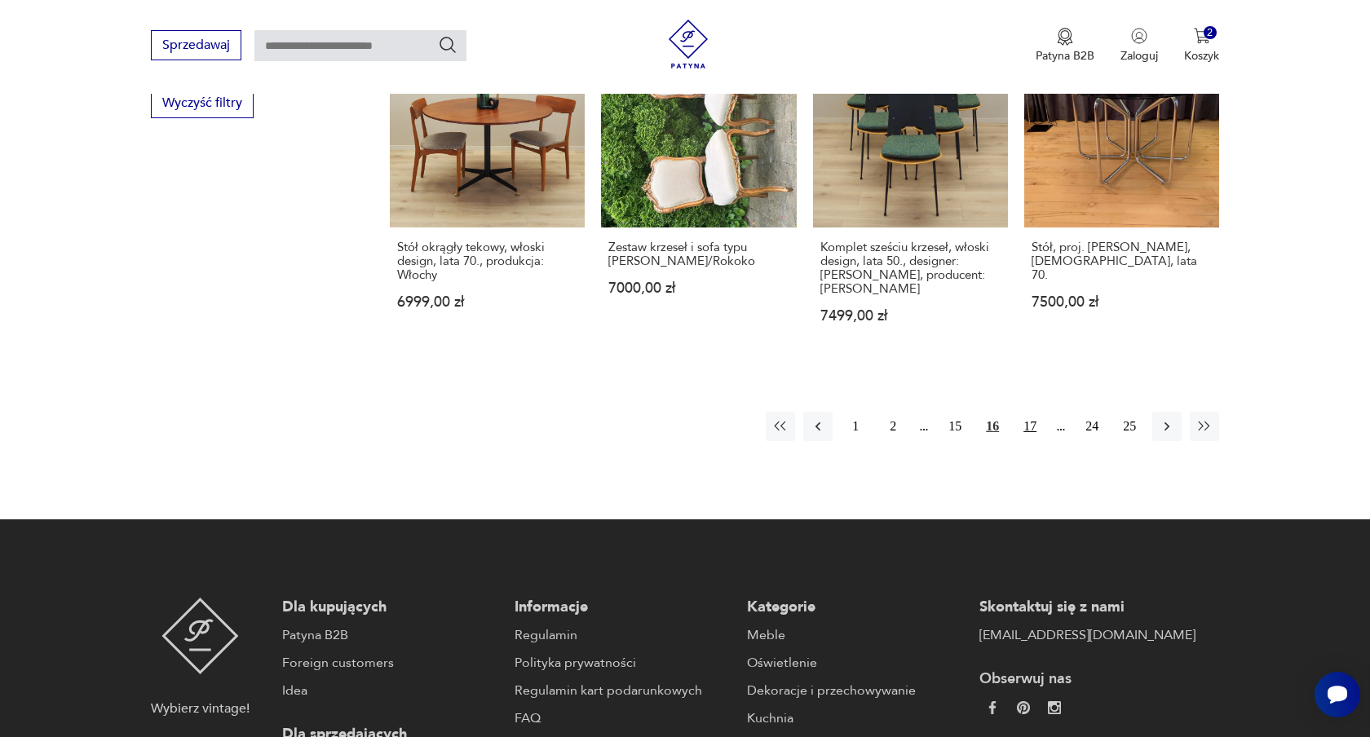
click at [1030, 412] on button "17" at bounding box center [1029, 426] width 29 height 29
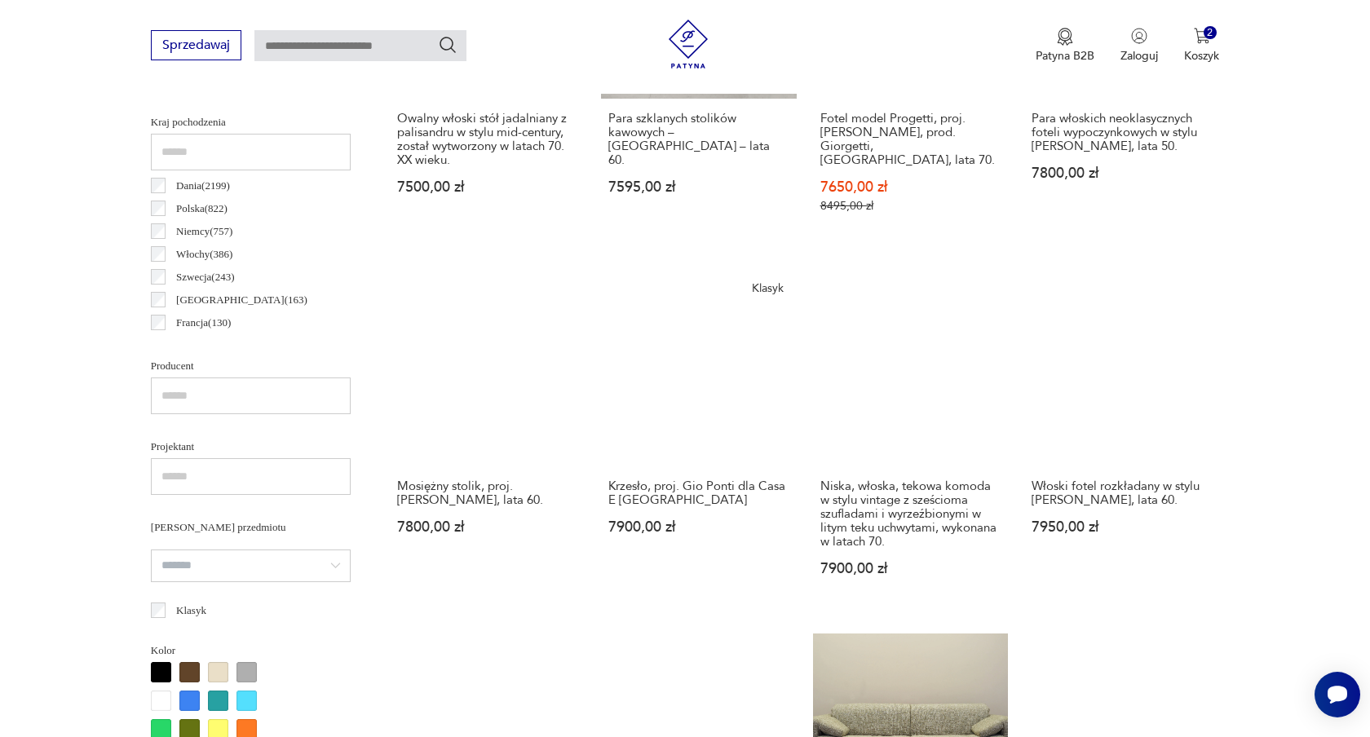
scroll to position [833, 0]
